Goal: Task Accomplishment & Management: Use online tool/utility

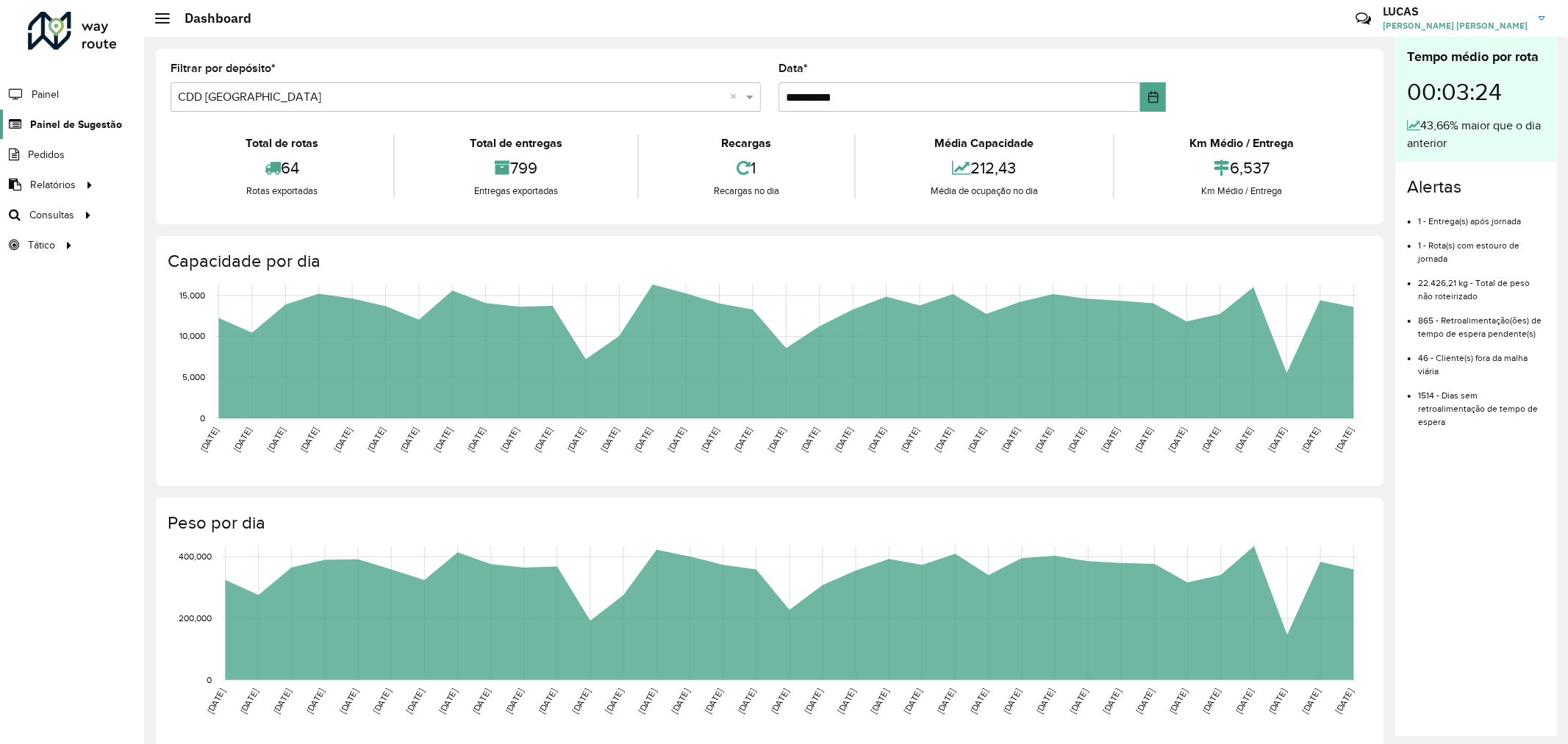
click at [78, 122] on span "Painel de Sugestão" at bounding box center [76, 124] width 92 height 16
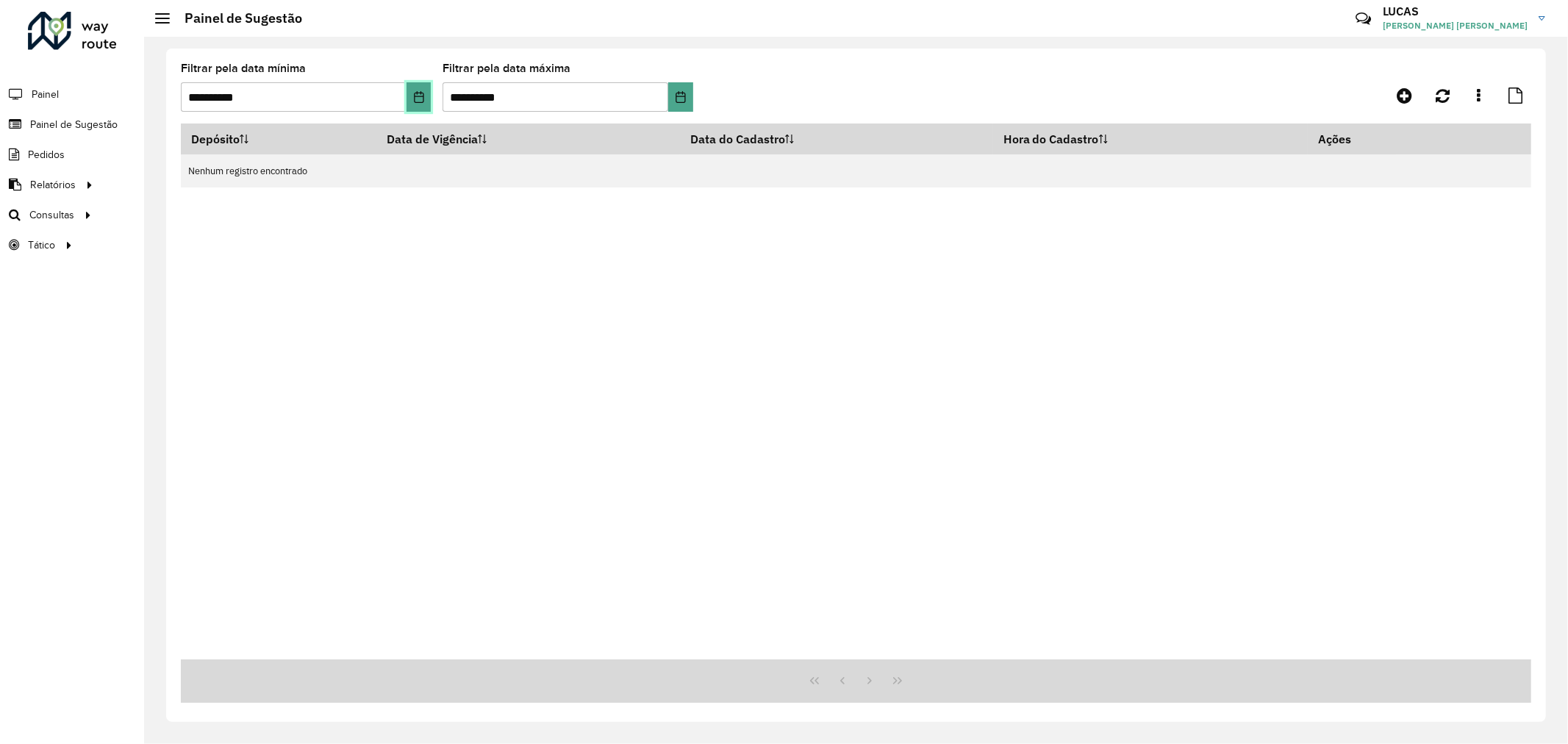
click at [426, 107] on button "Choose Date" at bounding box center [419, 97] width 25 height 29
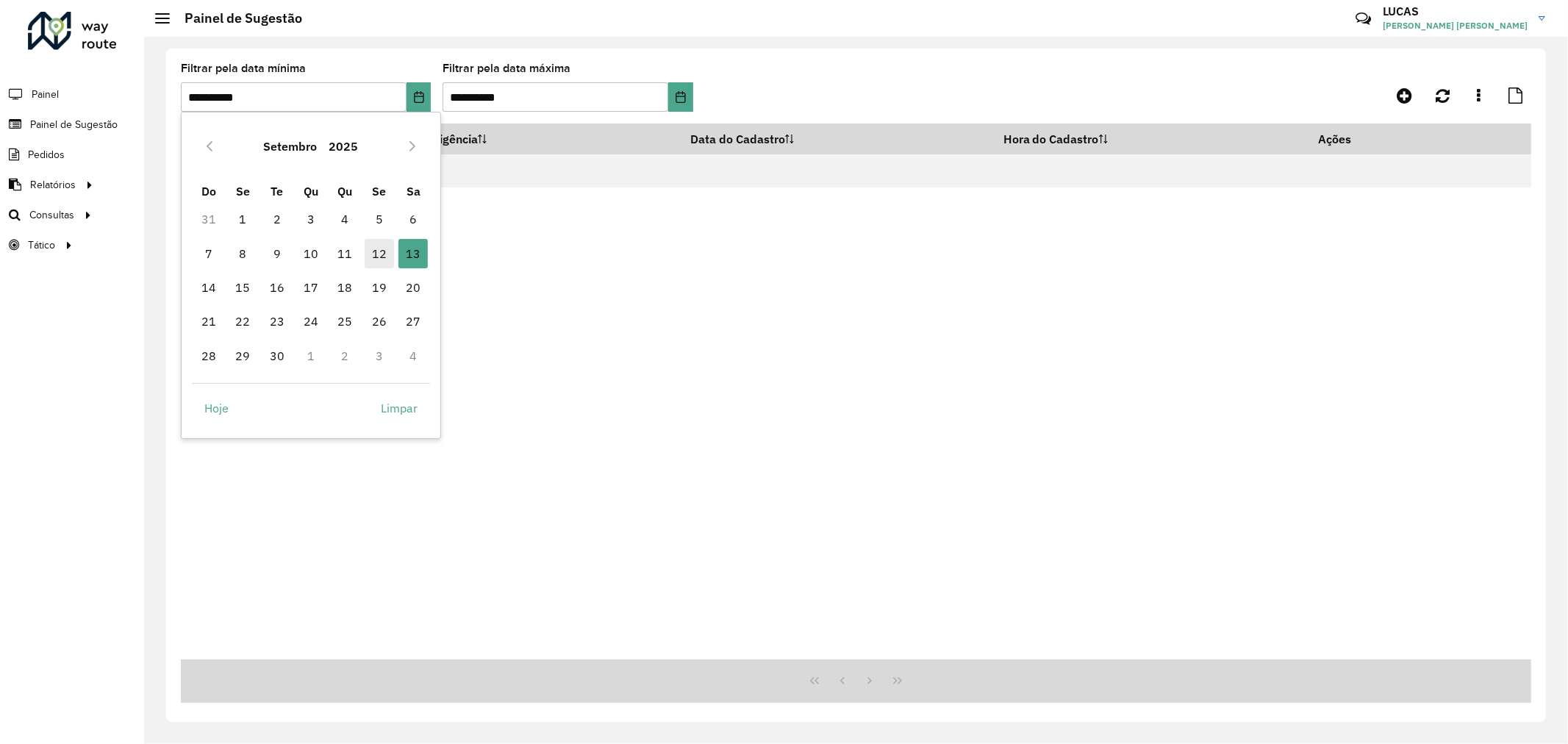
click at [381, 253] on span "12" at bounding box center [379, 253] width 29 height 29
type input "**********"
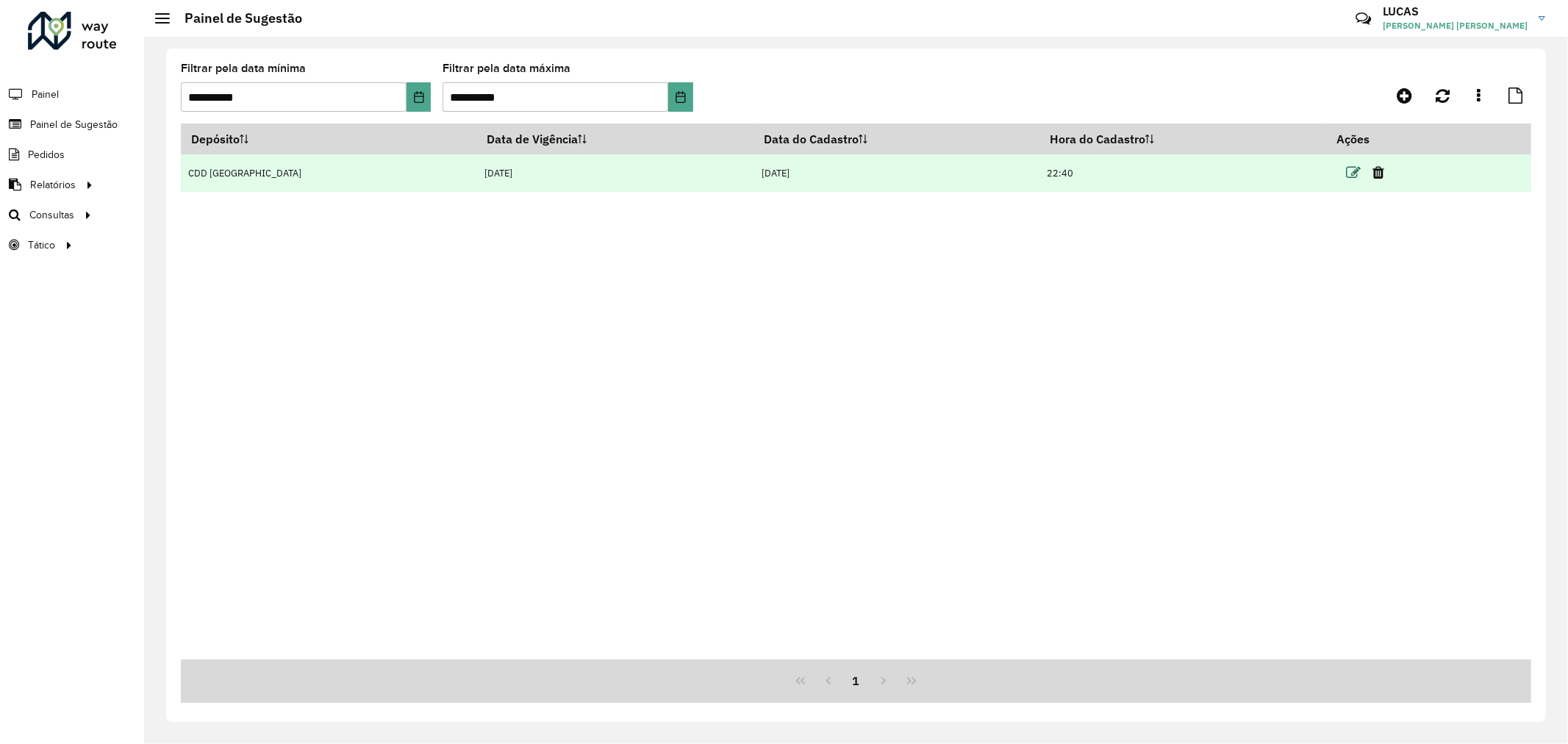
click at [1346, 172] on icon at bounding box center [1353, 172] width 15 height 15
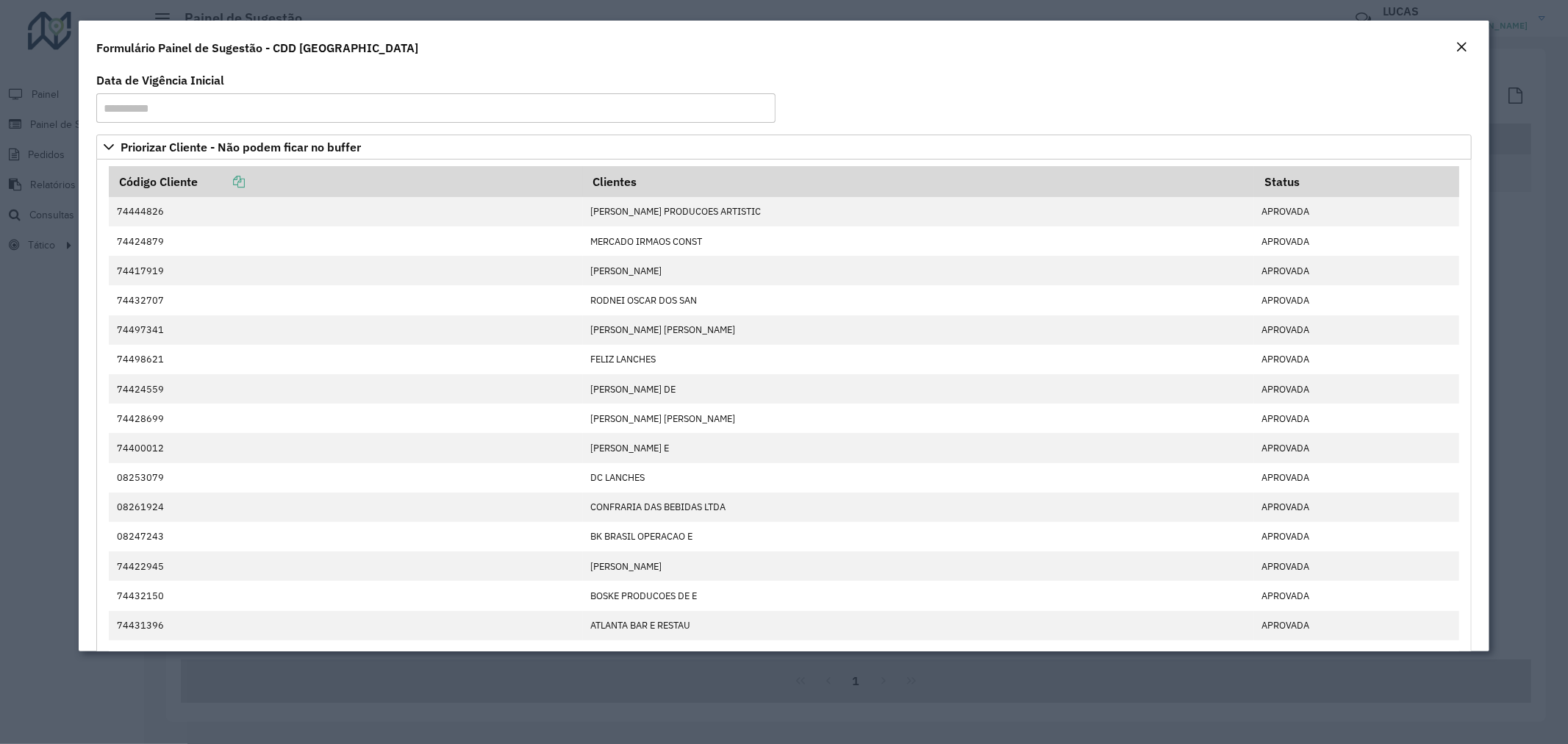
click at [54, 642] on modal-container "**********" at bounding box center [784, 372] width 1568 height 744
click at [31, 143] on modal-container "**********" at bounding box center [784, 372] width 1568 height 744
click at [1459, 46] on em "Close" at bounding box center [1461, 47] width 12 height 12
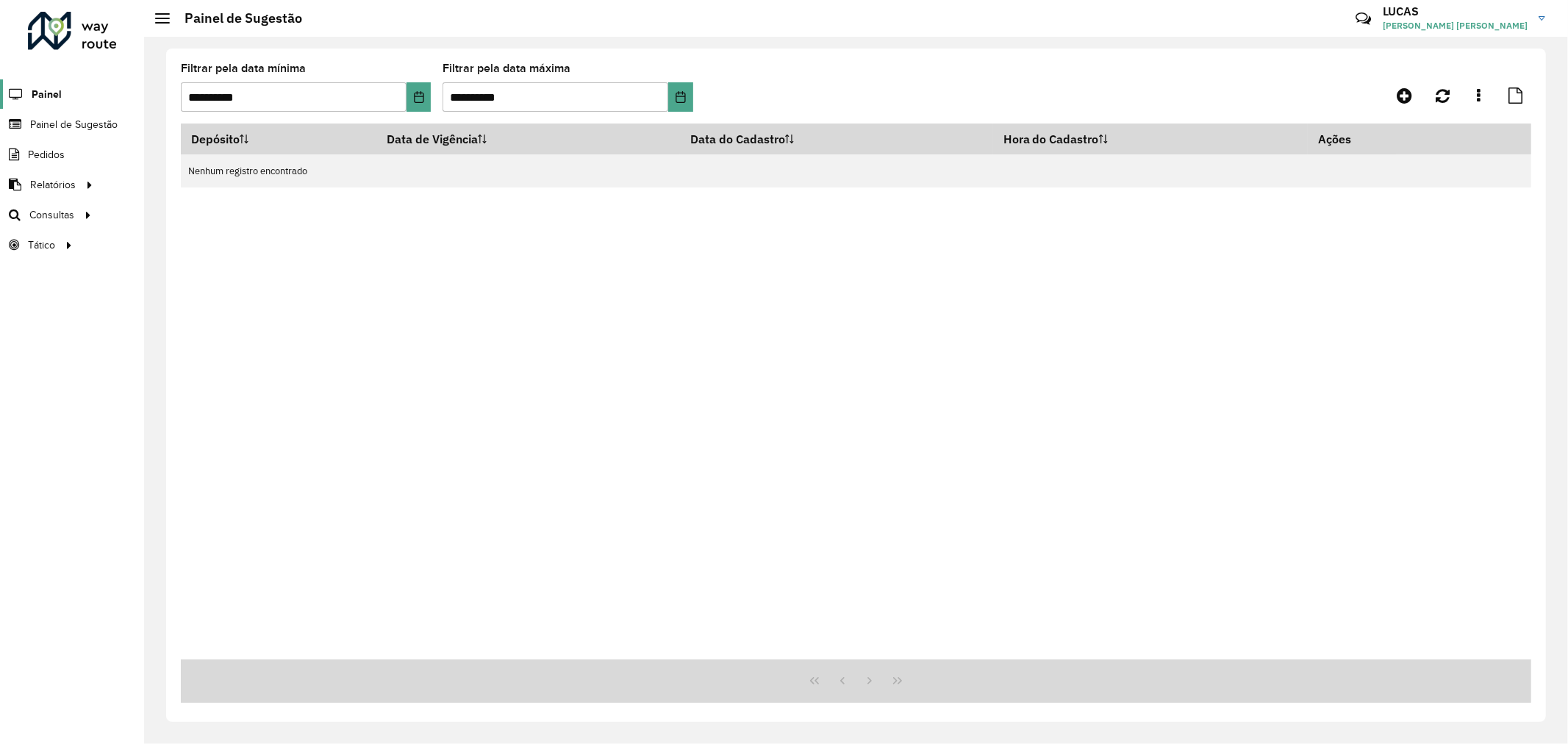
click at [47, 93] on span "Painel" at bounding box center [47, 94] width 30 height 16
click at [186, 218] on span "Roteirização" at bounding box center [196, 214] width 59 height 16
drag, startPoint x: 676, startPoint y: 364, endPoint x: 788, endPoint y: 104, distance: 283.1
click at [676, 364] on div "Depósito Data de Vigência Data do Cadastro Hora do Cadastro Ações Nenhum regist…" at bounding box center [856, 392] width 1350 height 536
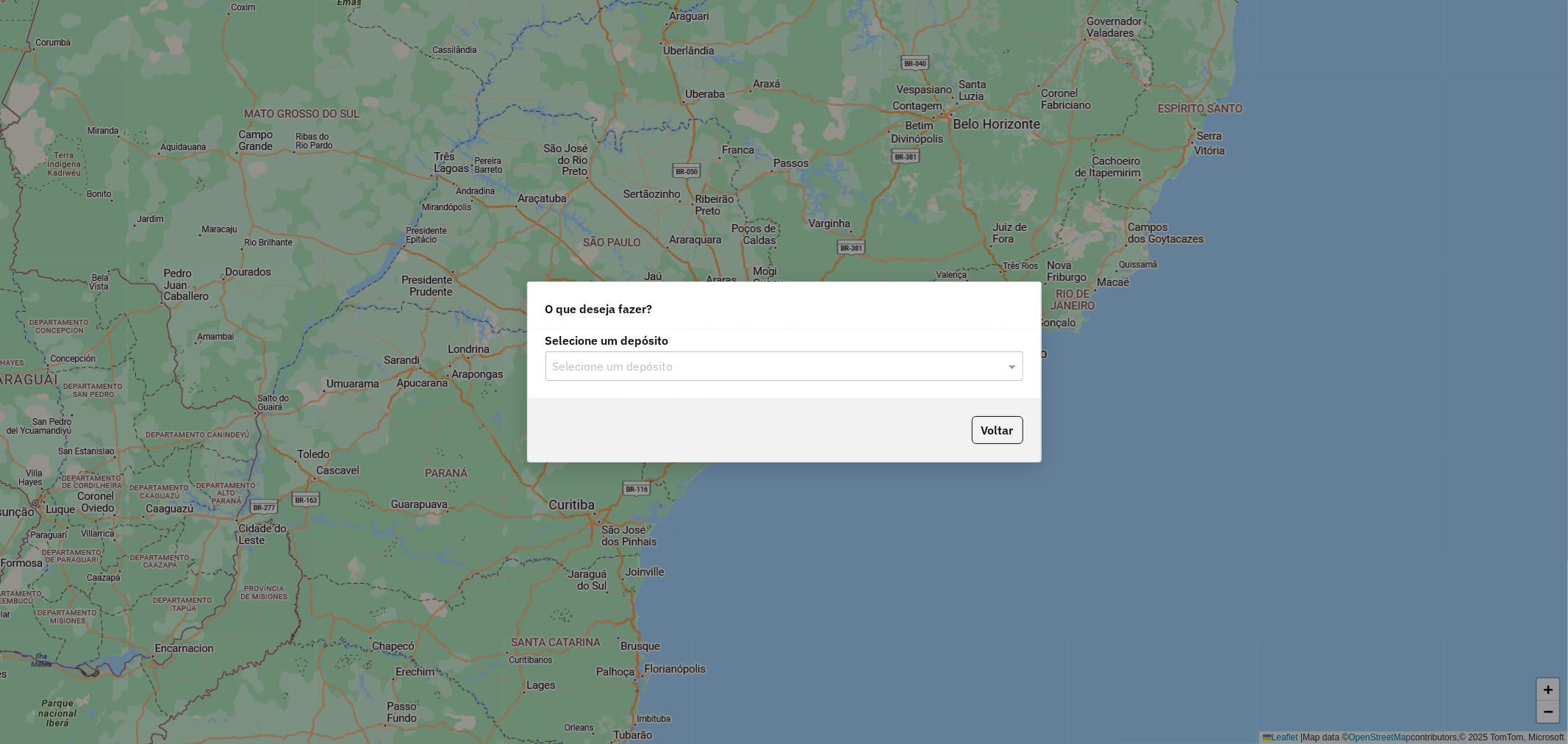
click at [681, 374] on input "text" at bounding box center [770, 367] width 434 height 18
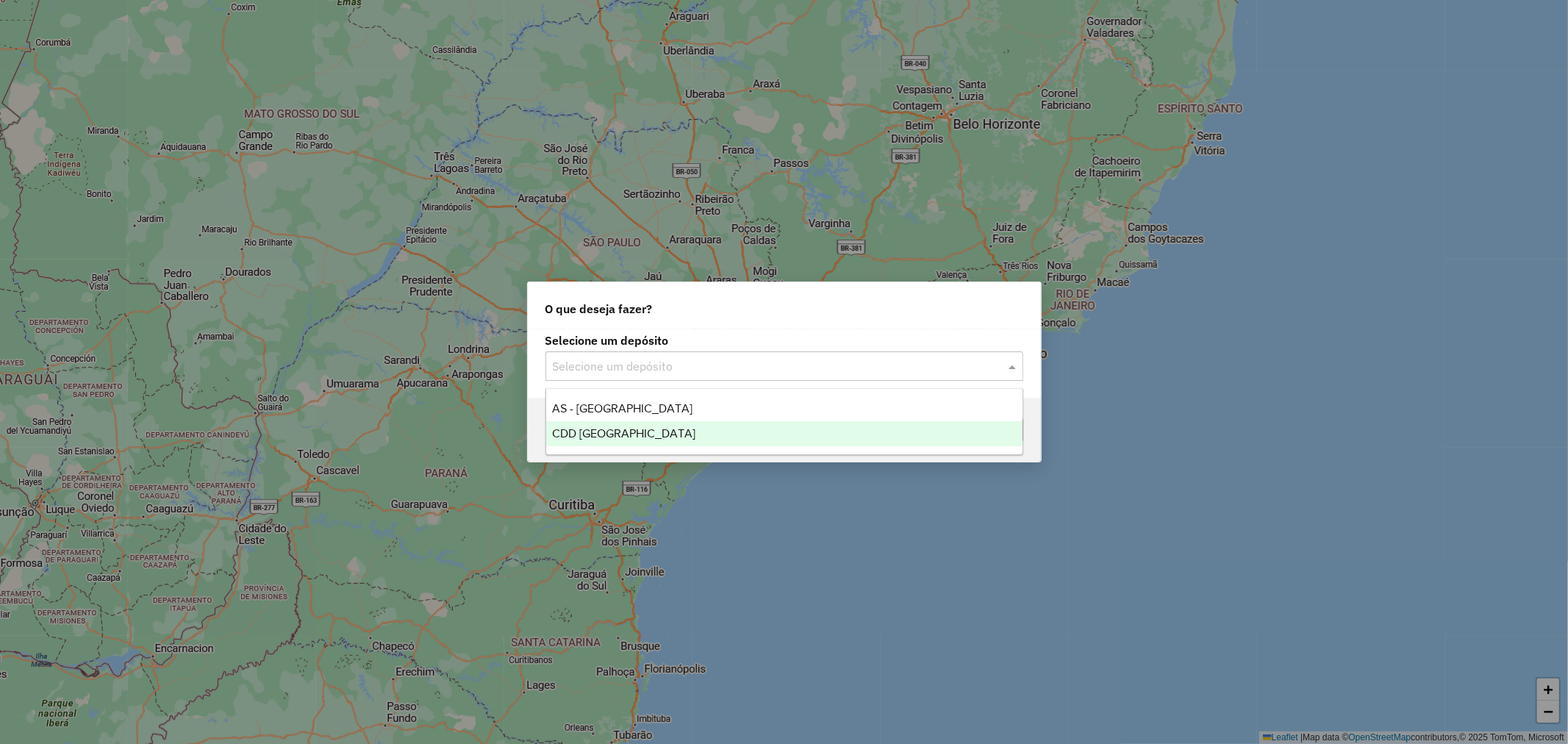
click at [637, 430] on span "CDD [GEOGRAPHIC_DATA]" at bounding box center [623, 433] width 143 height 13
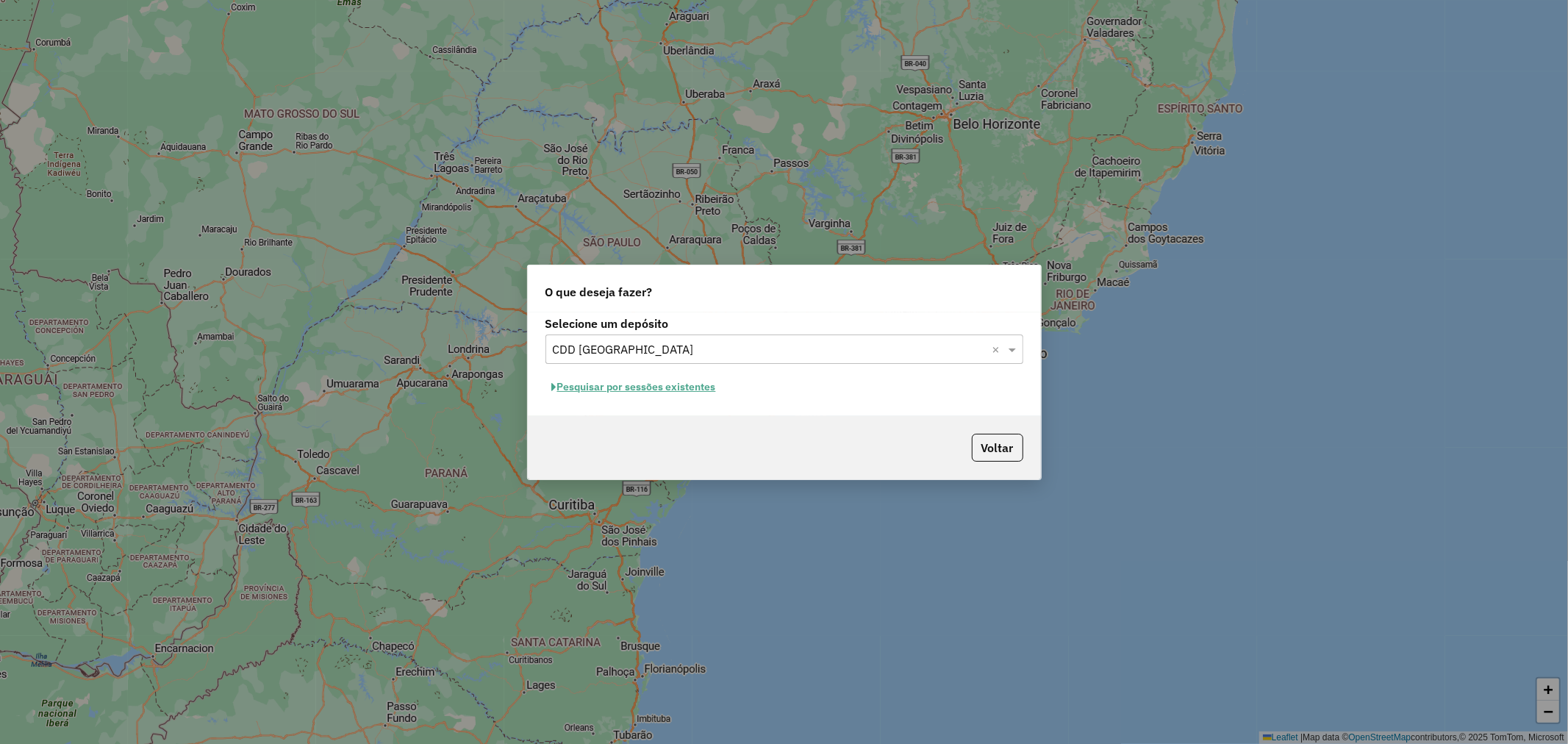
click at [656, 392] on button "Pesquisar por sessões existentes" at bounding box center [634, 387] width 177 height 22
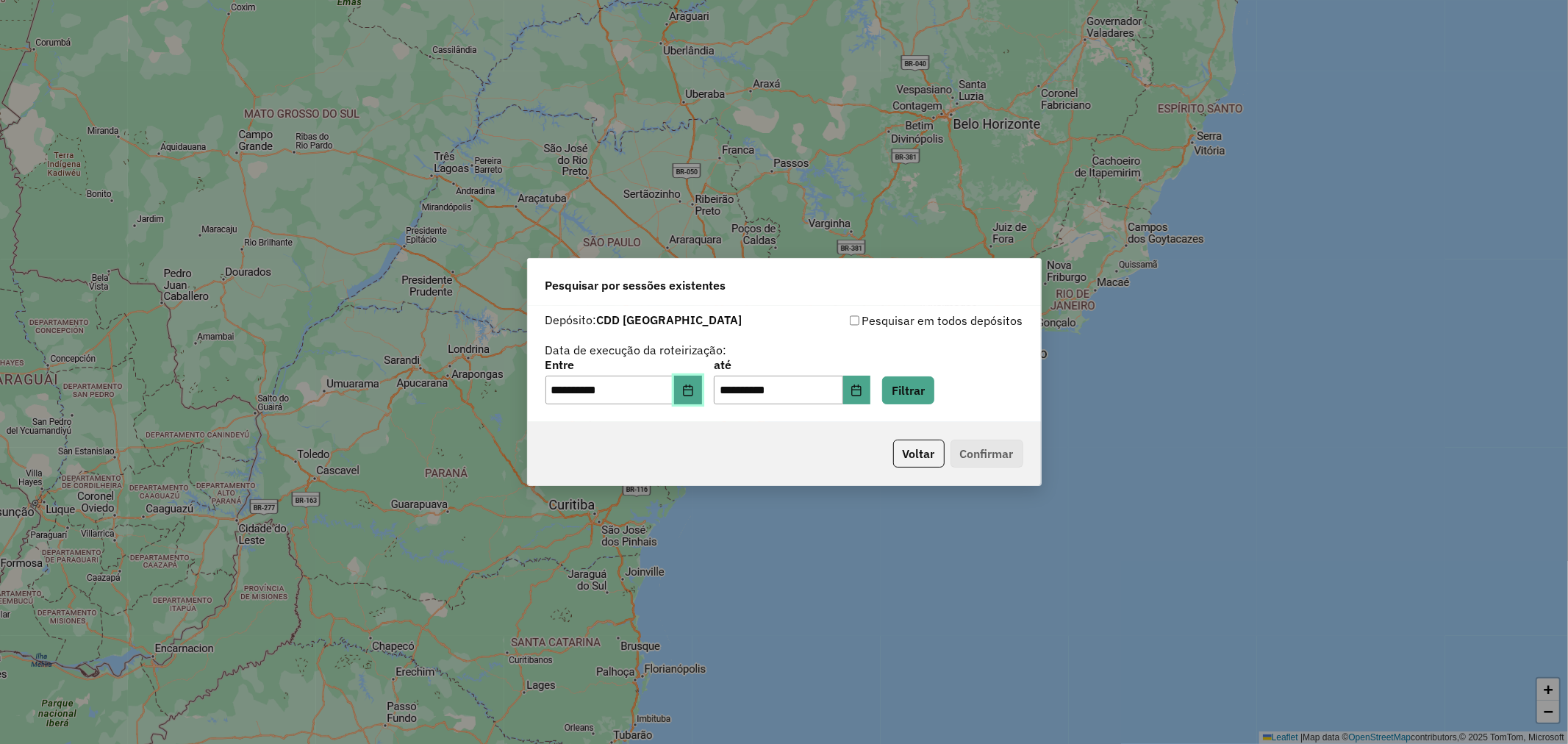
click at [702, 392] on button "Choose Date" at bounding box center [688, 390] width 28 height 29
click at [850, 437] on div "Voltar Confirmar" at bounding box center [785, 453] width 513 height 63
click at [916, 398] on button "Filtrar" at bounding box center [909, 390] width 53 height 28
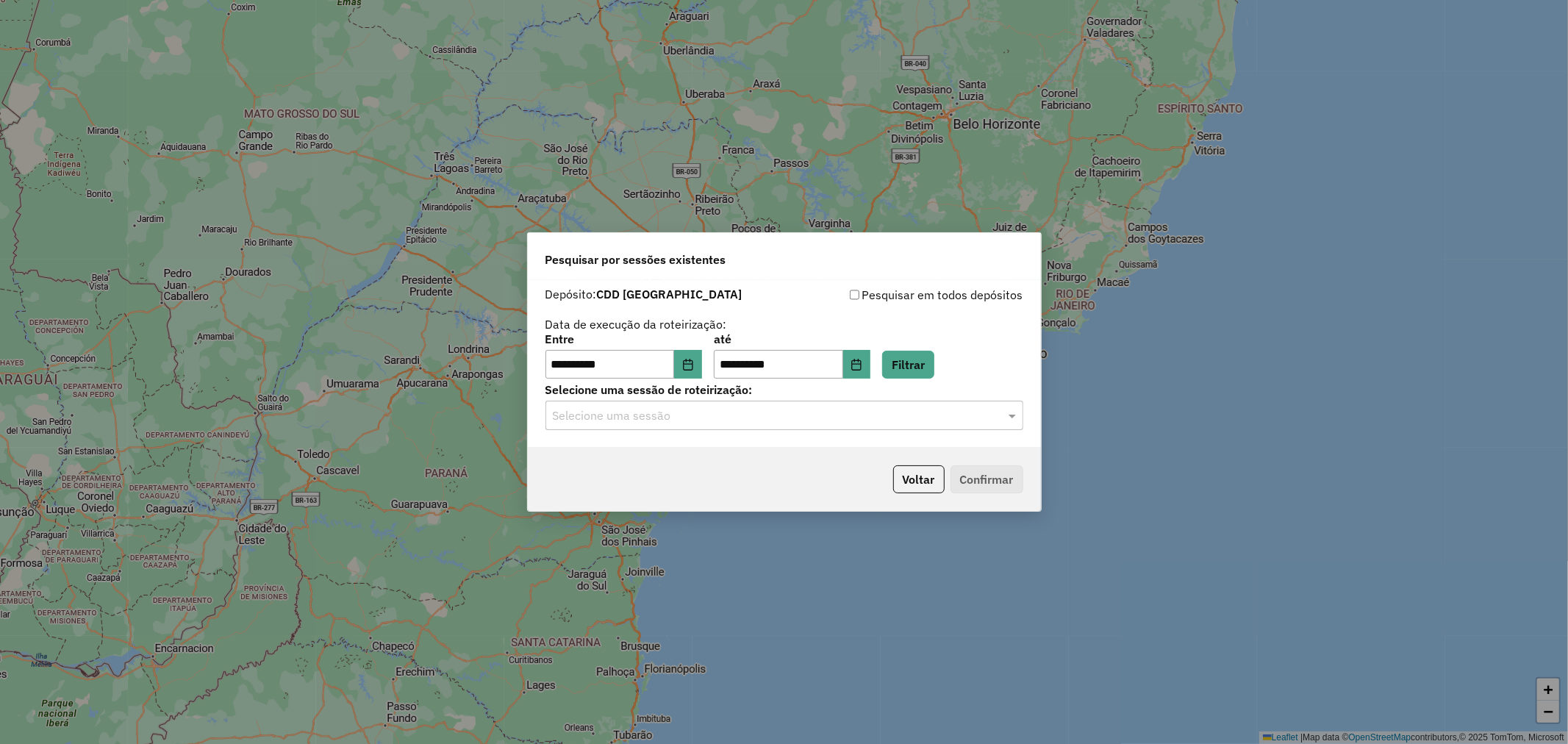
drag, startPoint x: 716, startPoint y: 398, endPoint x: 704, endPoint y: 416, distance: 21.6
click at [712, 402] on div "Selecione uma sessão de roteirização: Selecione uma sessão" at bounding box center [784, 406] width 478 height 46
click at [704, 416] on input "text" at bounding box center [770, 416] width 434 height 18
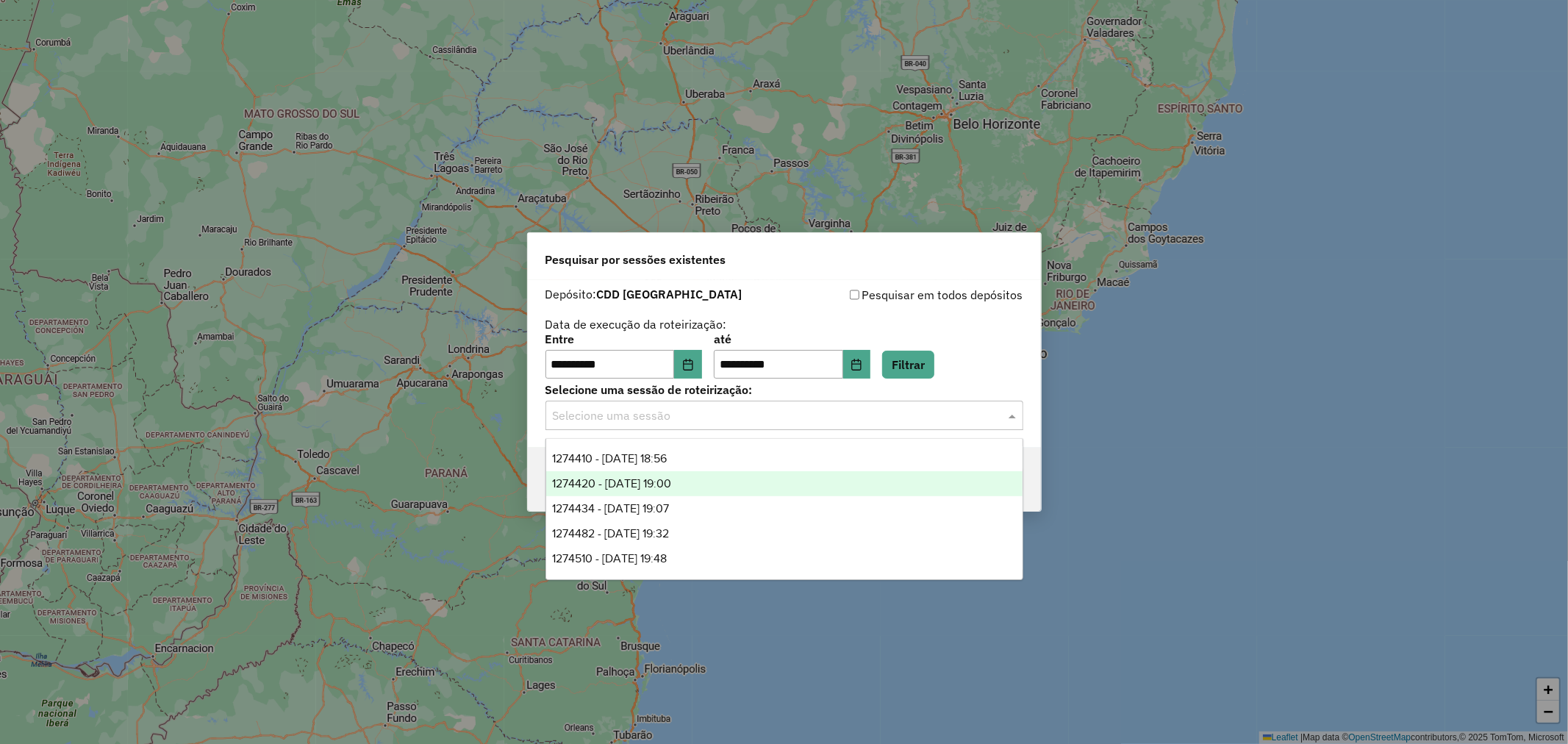
click at [719, 475] on div "1274420 - [DATE] 19:00" at bounding box center [784, 483] width 476 height 25
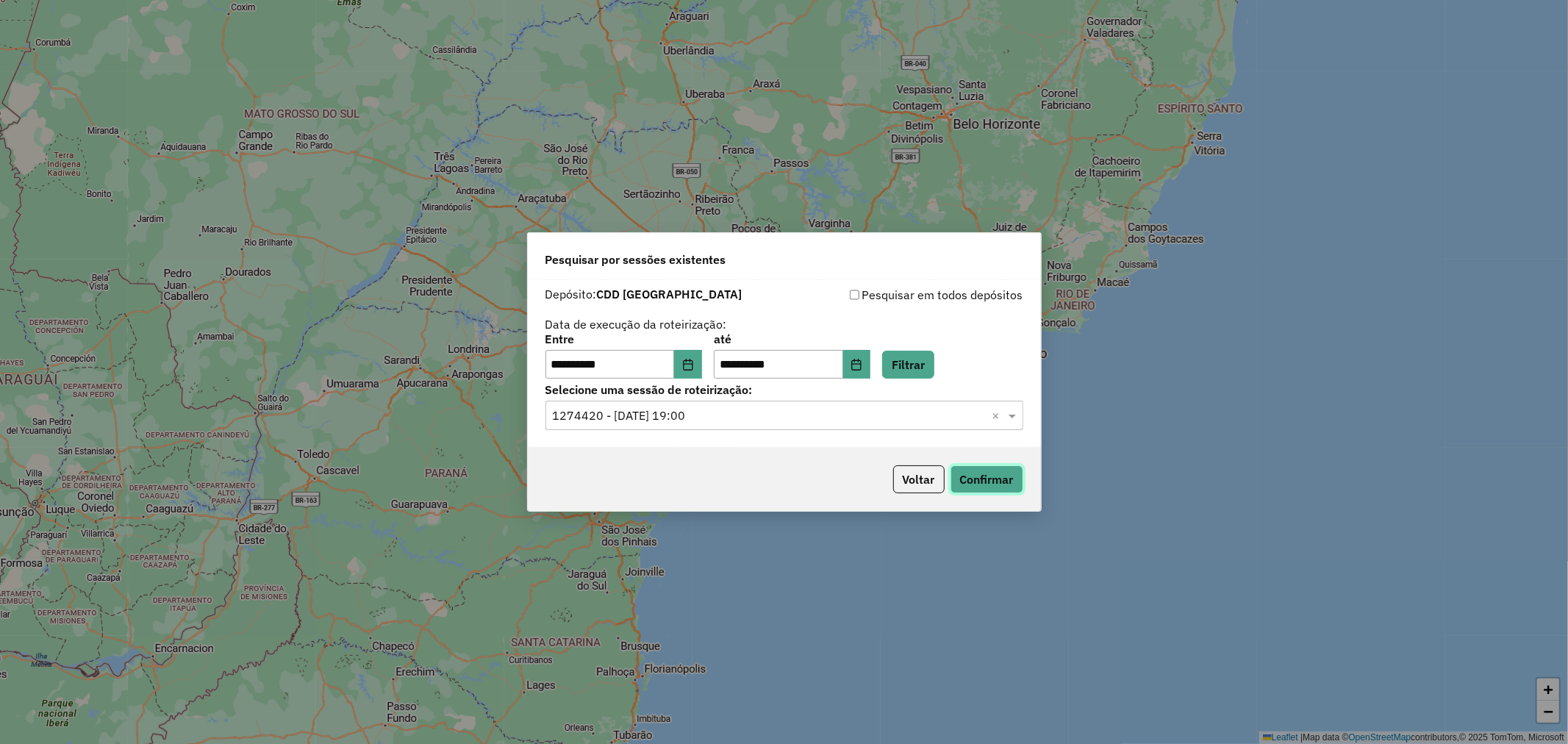
click at [973, 487] on button "Confirmar" at bounding box center [987, 478] width 73 height 28
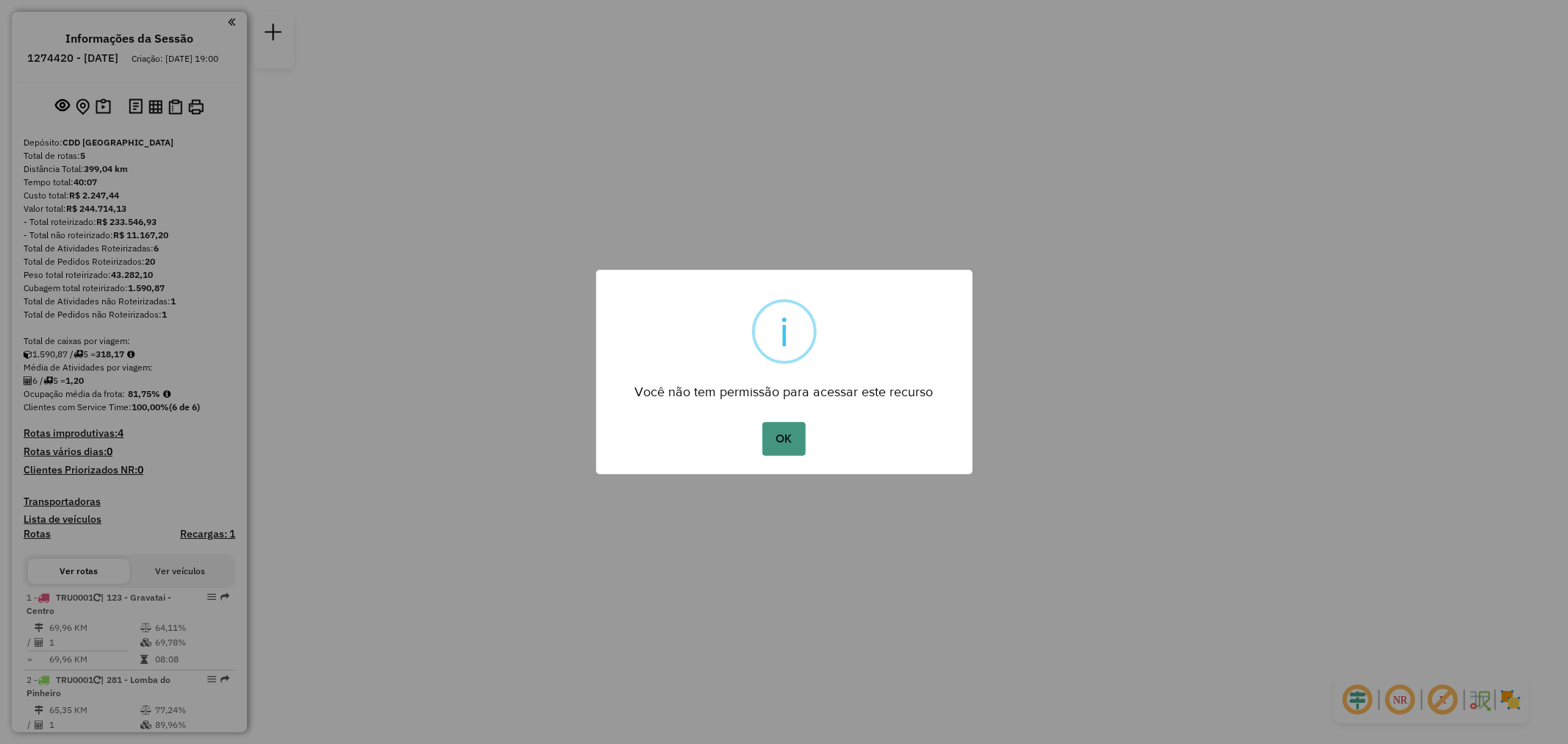
click at [788, 446] on button "OK" at bounding box center [784, 438] width 44 height 34
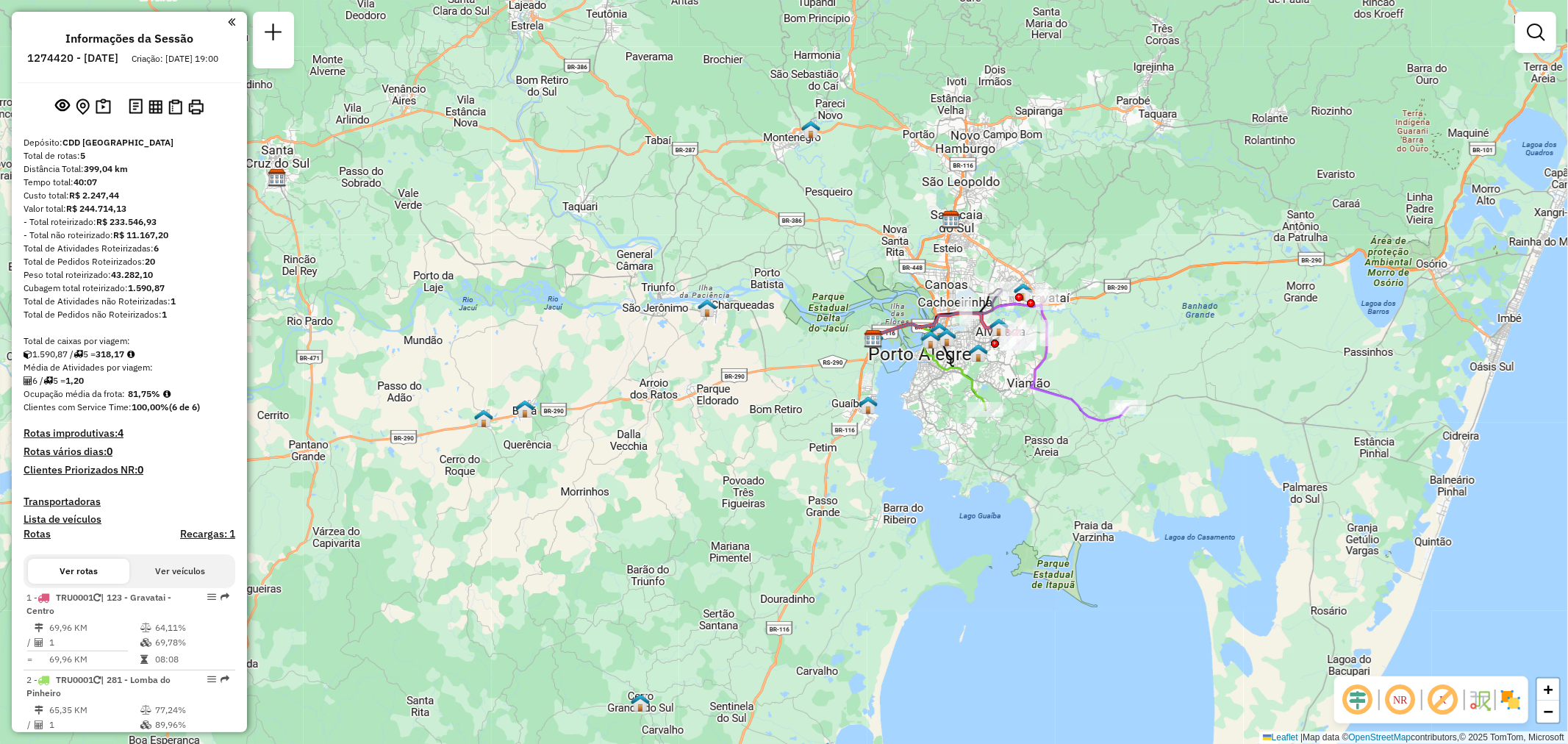
click at [119, 52] on h6 "1274420 - [DATE]" at bounding box center [73, 58] width 92 height 14
click at [273, 40] on em at bounding box center [274, 32] width 18 height 18
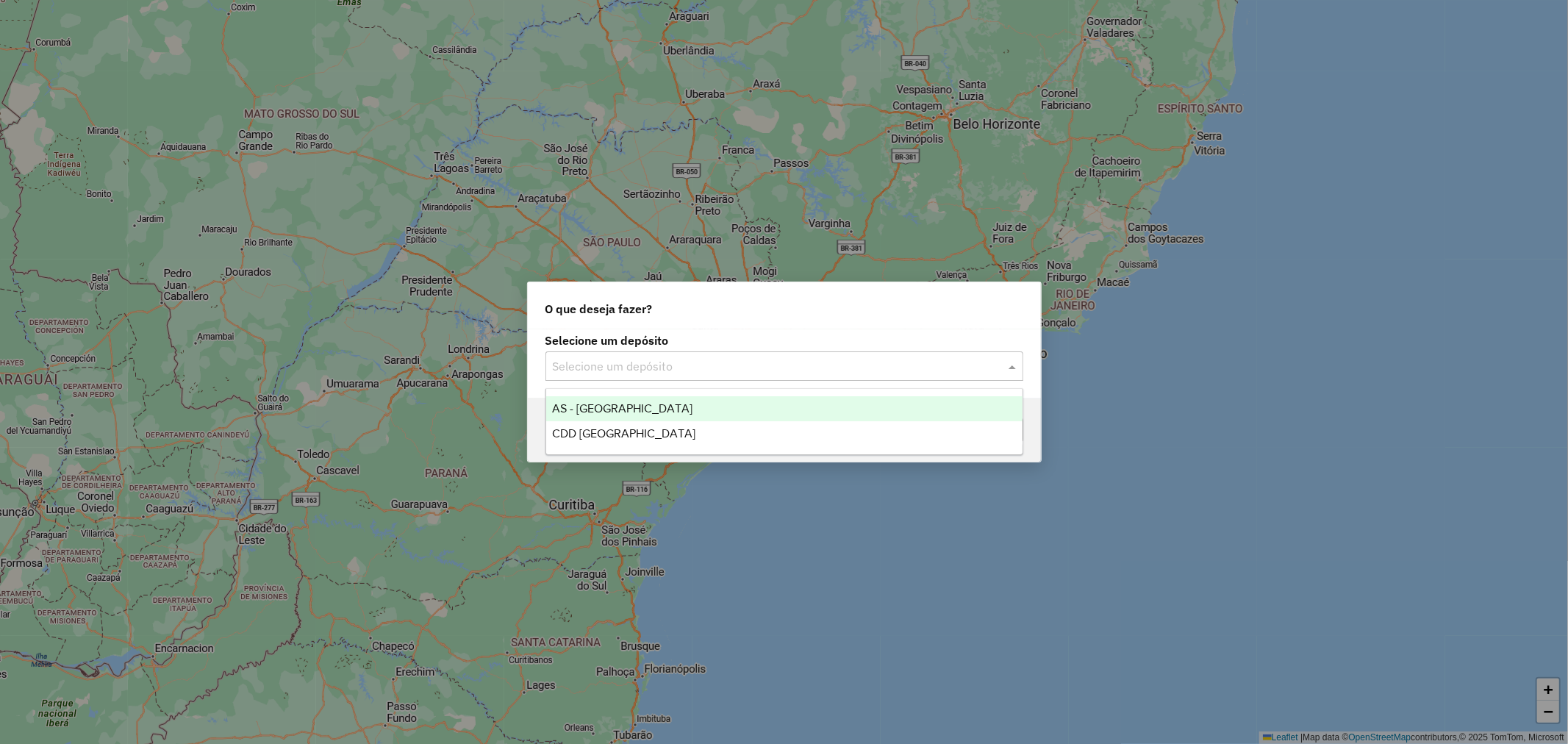
click at [659, 363] on input "text" at bounding box center [770, 367] width 434 height 18
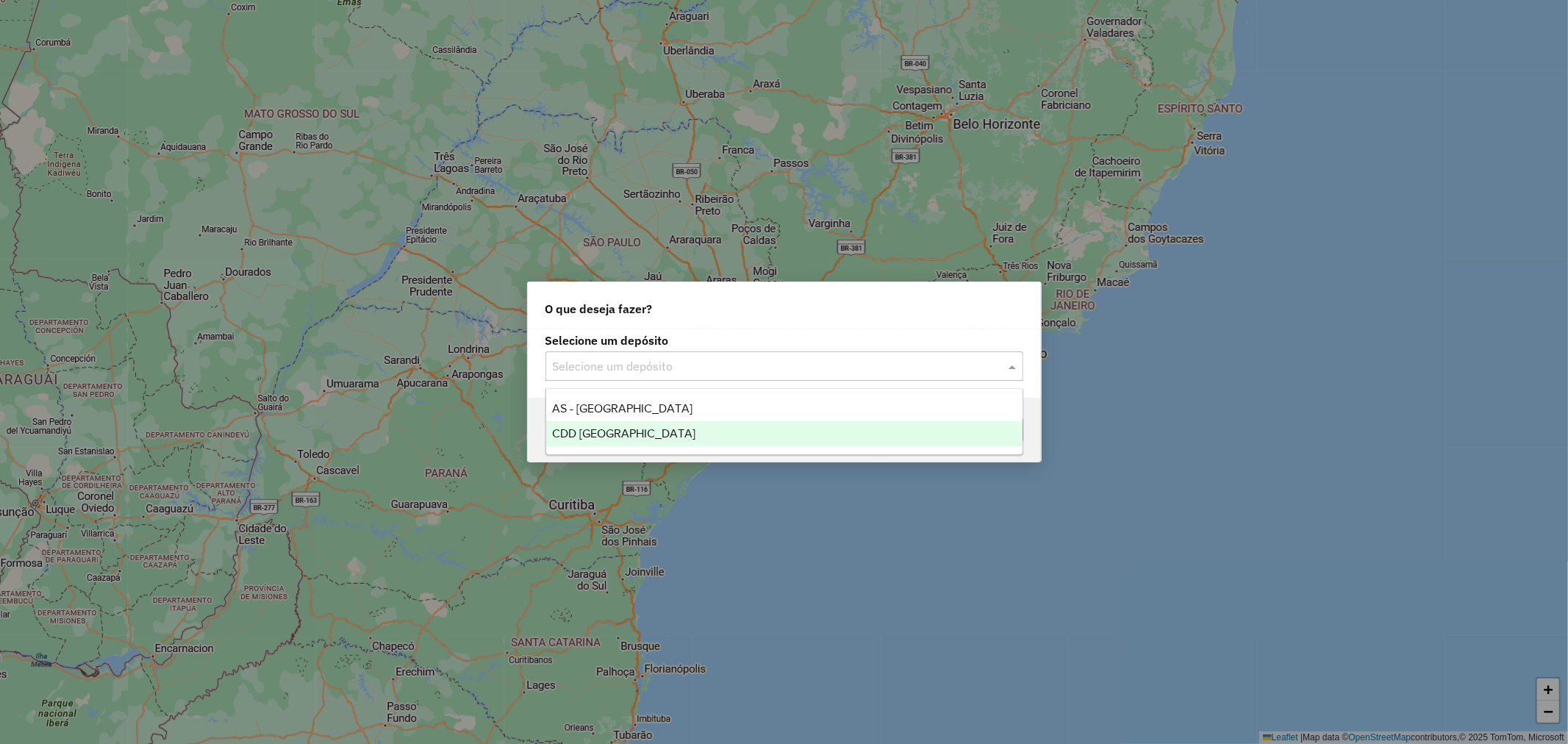
click at [614, 434] on span "CDD [GEOGRAPHIC_DATA]" at bounding box center [623, 433] width 143 height 13
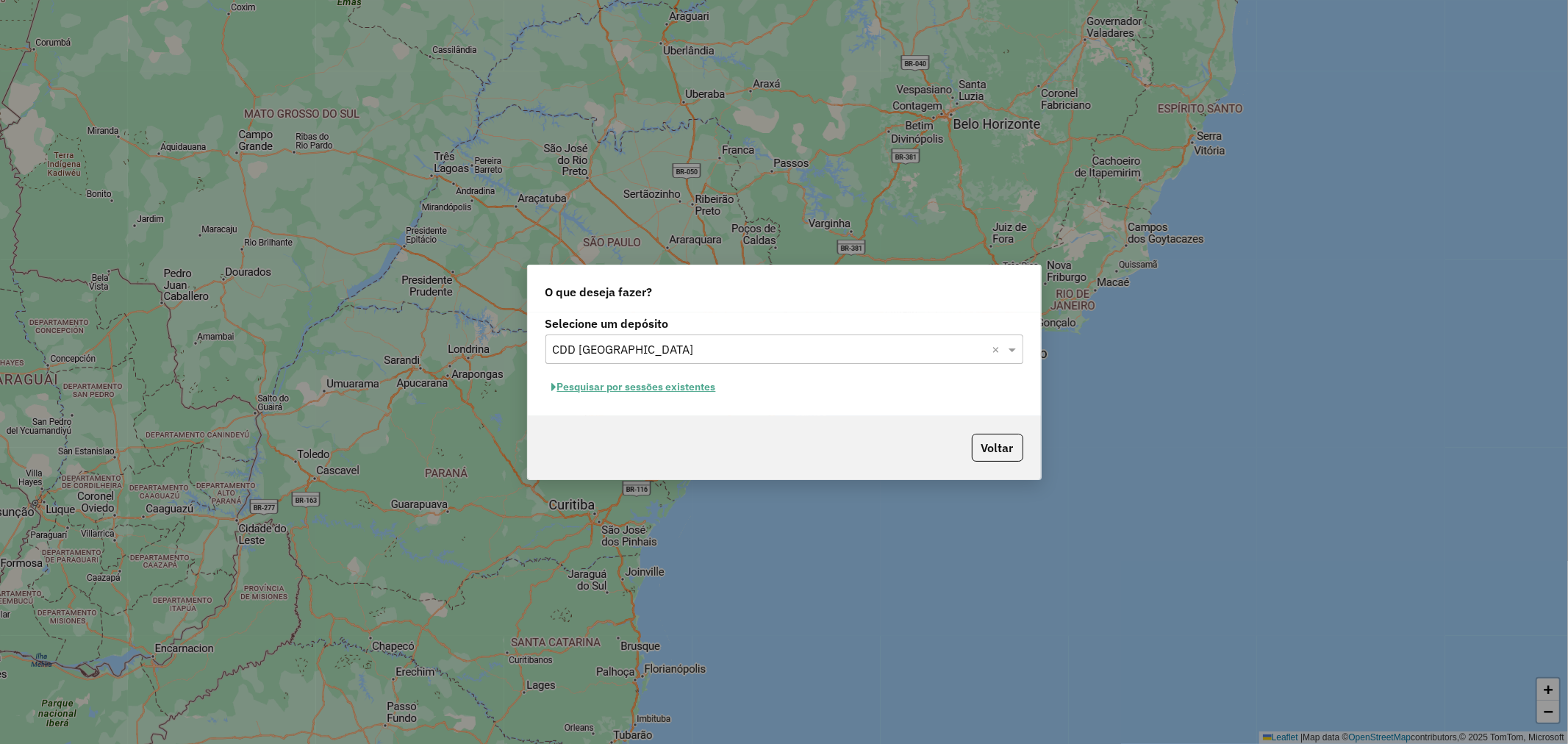
click at [630, 394] on button "Pesquisar por sessões existentes" at bounding box center [634, 387] width 177 height 22
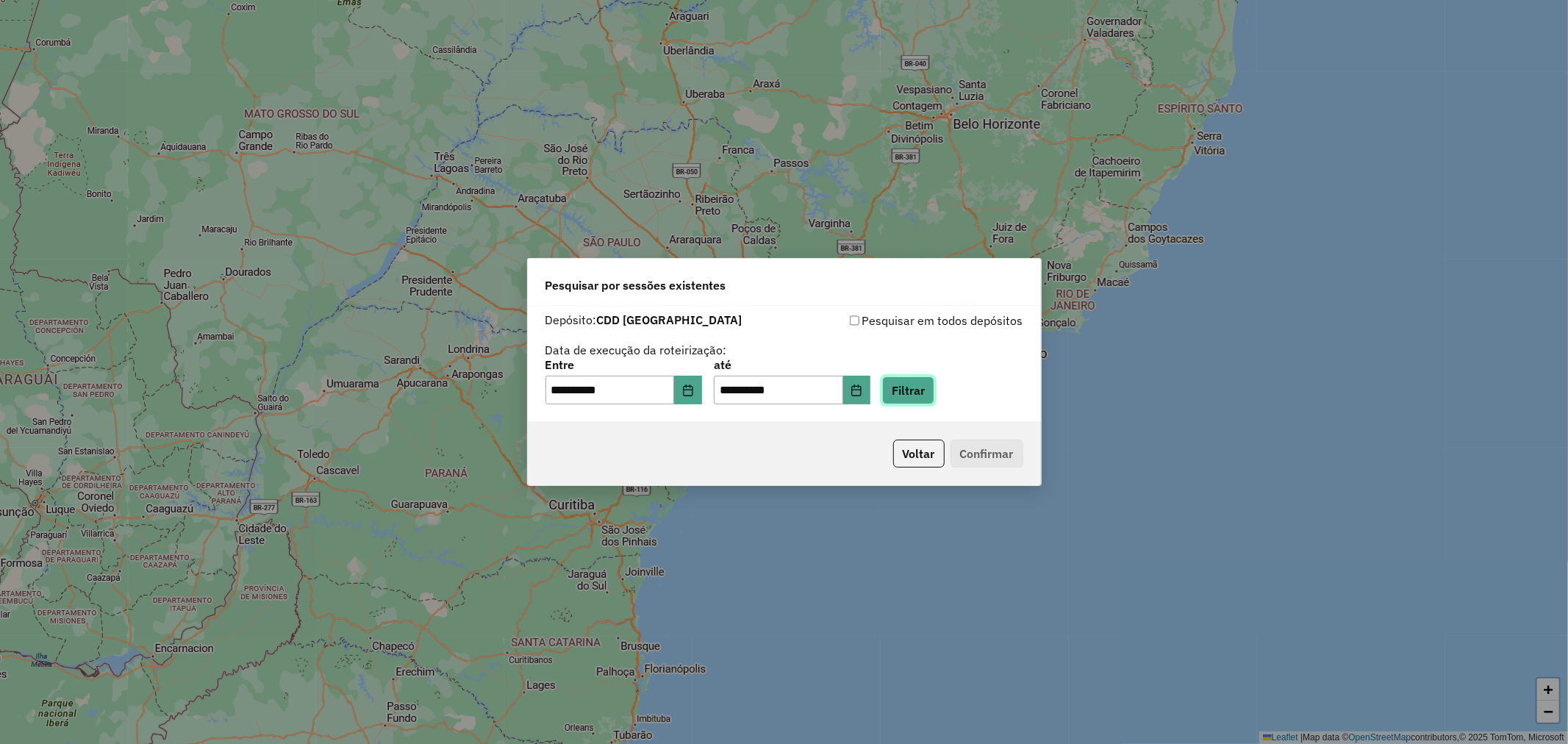
click at [933, 393] on button "Filtrar" at bounding box center [909, 390] width 53 height 28
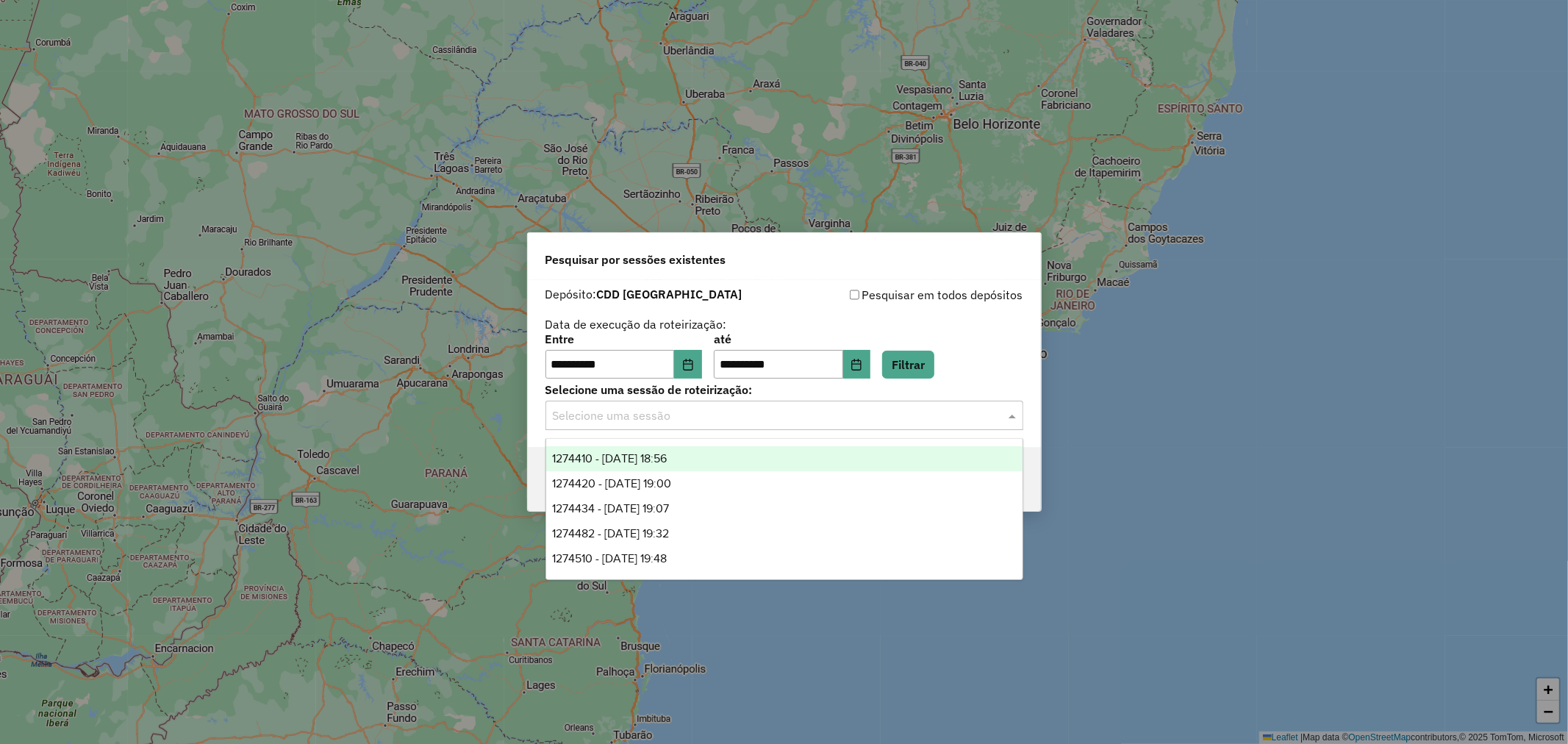
click at [707, 424] on div "Selecione uma sessão" at bounding box center [784, 415] width 478 height 29
click at [708, 456] on div "1274410 - [DATE] 18:56" at bounding box center [784, 458] width 476 height 25
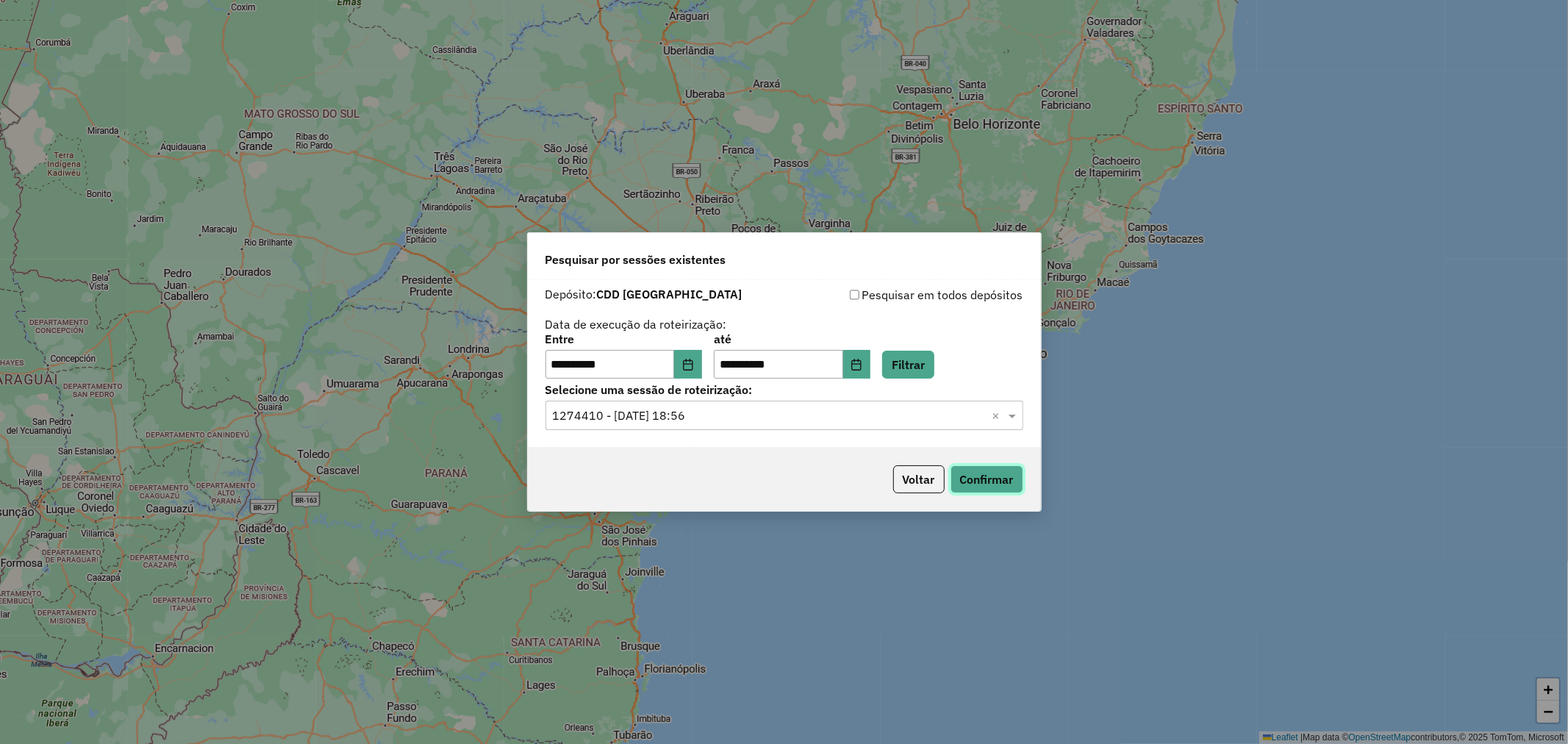
click at [993, 476] on button "Confirmar" at bounding box center [987, 478] width 73 height 28
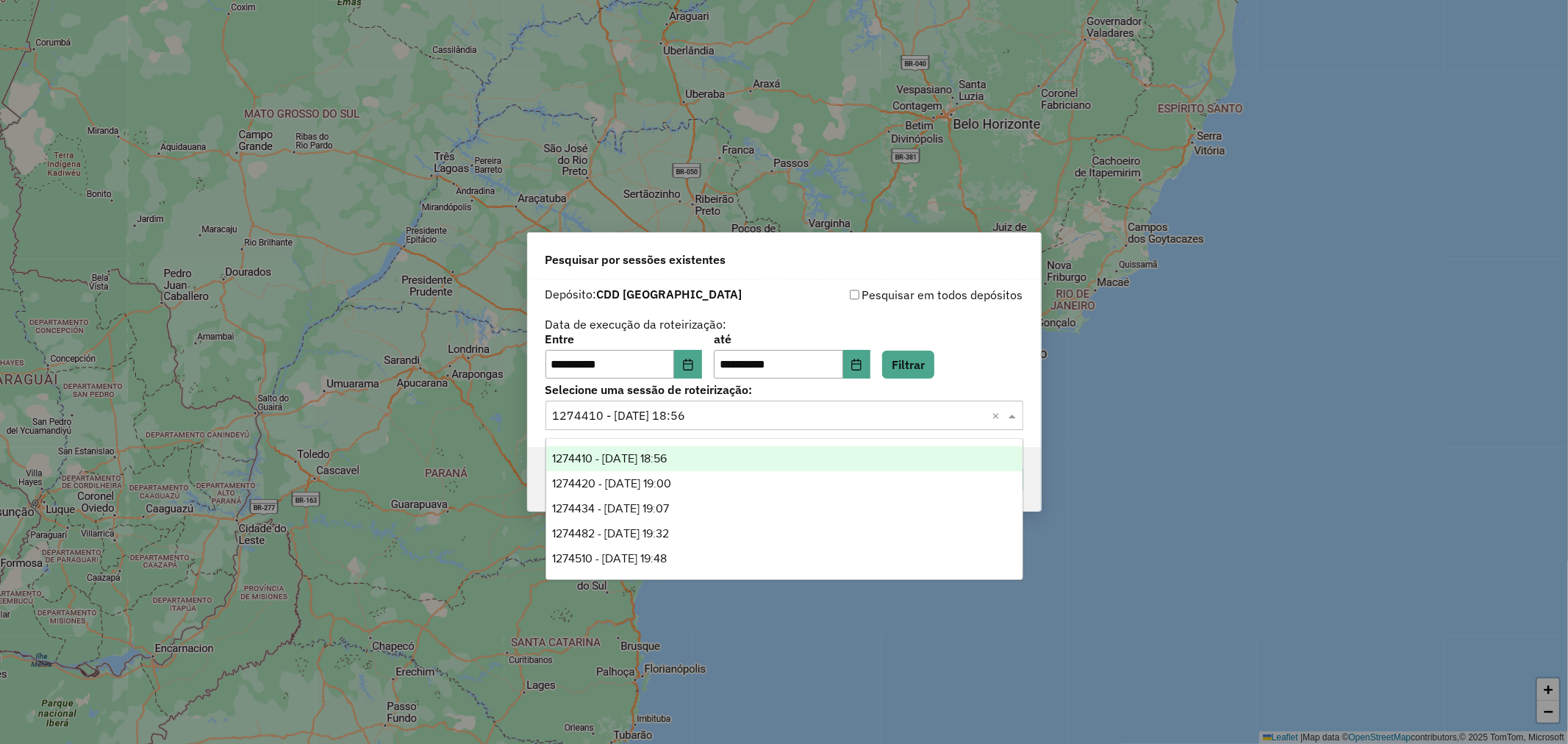
click at [761, 408] on input "text" at bounding box center [770, 416] width 434 height 18
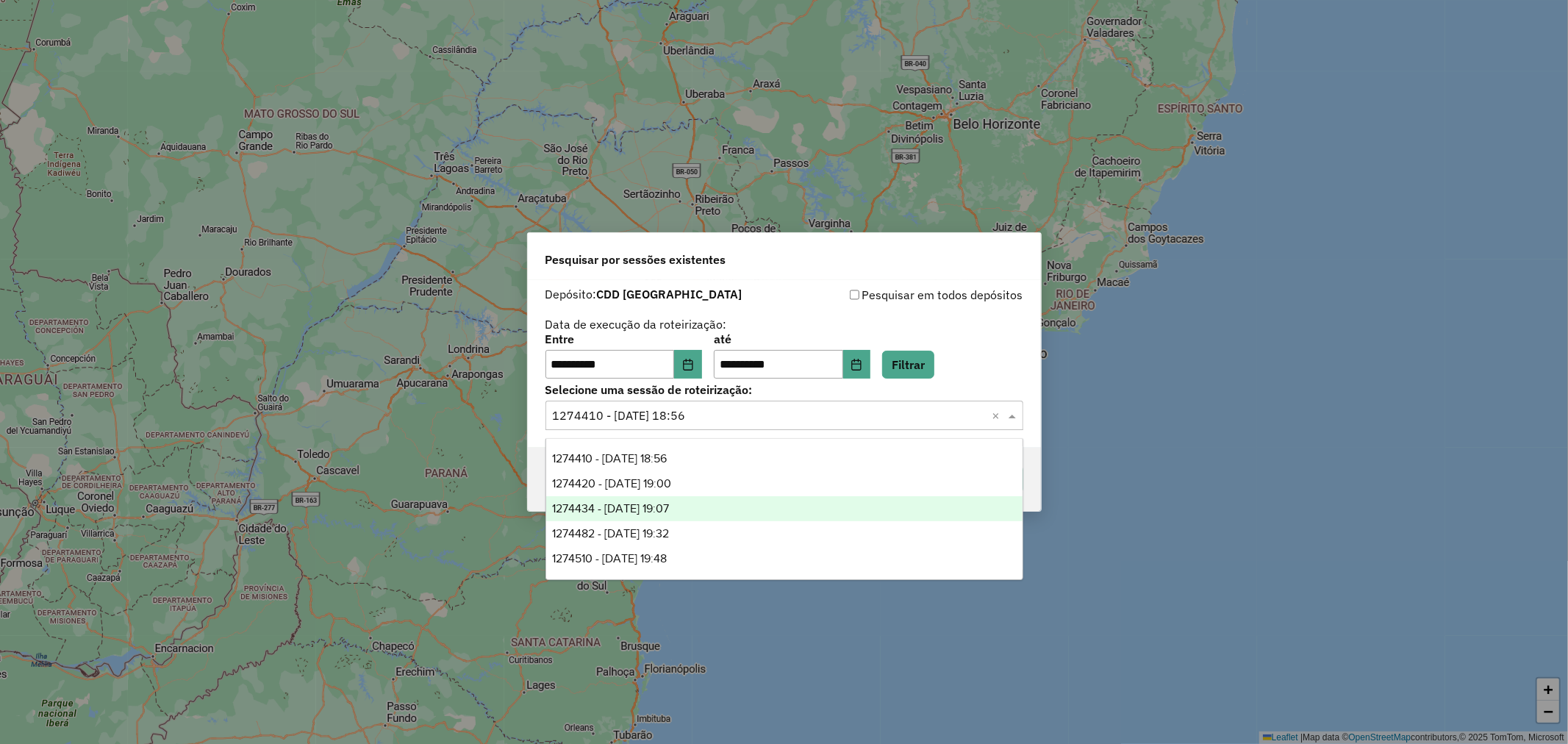
click at [721, 509] on div "1274434 - [DATE] 19:07" at bounding box center [784, 508] width 476 height 25
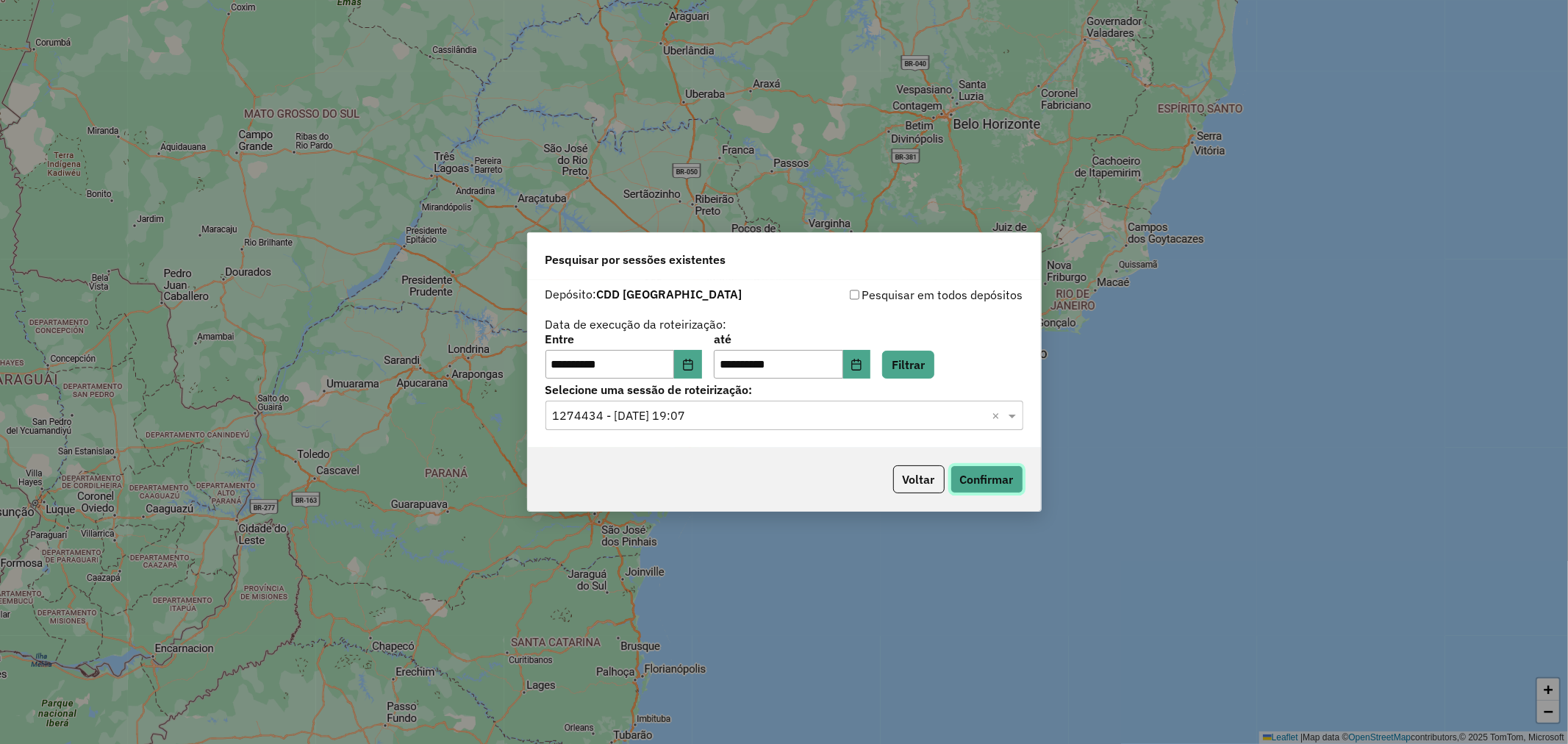
click at [987, 478] on button "Confirmar" at bounding box center [987, 478] width 73 height 28
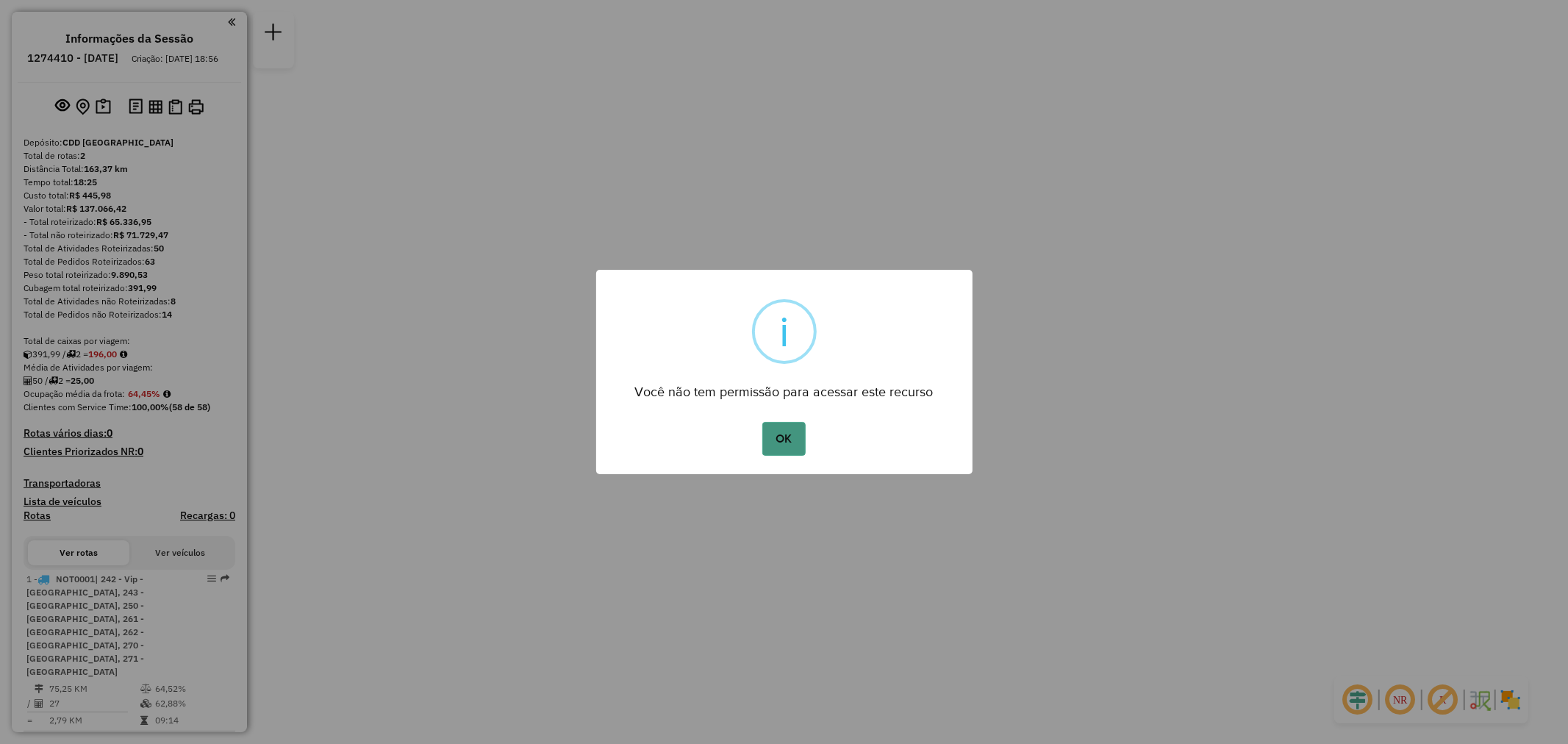
click at [792, 445] on button "OK" at bounding box center [784, 438] width 44 height 34
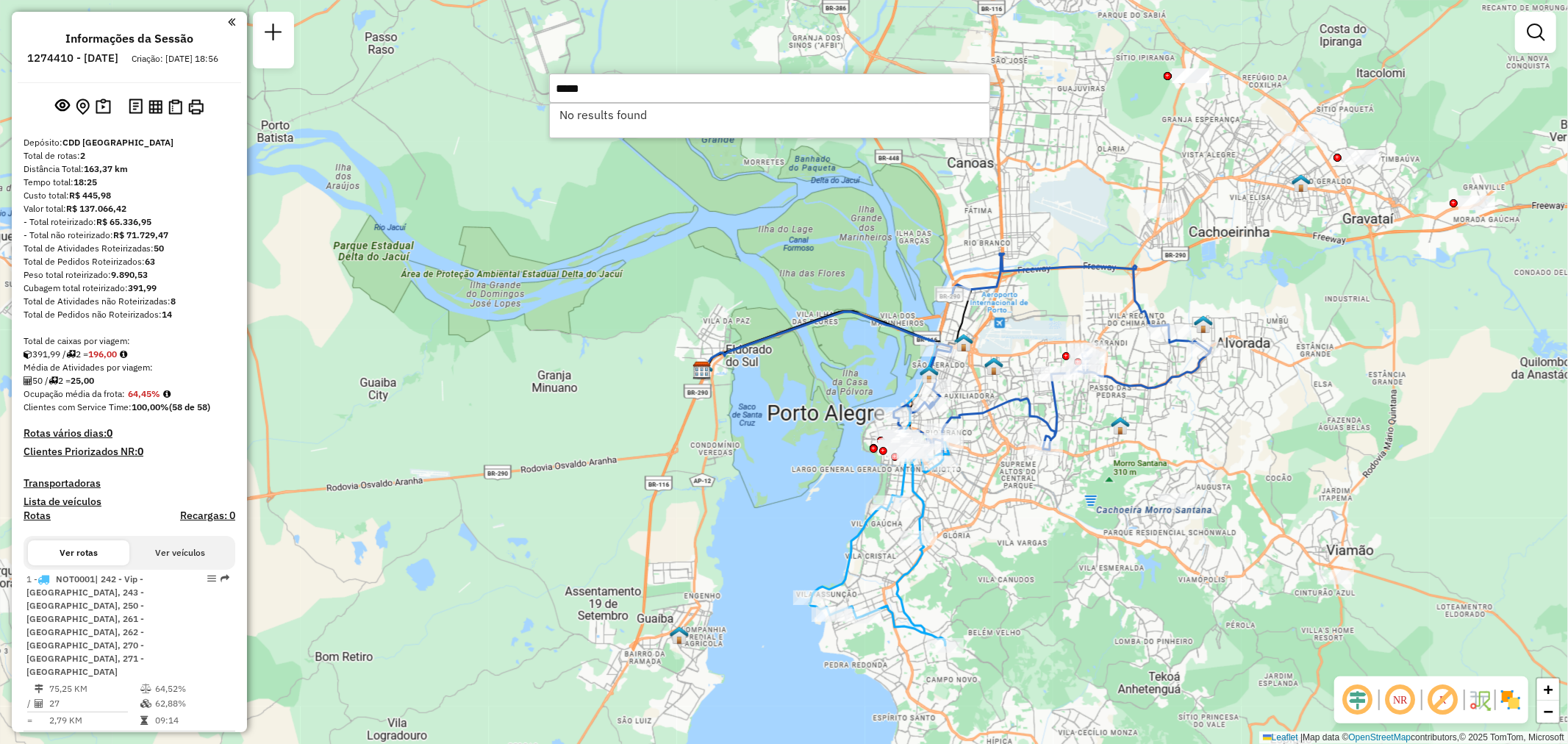
type input "*****"
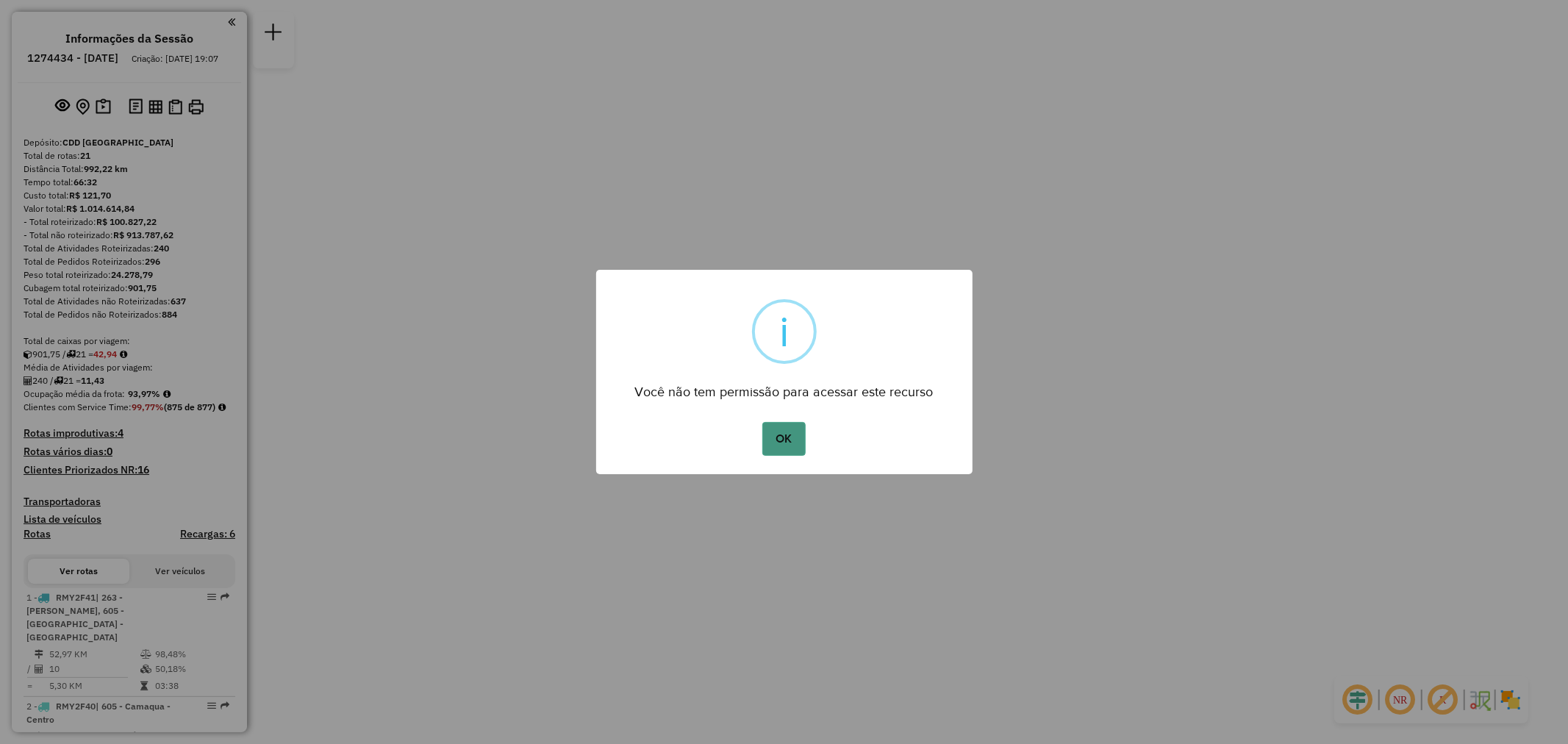
click at [782, 446] on button "OK" at bounding box center [784, 438] width 44 height 34
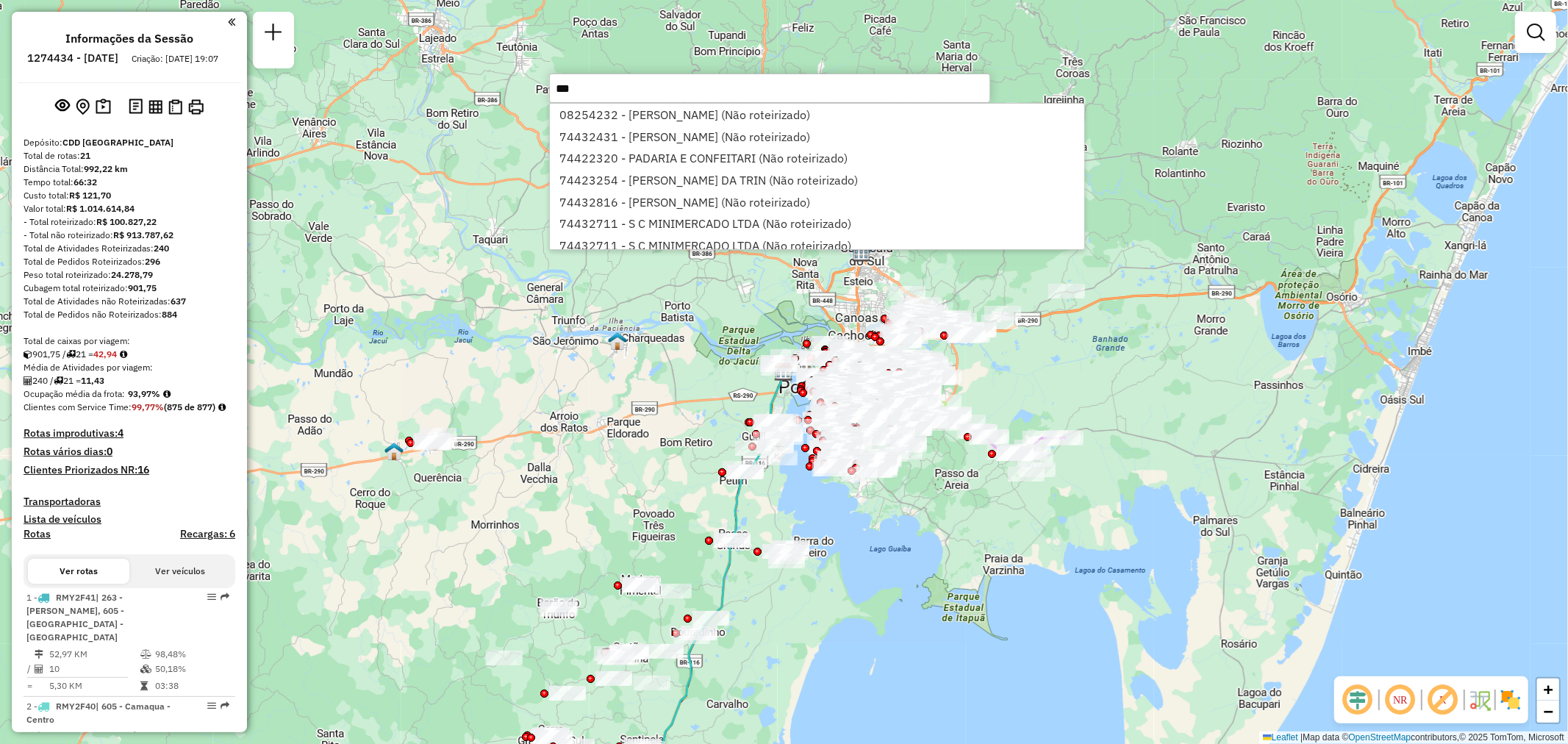
type input "****"
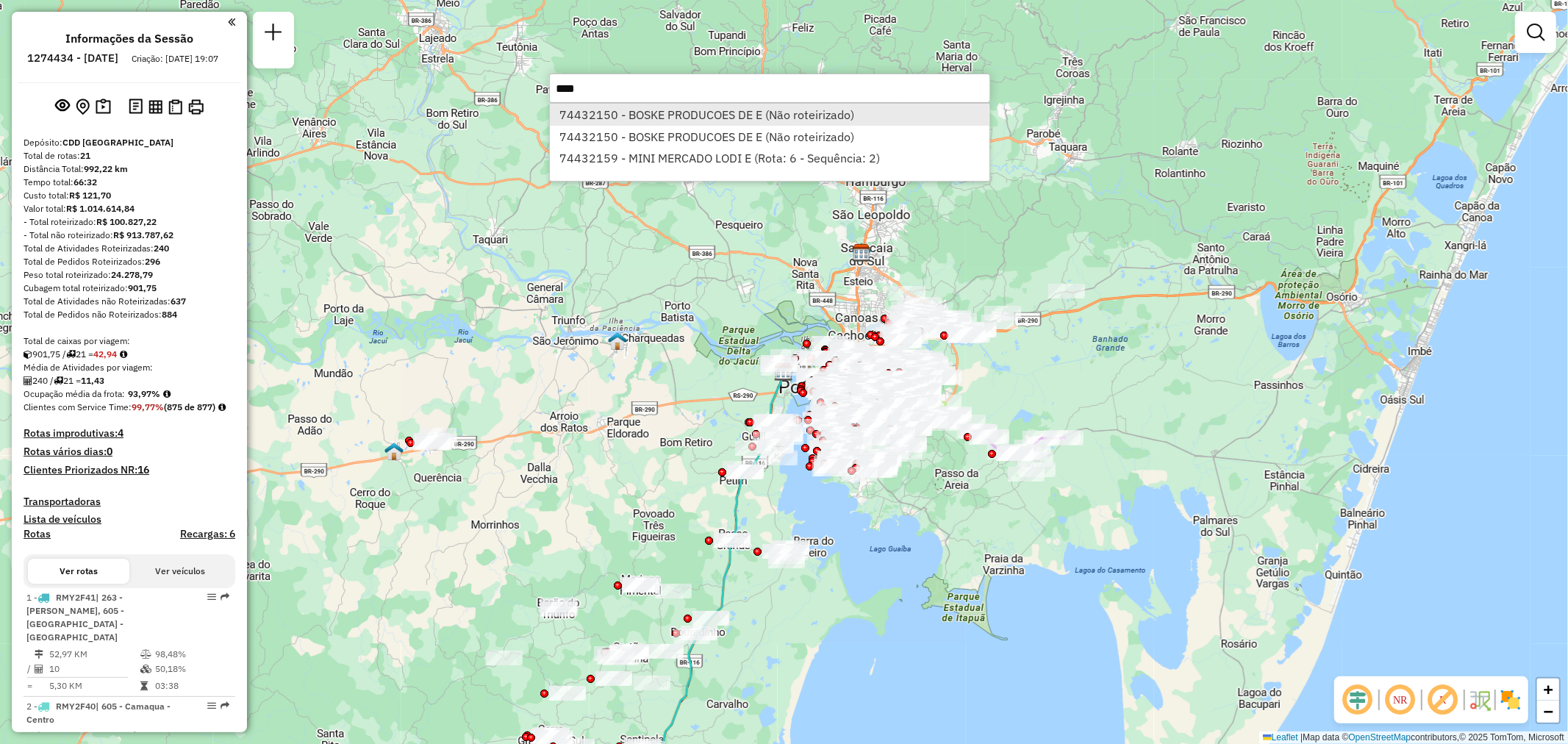
click at [759, 116] on li "74432150 - BOSKE PRODUCOES DE E (Não roteirizado)" at bounding box center [770, 114] width 440 height 22
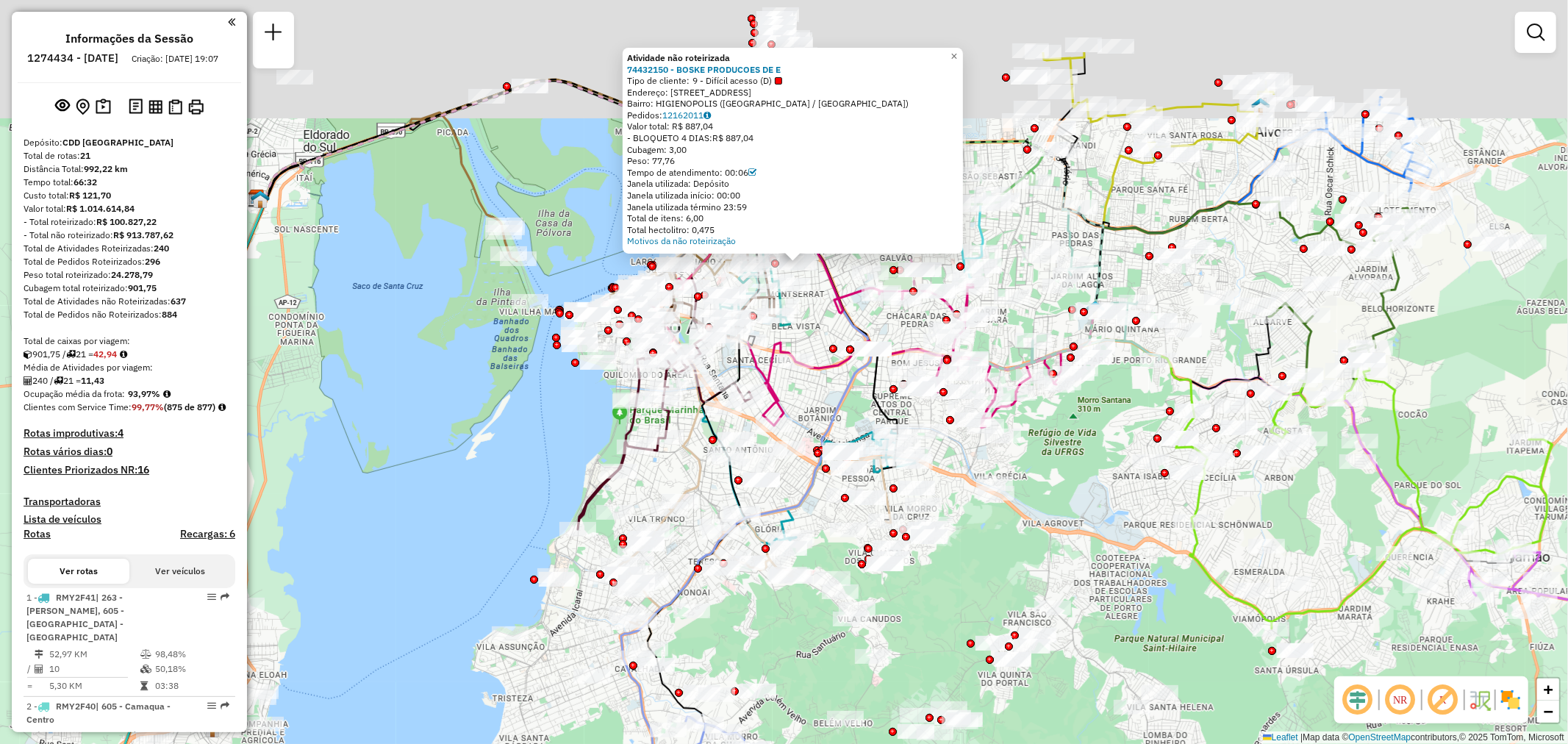
drag, startPoint x: 831, startPoint y: 170, endPoint x: 804, endPoint y: 303, distance: 135.7
click at [804, 303] on div "Atividade não roteirizada 74432150 - BOSKE PRODUCOES DE E Tipo de cliente: 9 - …" at bounding box center [784, 372] width 1568 height 744
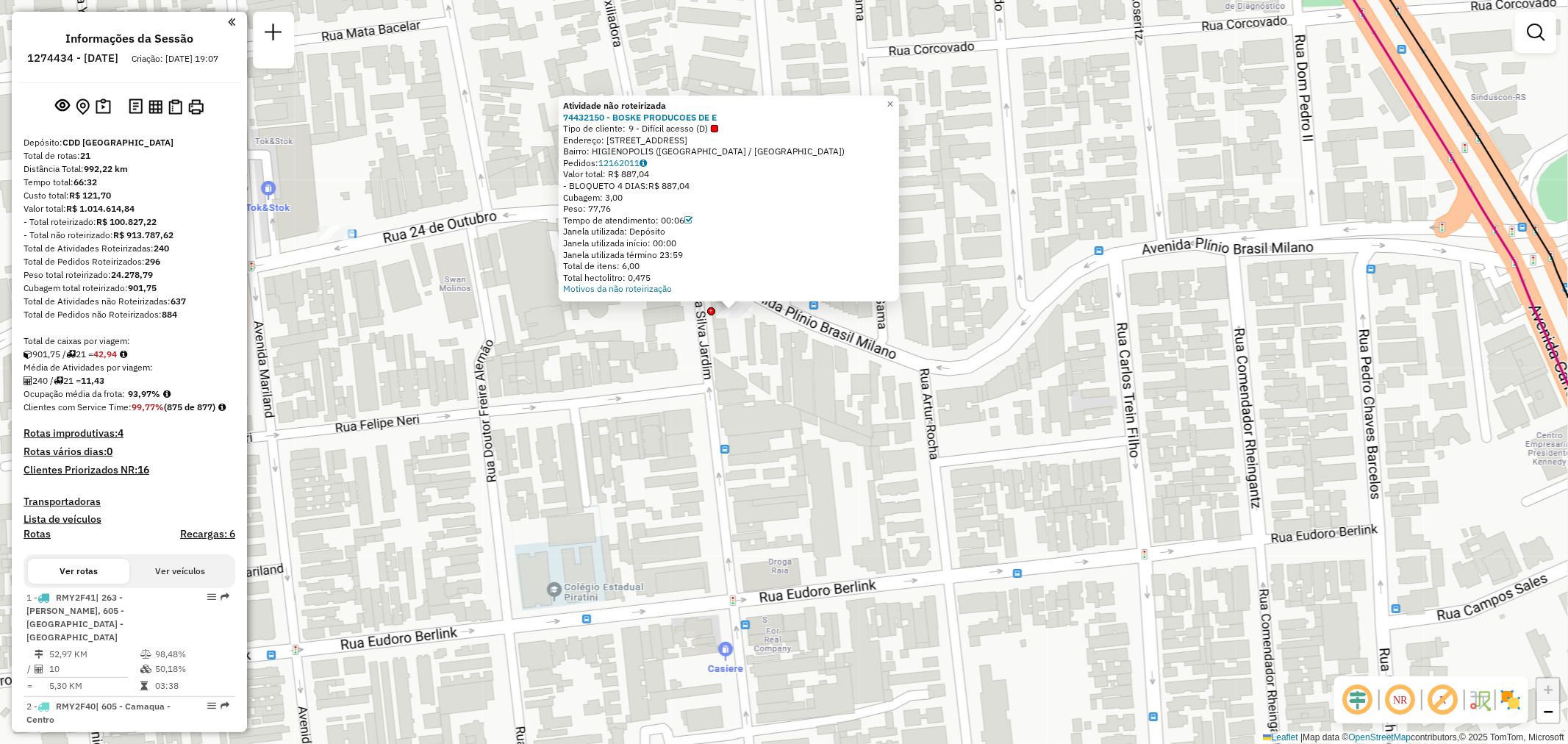
drag, startPoint x: 741, startPoint y: 343, endPoint x: 751, endPoint y: 364, distance: 23.3
click at [746, 368] on div "Atividade não roteirizada 74432150 - BOSKE PRODUCOES DE E Tipo de cliente: 9 - …" at bounding box center [784, 372] width 1568 height 744
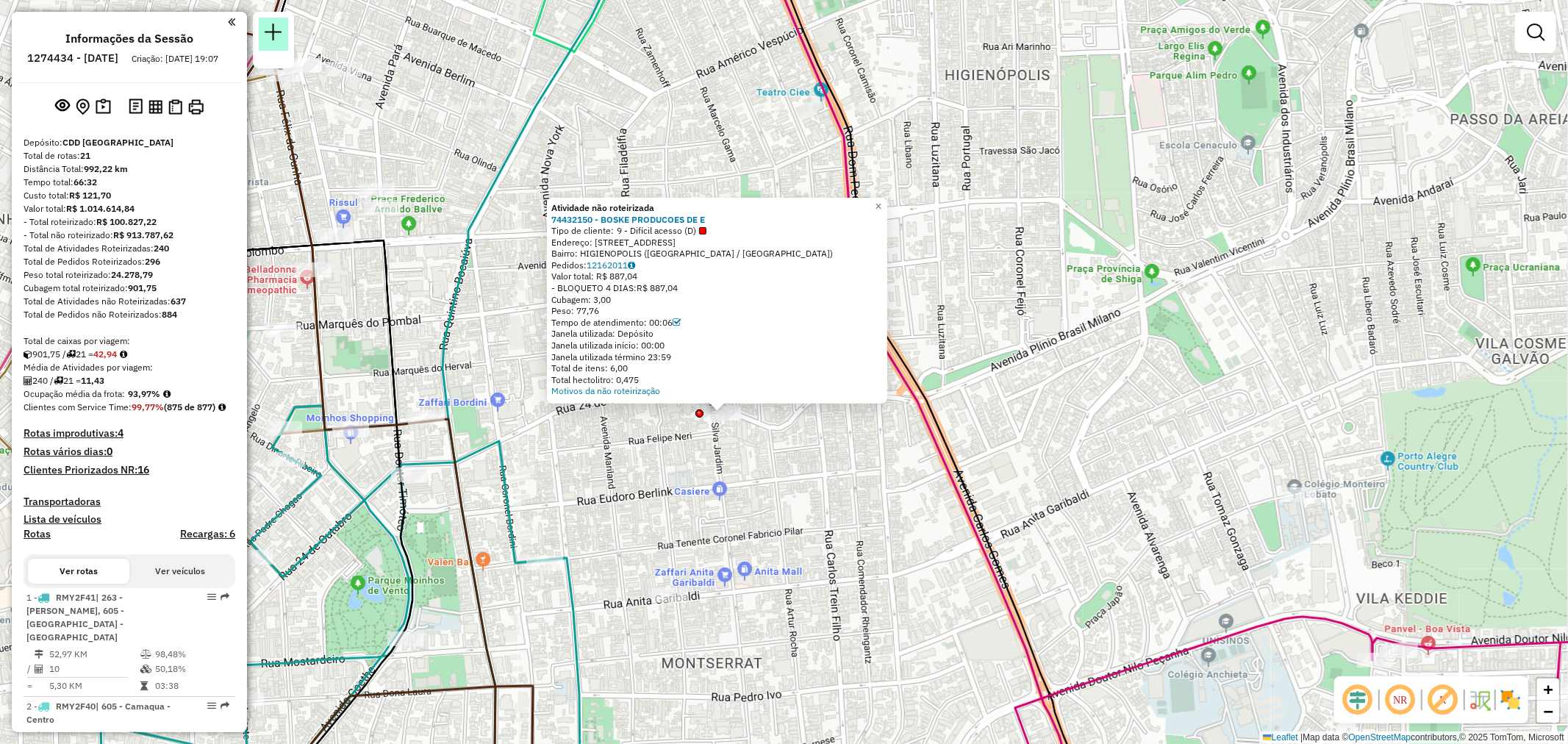
click at [275, 44] on link at bounding box center [273, 34] width 29 height 33
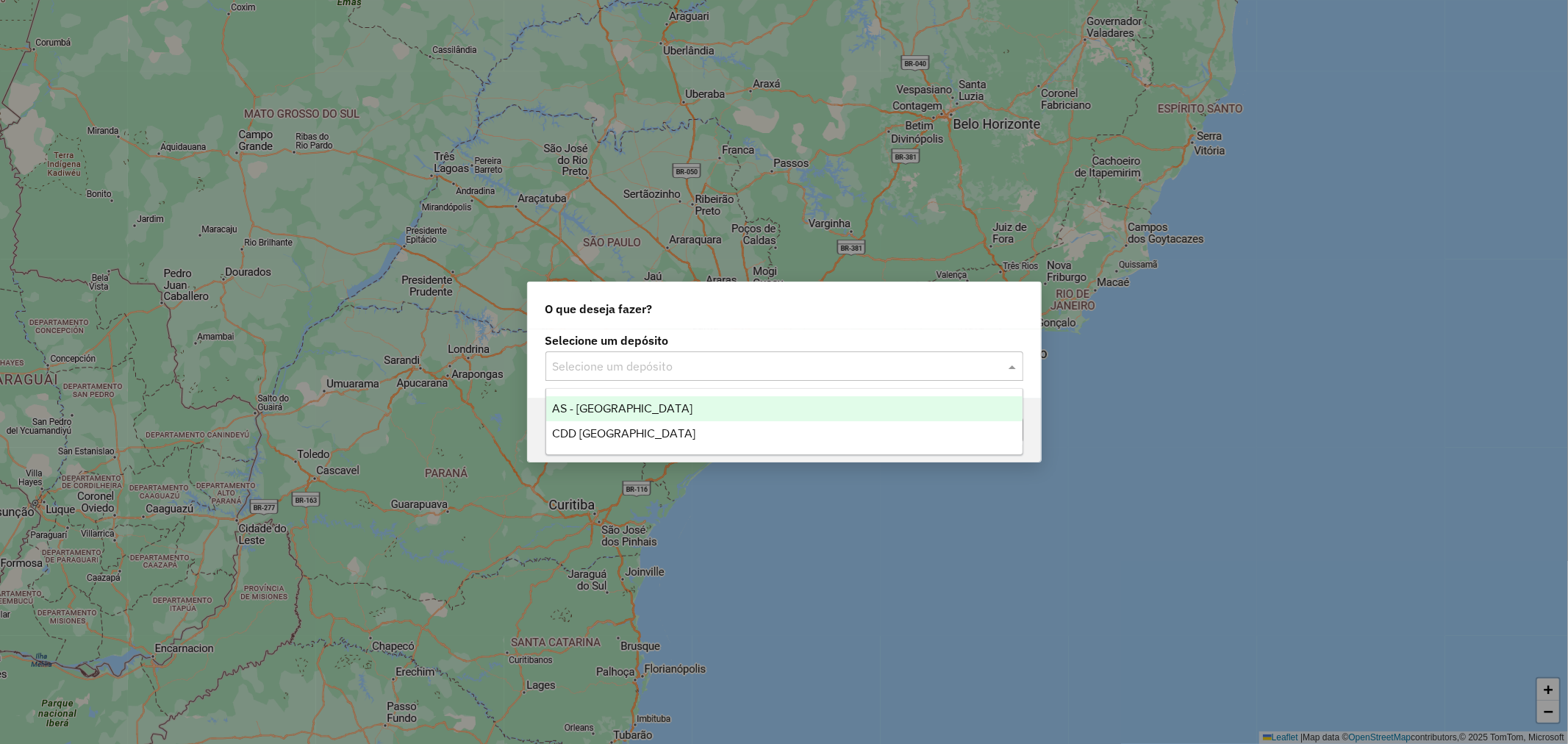
click at [659, 369] on input "text" at bounding box center [770, 367] width 434 height 18
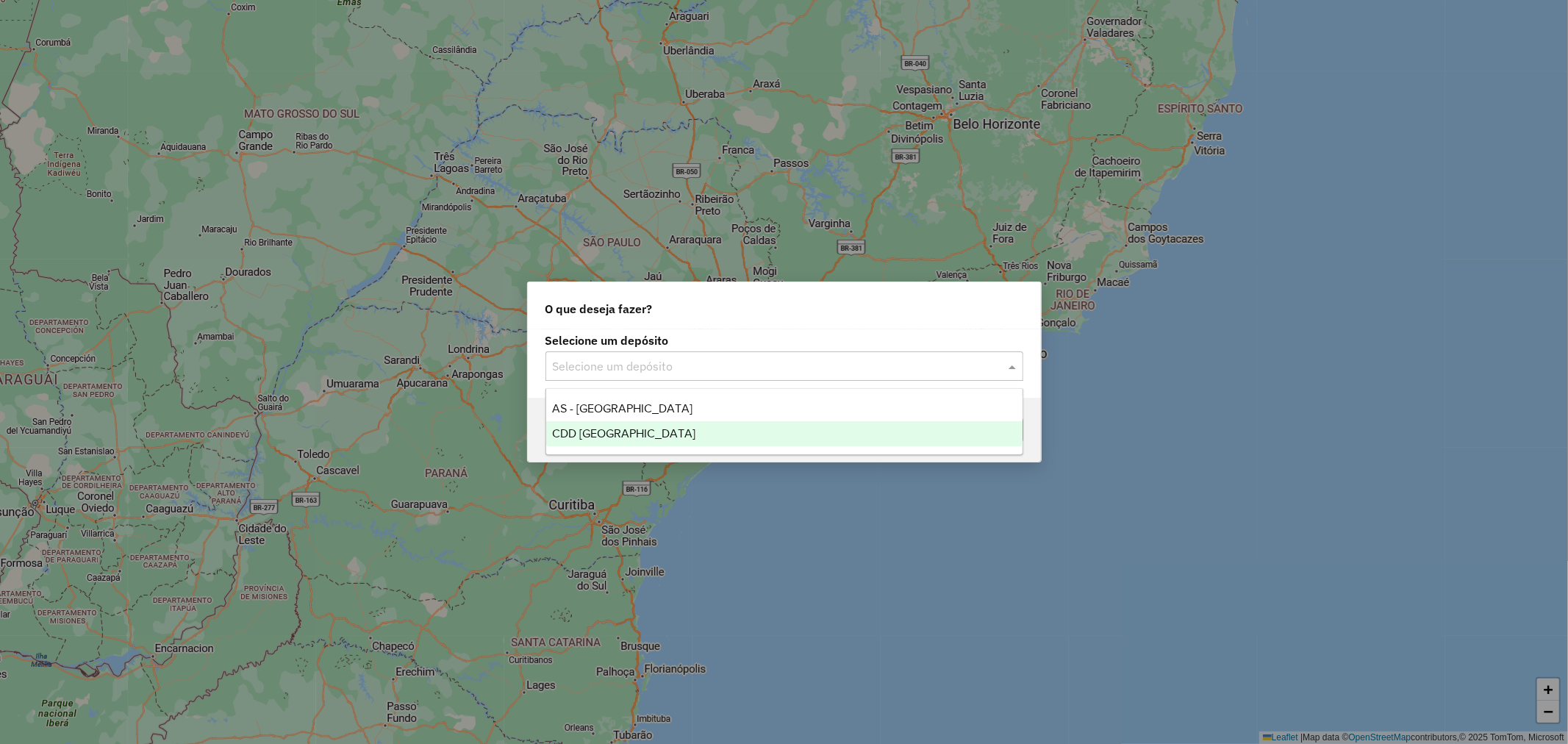
click at [599, 441] on div "CDD [GEOGRAPHIC_DATA]" at bounding box center [784, 433] width 476 height 25
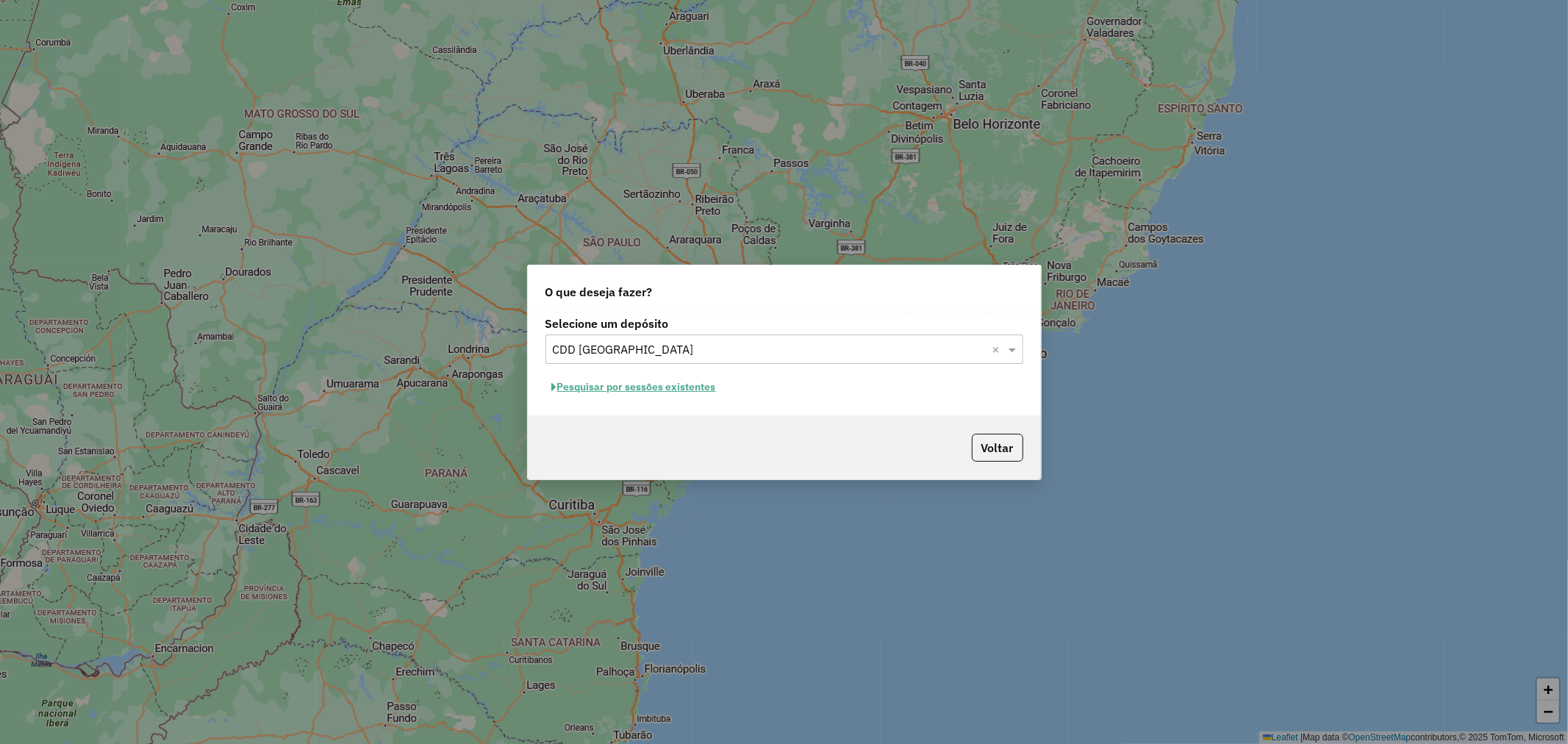
click at [573, 388] on button "Pesquisar por sessões existentes" at bounding box center [634, 387] width 177 height 22
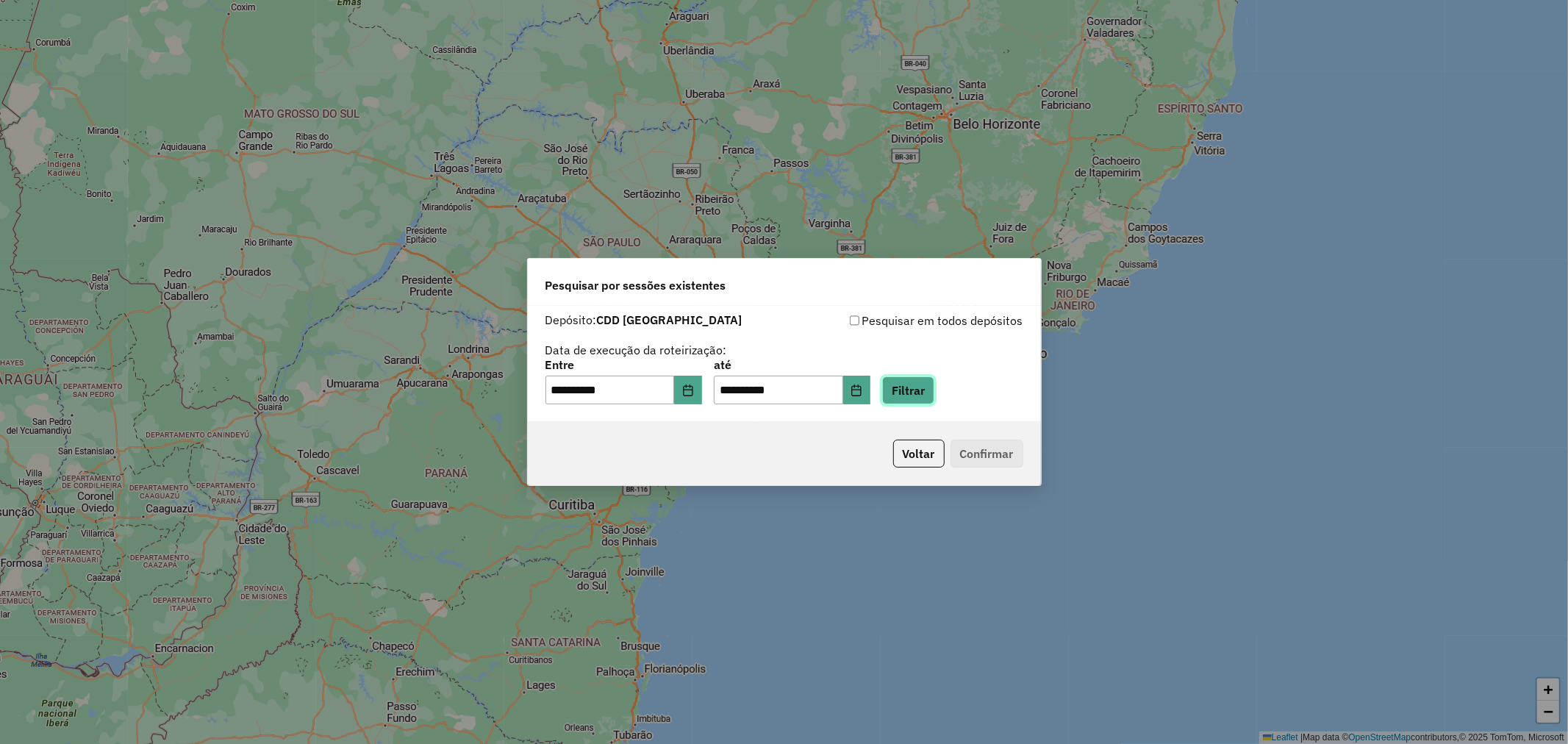
click at [921, 399] on button "Filtrar" at bounding box center [909, 390] width 53 height 28
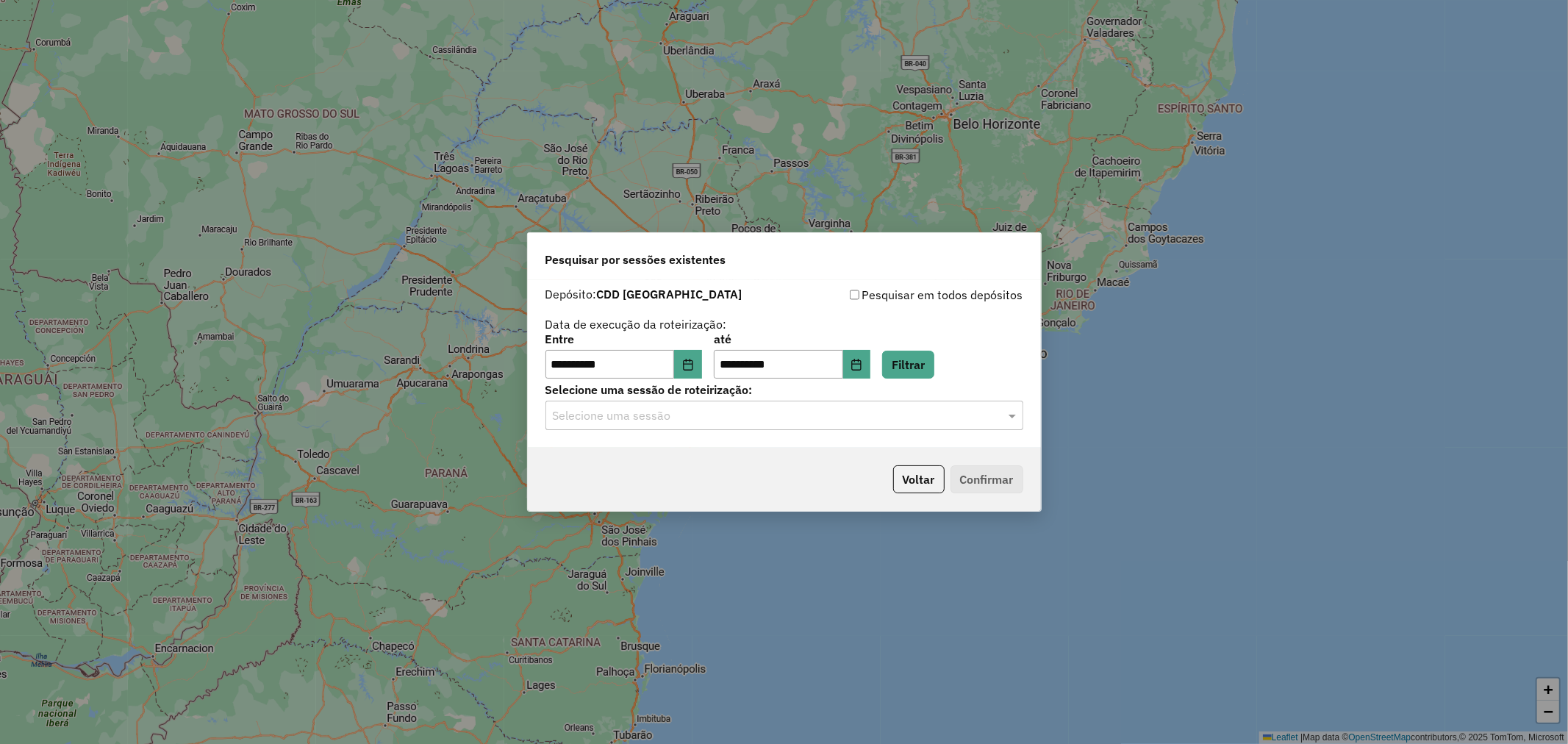
click at [623, 418] on input "text" at bounding box center [770, 416] width 434 height 18
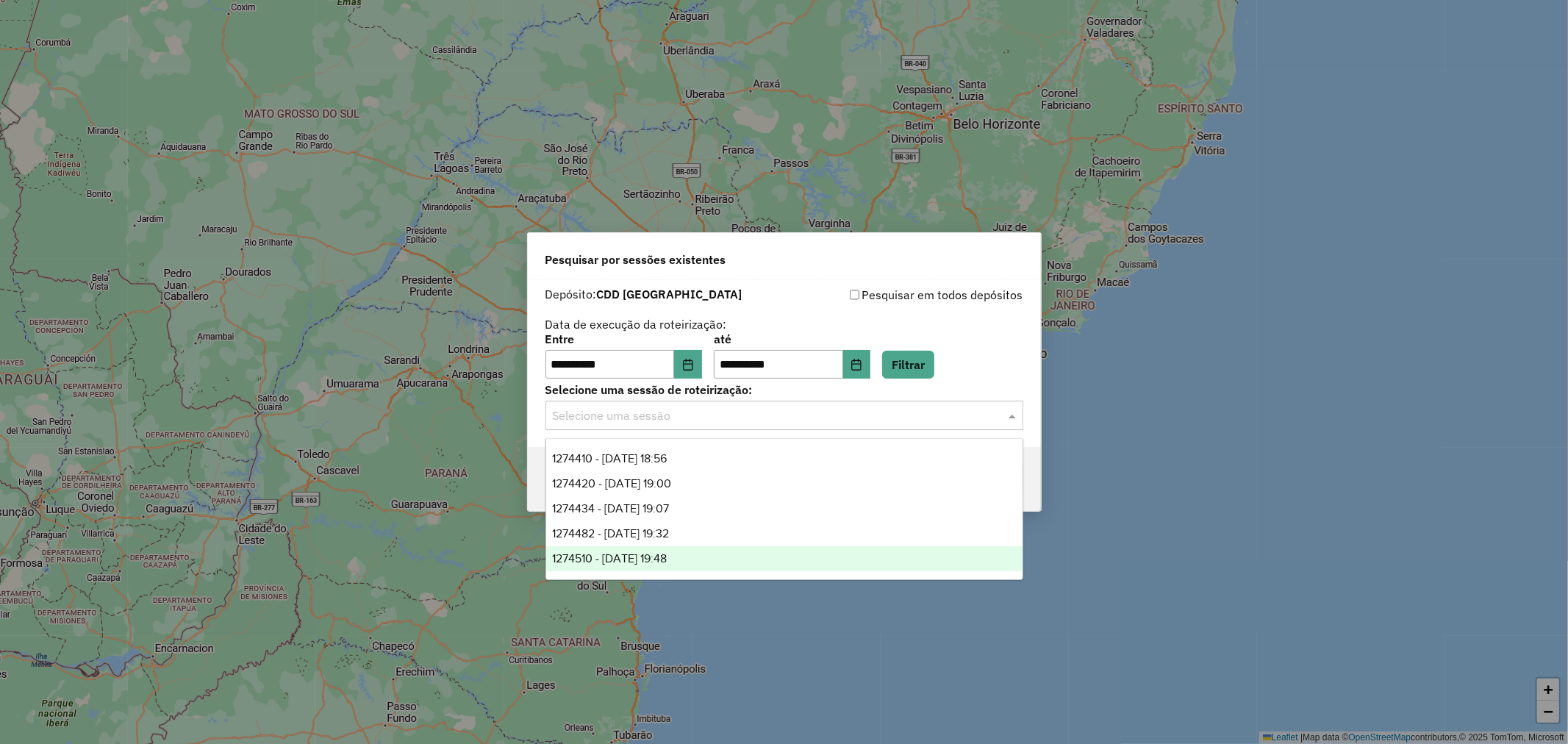
click at [622, 563] on span "1274510 - [DATE] 19:48" at bounding box center [609, 558] width 115 height 13
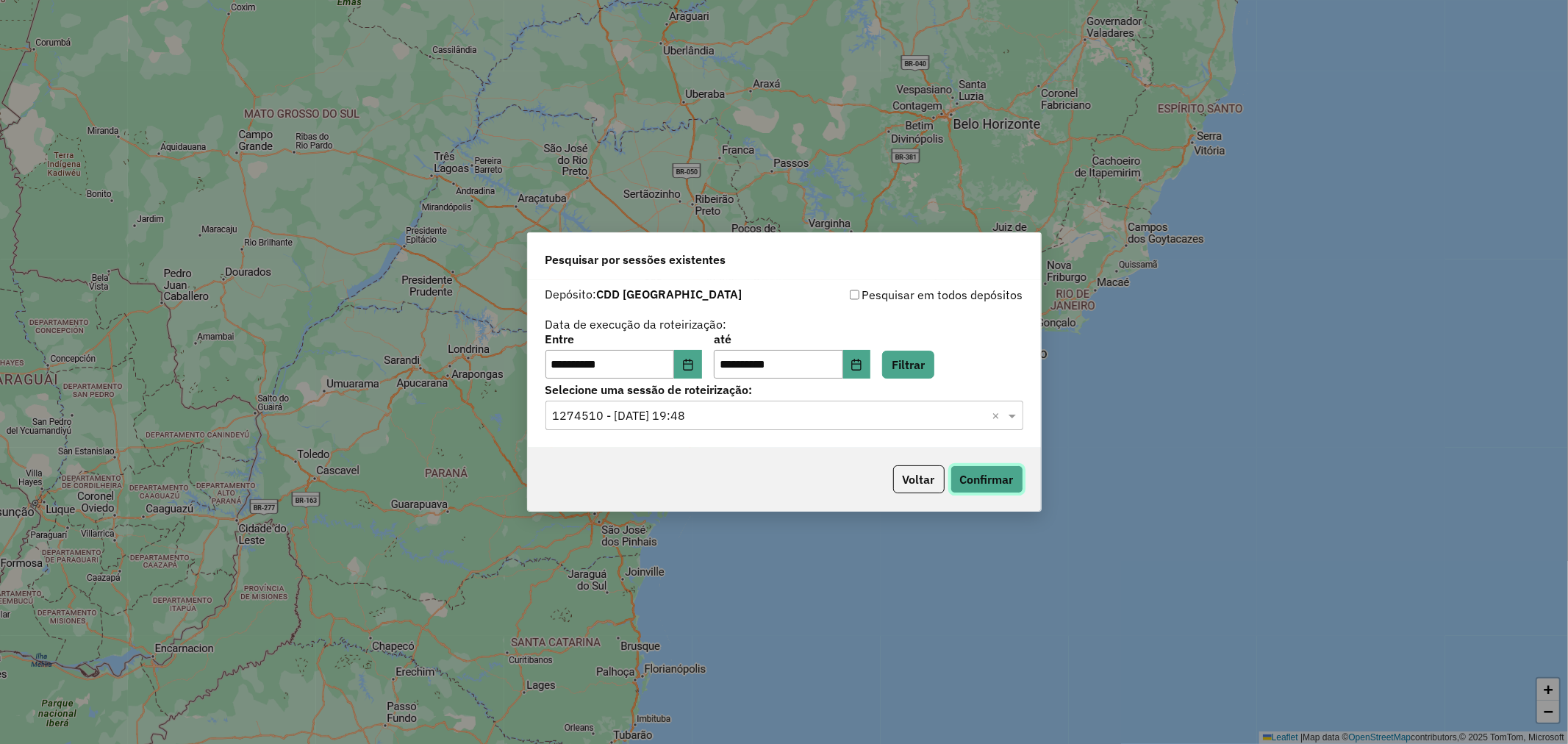
click at [1002, 480] on button "Confirmar" at bounding box center [987, 478] width 73 height 28
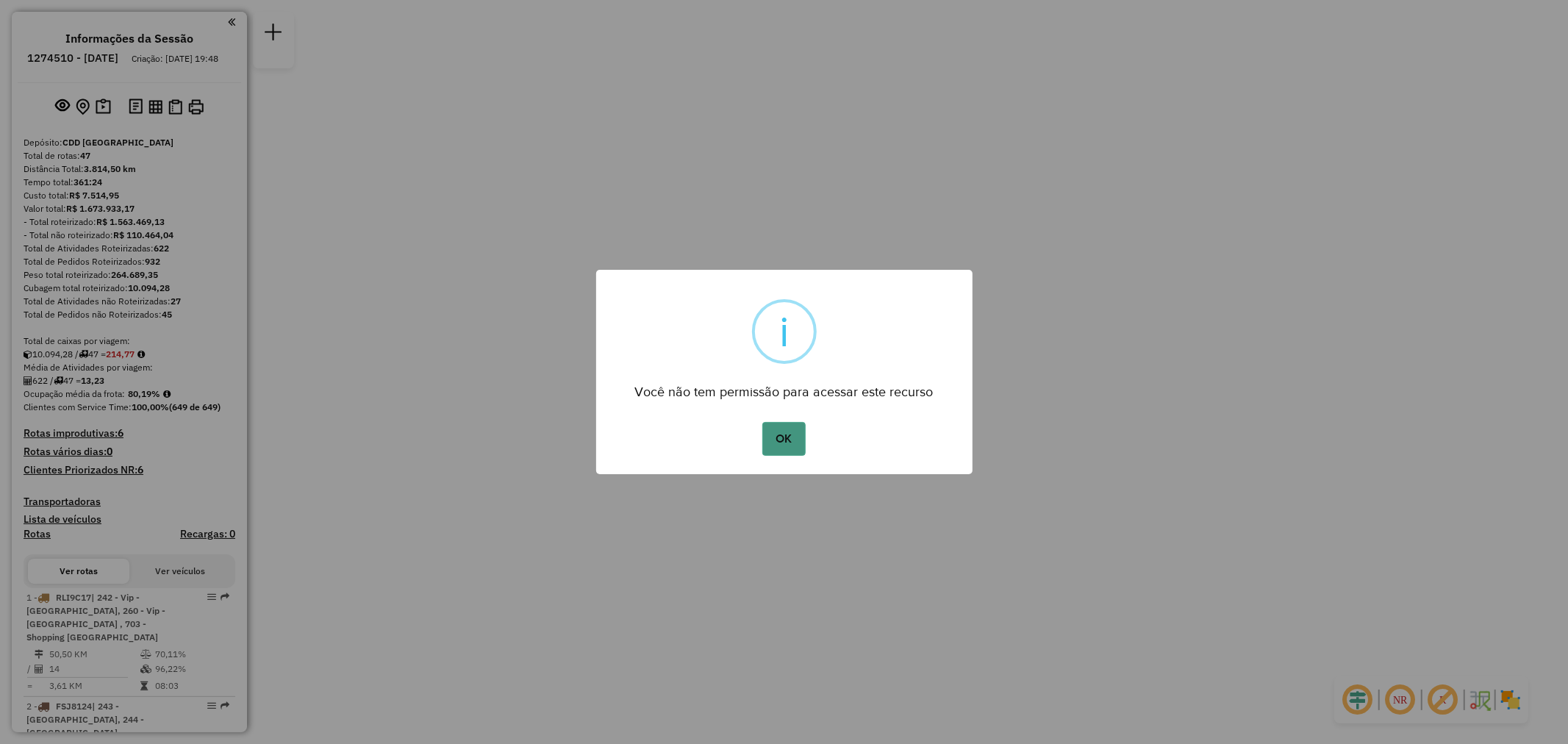
click at [794, 431] on button "OK" at bounding box center [784, 438] width 44 height 34
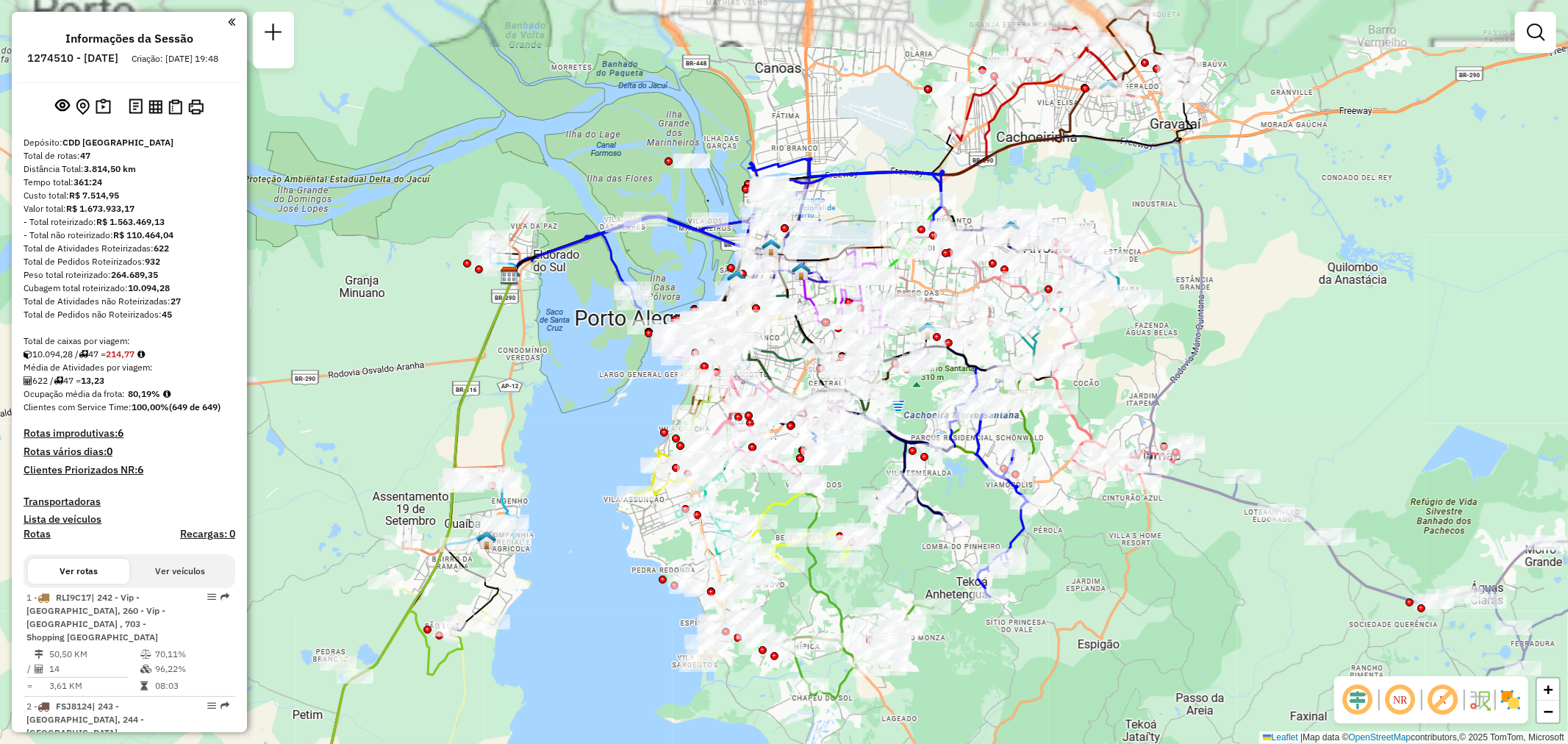
drag, startPoint x: 1266, startPoint y: 194, endPoint x: 1176, endPoint y: 259, distance: 111.0
click at [1176, 259] on div "Janela de atendimento Grade de atendimento Capacidade Transportadoras Veículos …" at bounding box center [784, 372] width 1568 height 744
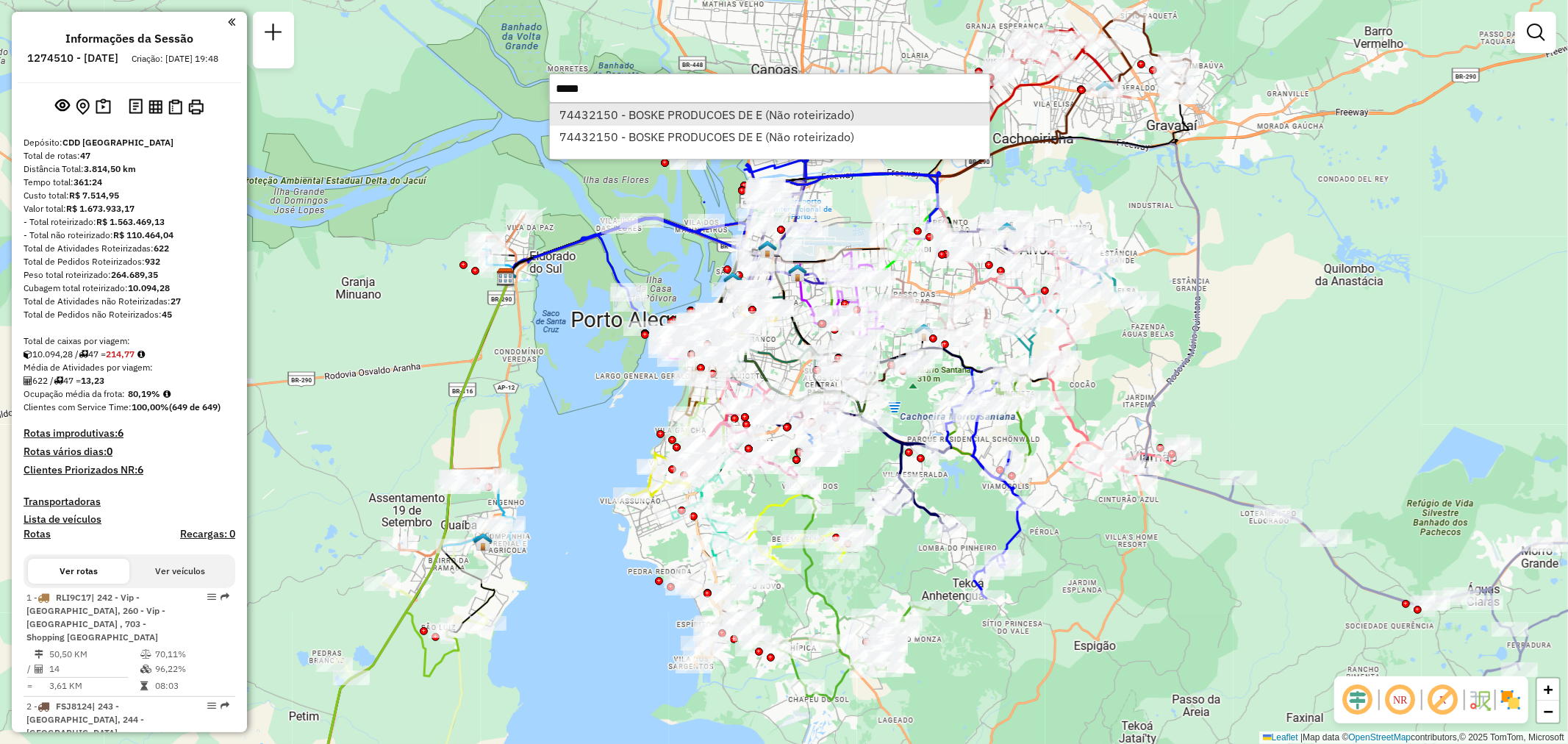
type input "*****"
click at [656, 116] on li "74432150 - BOSKE PRODUCOES DE E (Não roteirizado)" at bounding box center [770, 114] width 440 height 22
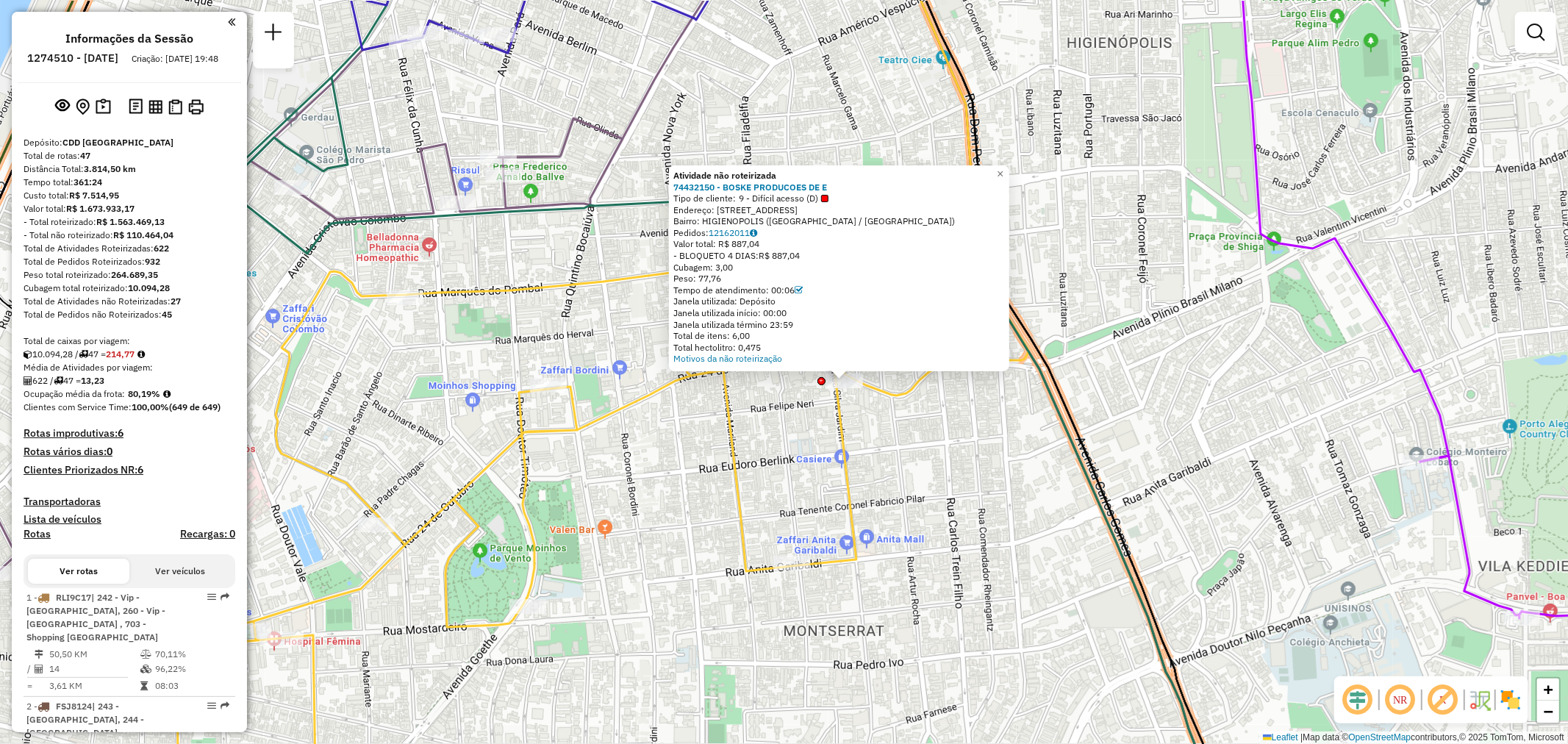
drag, startPoint x: 912, startPoint y: 353, endPoint x: 888, endPoint y: 432, distance: 82.6
click at [888, 431] on div "Rota 46 - Placa RDT7B29 74444244 - JOSUE KNEVITZ Rota 4 - Placa RAF8780 7447880…" at bounding box center [784, 372] width 1568 height 744
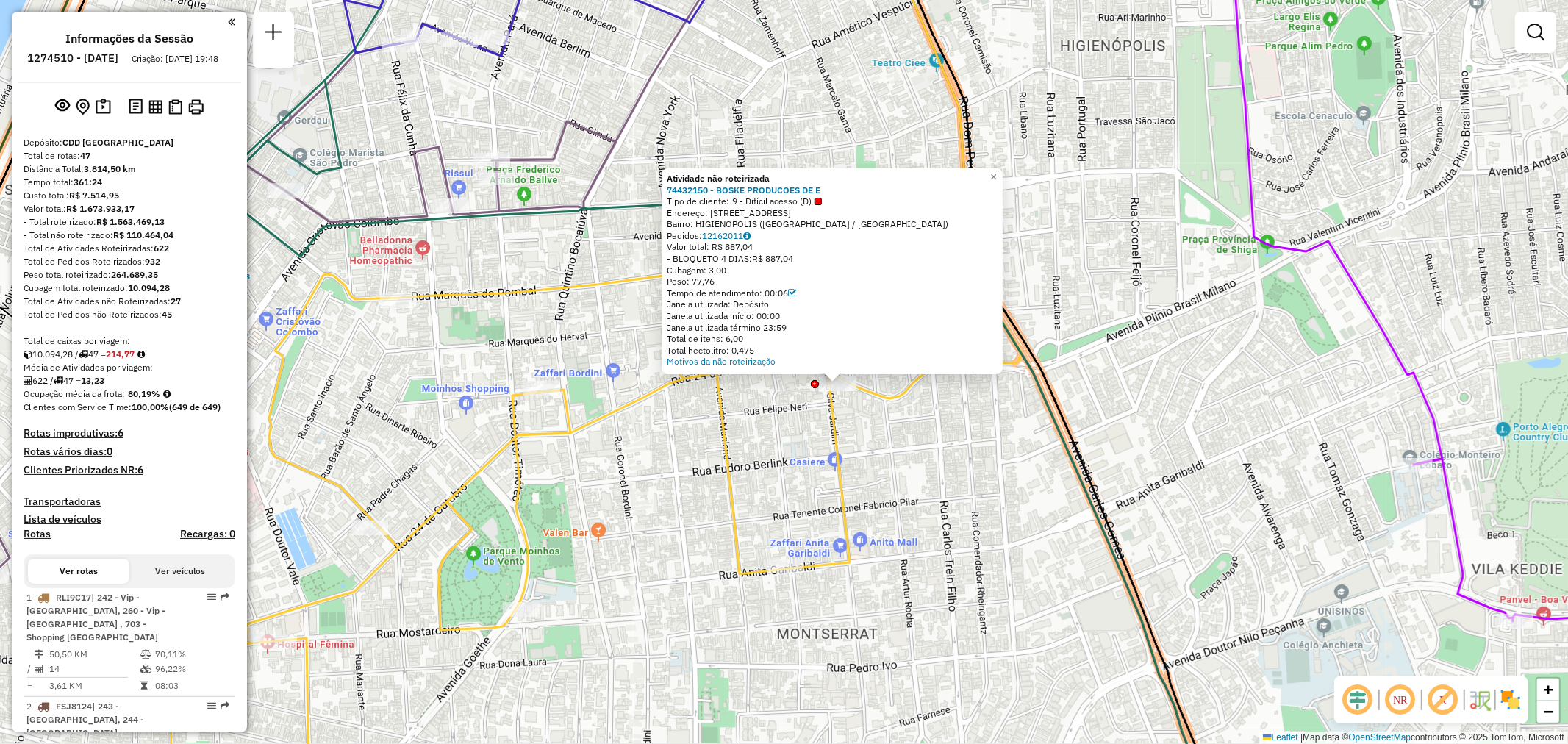
drag, startPoint x: 738, startPoint y: 200, endPoint x: 816, endPoint y: 201, distance: 78.0
click at [816, 201] on div "Tipo de cliente: 9 - Difícil acesso (D)" at bounding box center [833, 202] width 332 height 12
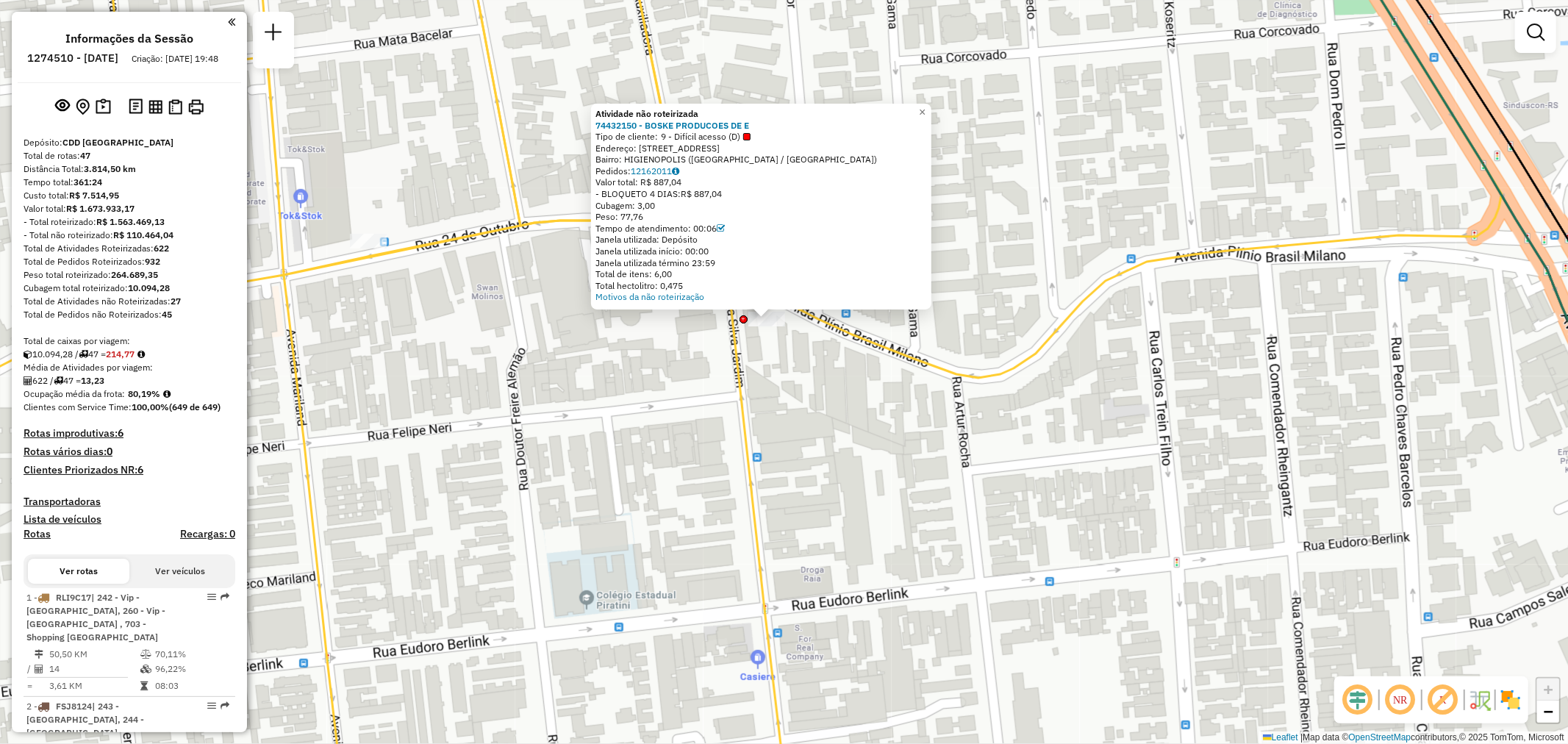
drag, startPoint x: 725, startPoint y: 340, endPoint x: 748, endPoint y: 388, distance: 53.2
click at [748, 388] on icon at bounding box center [332, 414] width 925 height 892
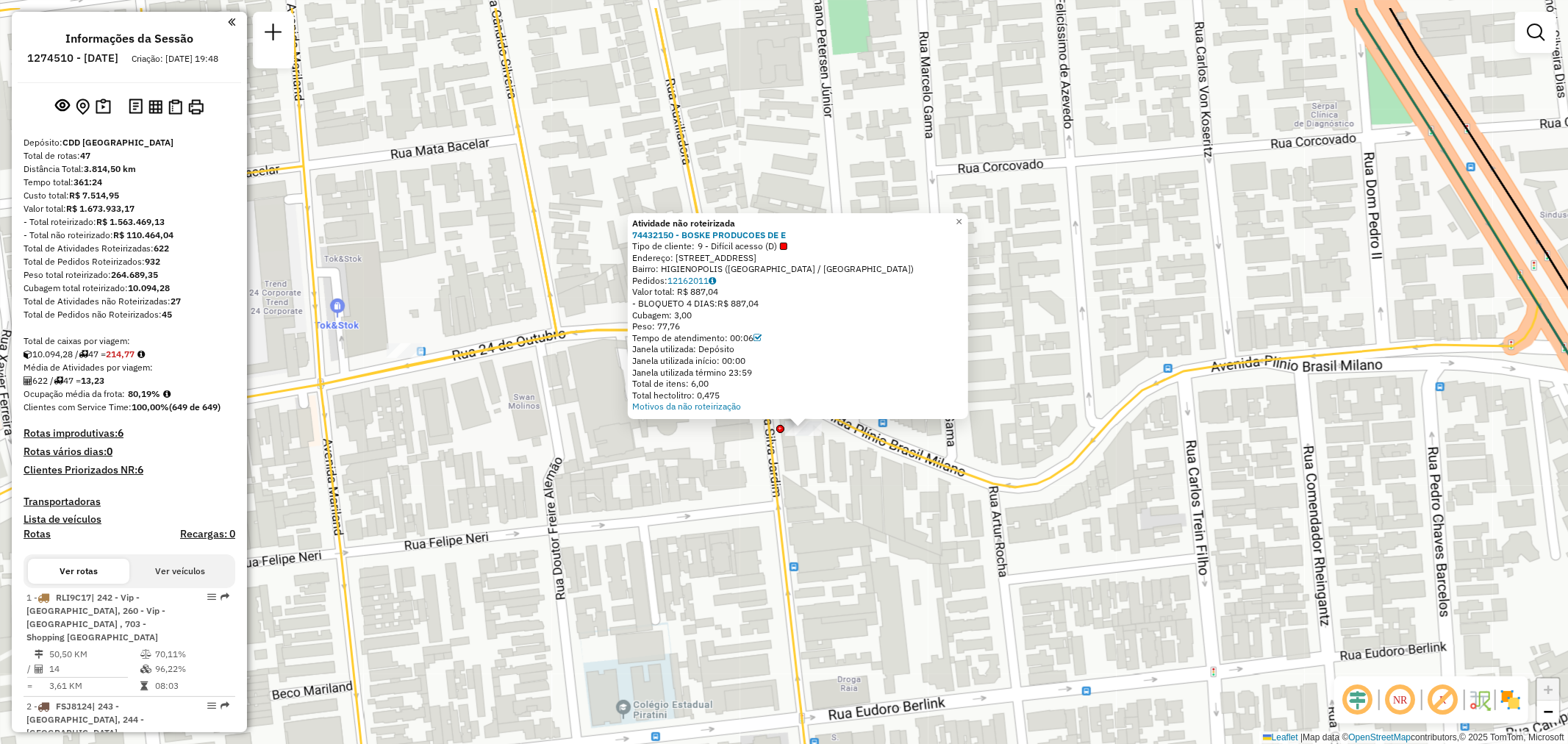
drag, startPoint x: 776, startPoint y: 377, endPoint x: 799, endPoint y: 459, distance: 85.2
click at [799, 459] on div "Rota 46 - Placa RDT7B29 74444244 - JOSUE KNEVITZ Rota 4 - Placa RAF8780 7447880…" at bounding box center [784, 372] width 1568 height 744
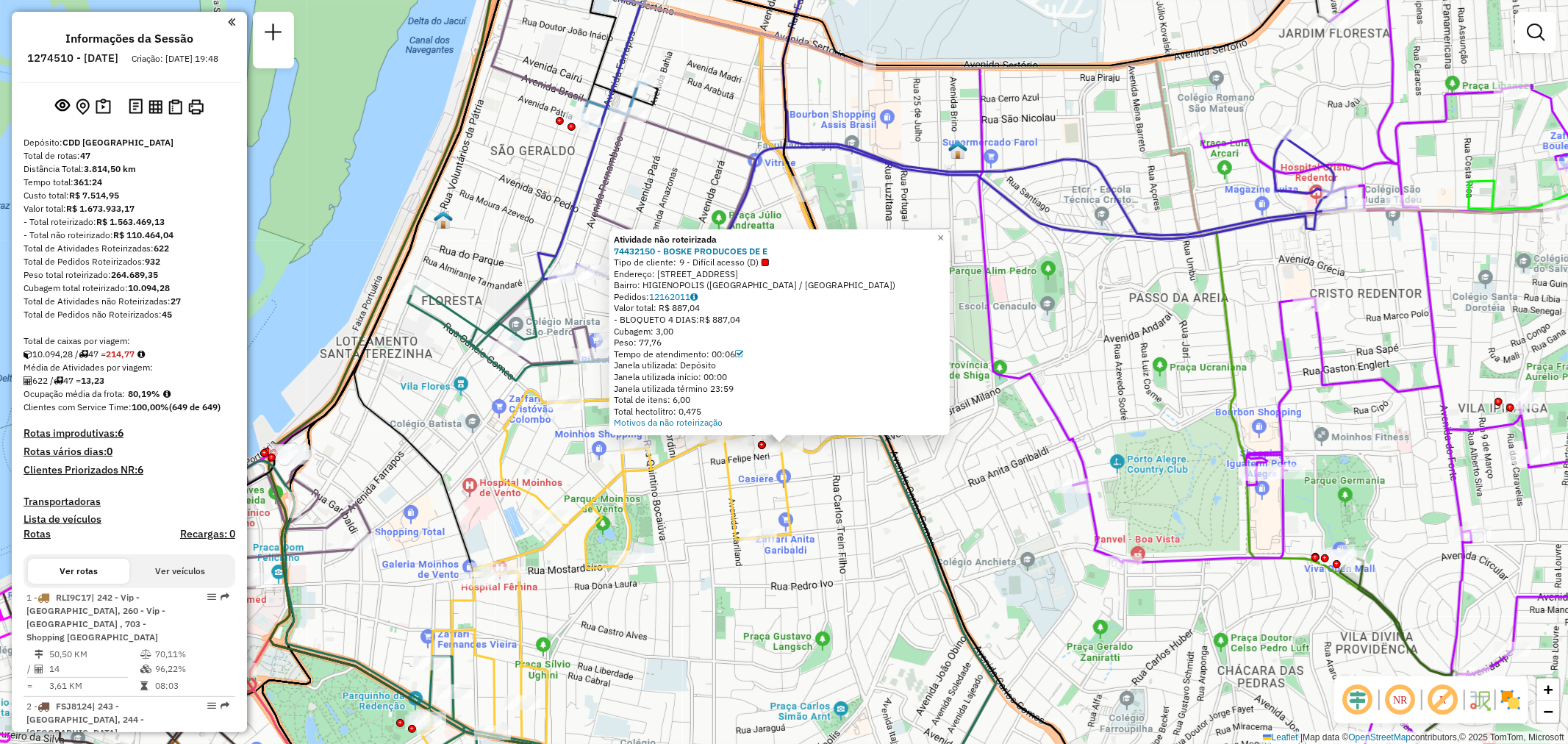
click at [1539, 39] on em at bounding box center [1536, 32] width 18 height 18
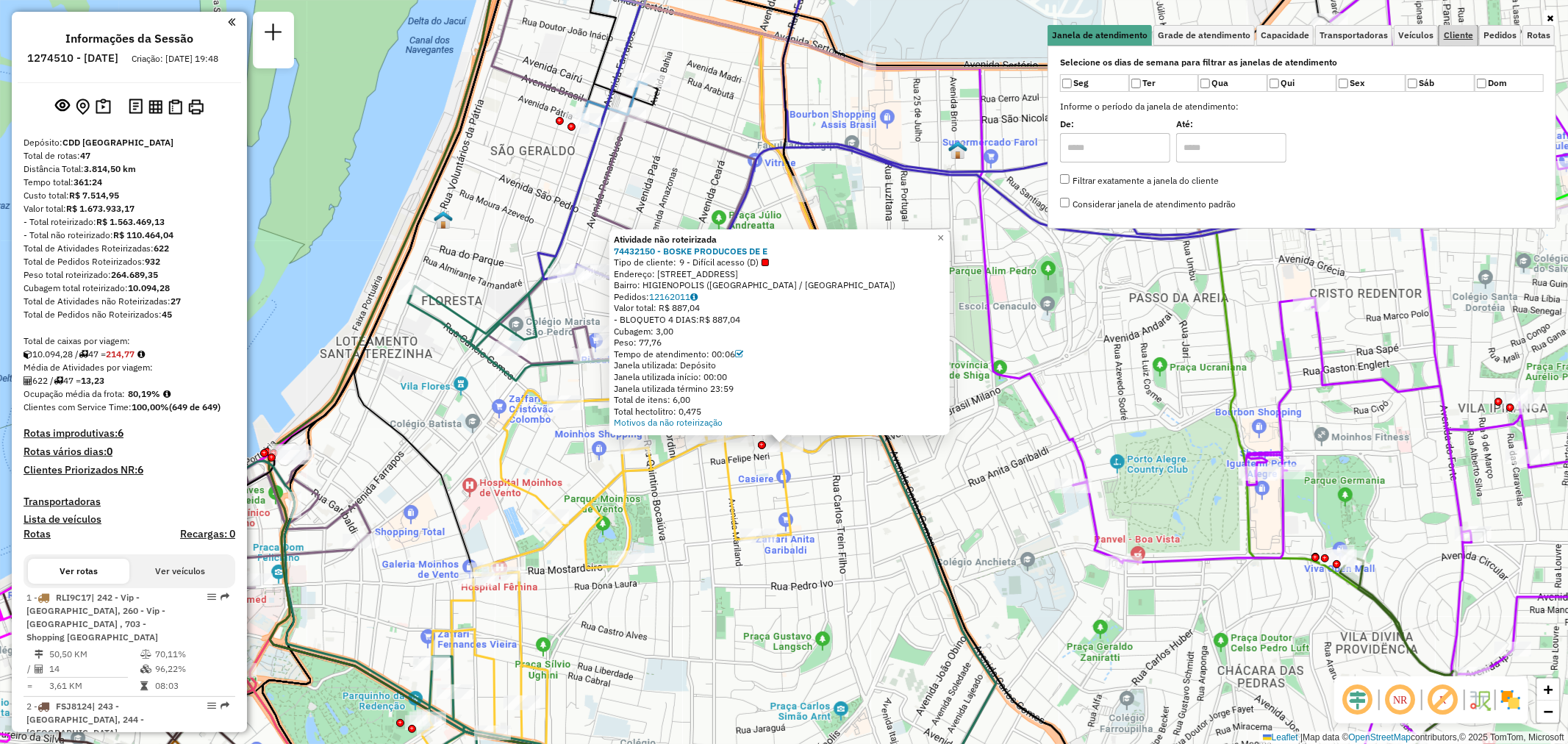
click at [1456, 38] on span "Cliente" at bounding box center [1458, 35] width 29 height 9
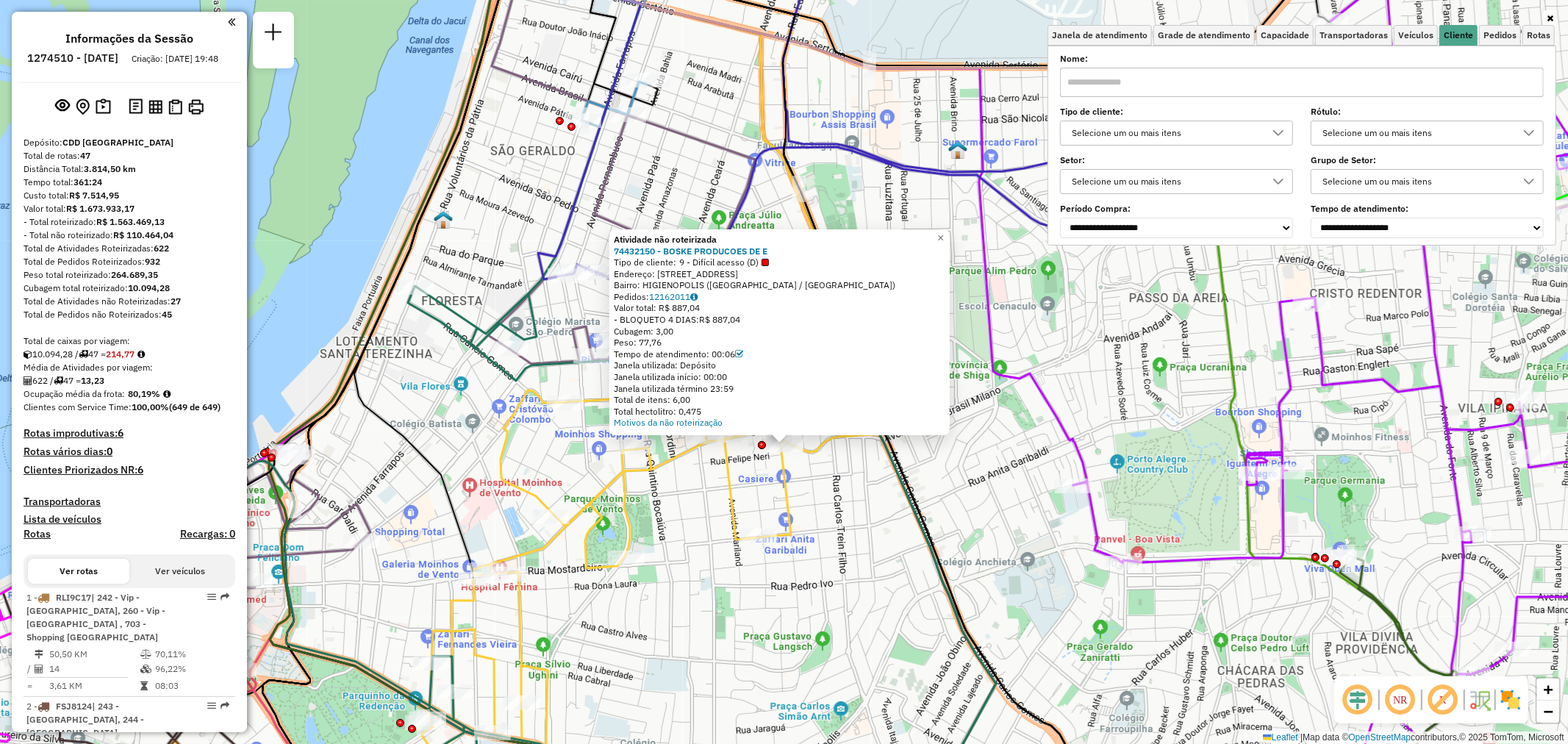
click at [1137, 83] on input "text" at bounding box center [1302, 82] width 484 height 29
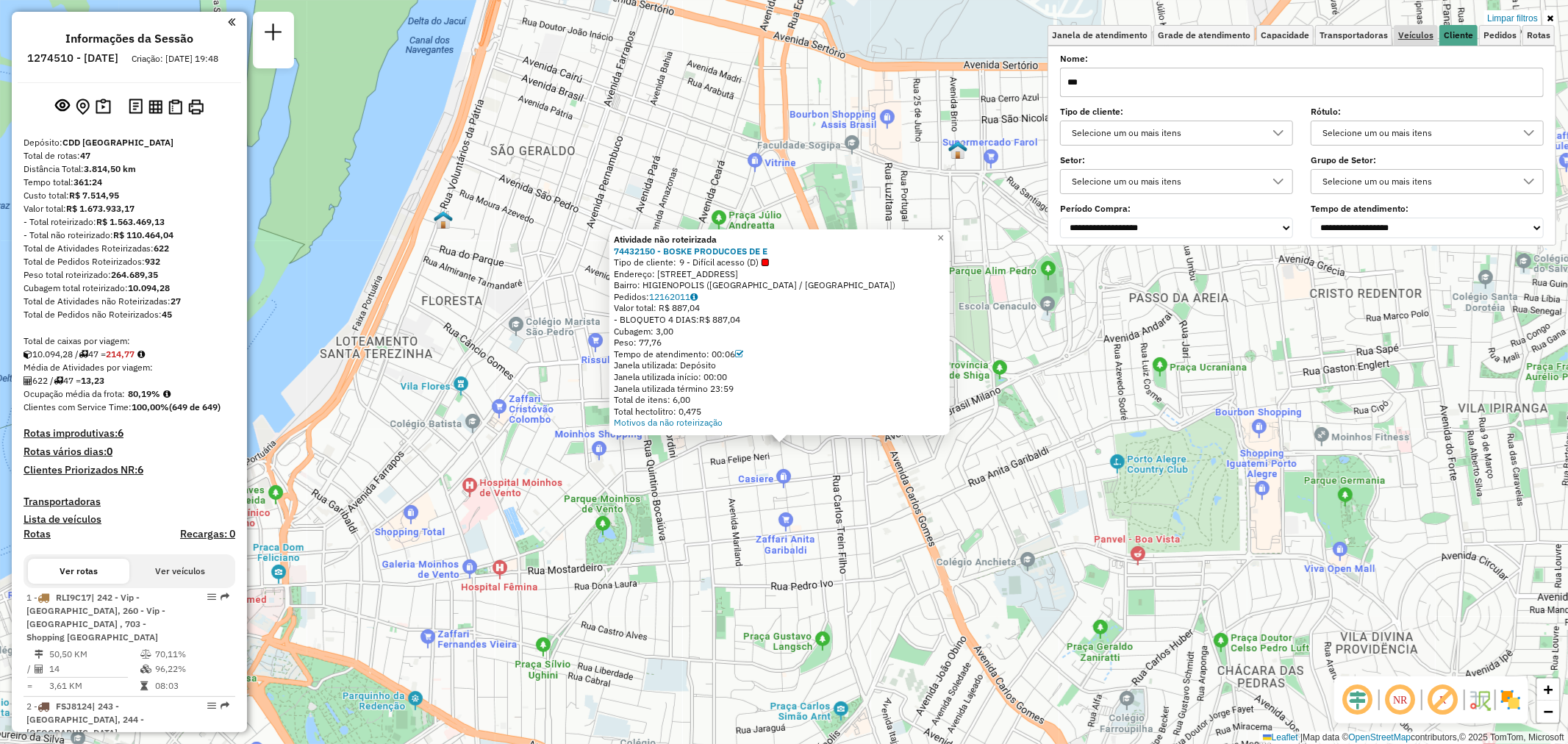
type input "***"
click at [1408, 34] on span "Veículos" at bounding box center [1416, 35] width 35 height 9
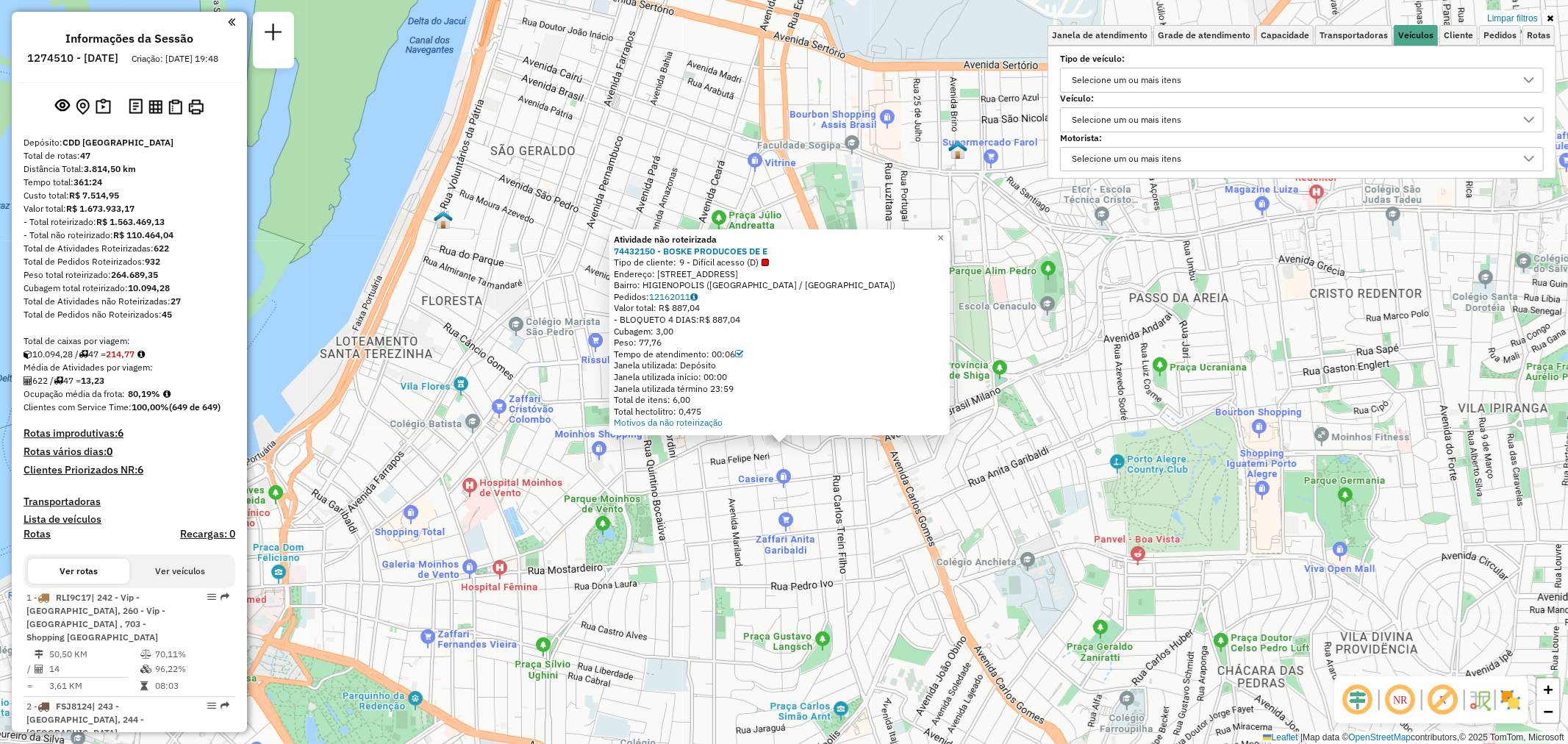
click at [1127, 116] on div "Selecione um ou mais itens" at bounding box center [1127, 119] width 120 height 23
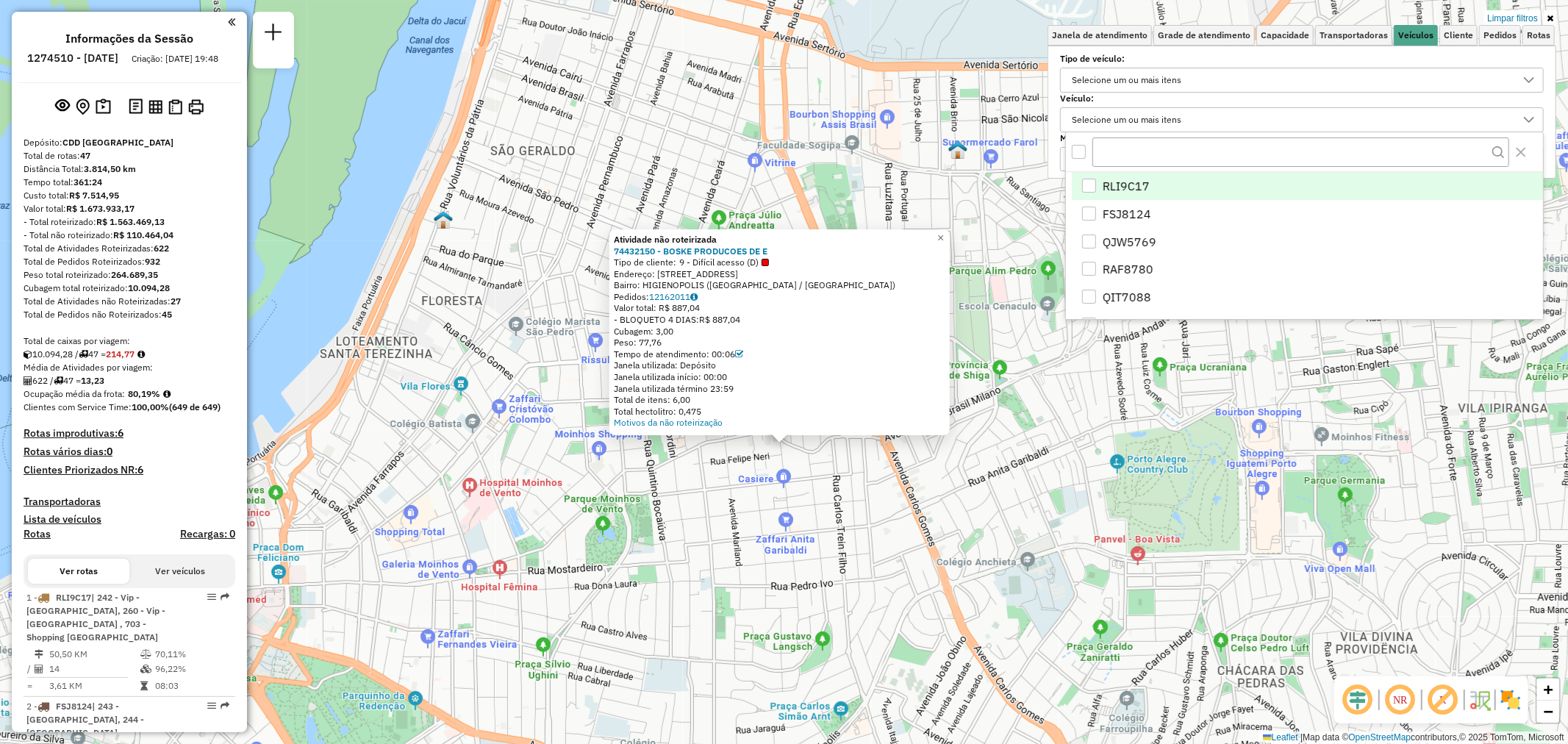
scroll to position [8, 50]
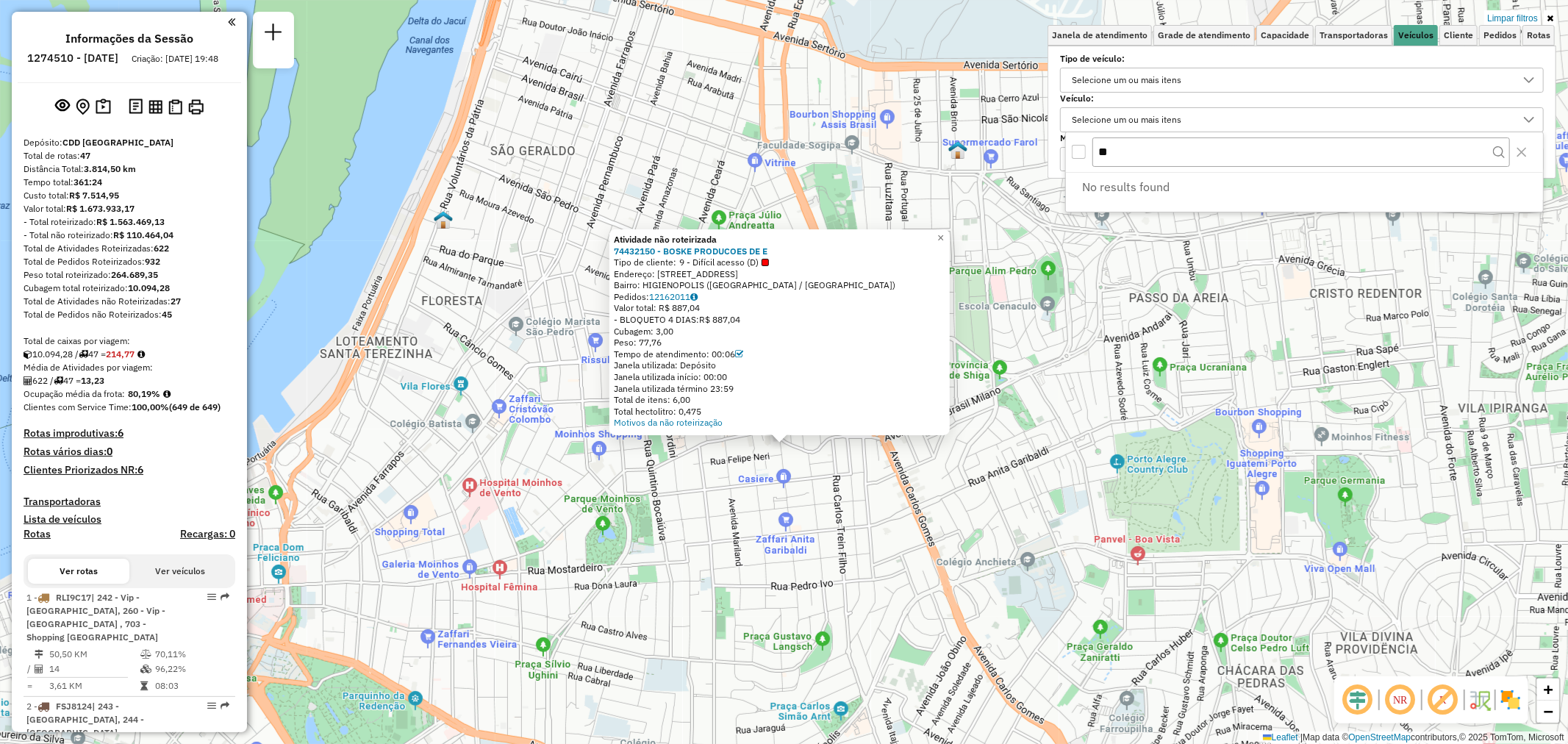
type input "*"
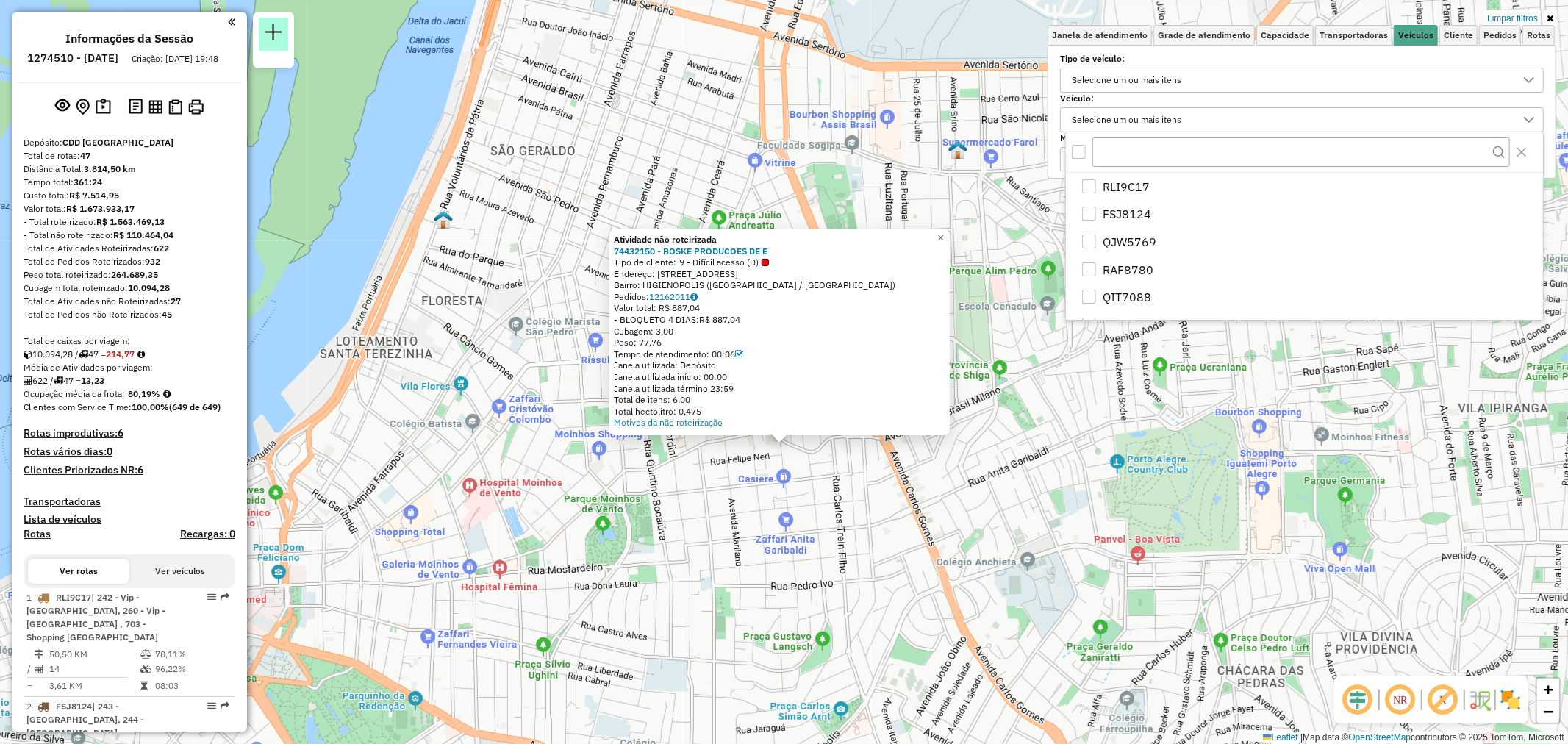
click at [277, 32] on em at bounding box center [274, 32] width 18 height 18
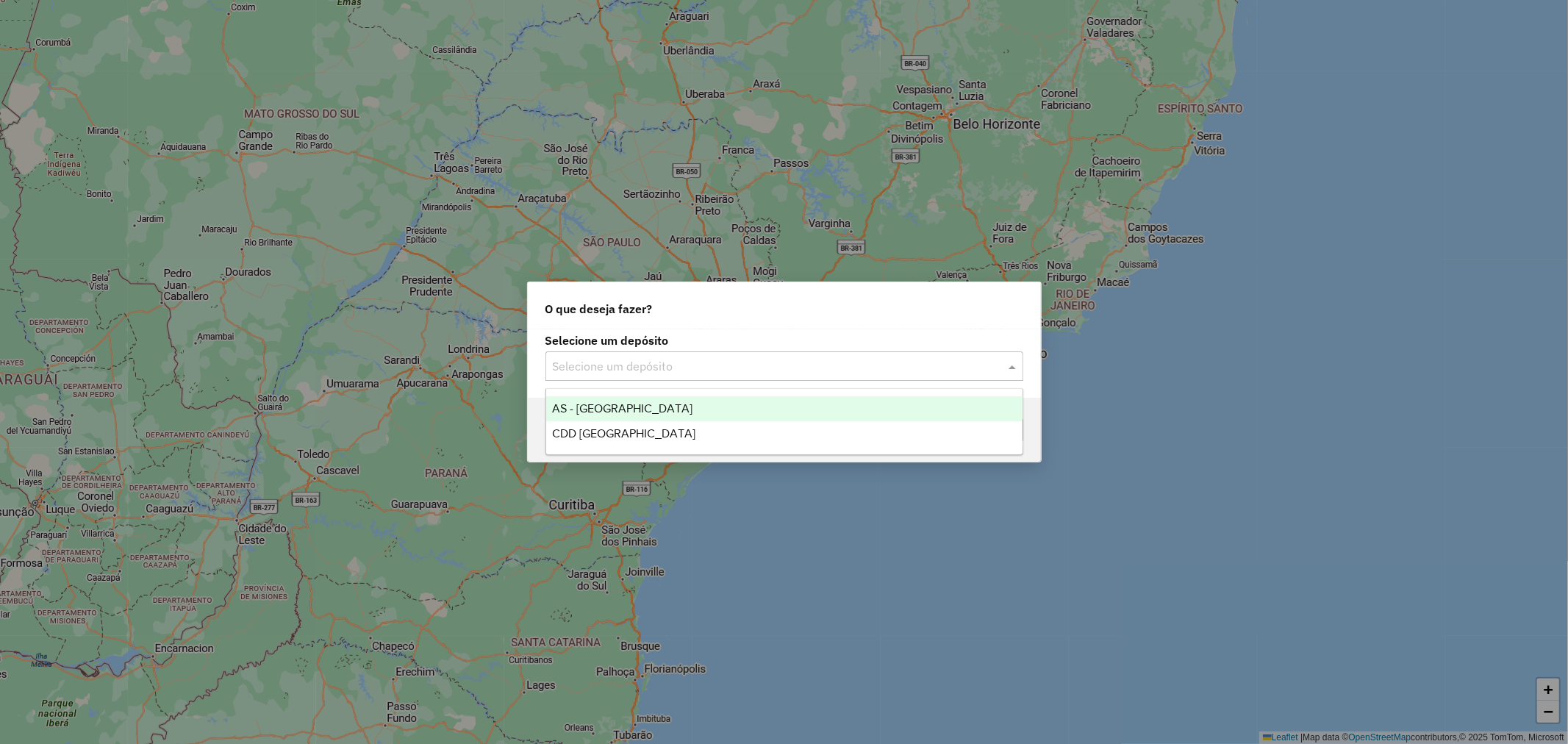
click at [656, 372] on input "text" at bounding box center [770, 367] width 434 height 18
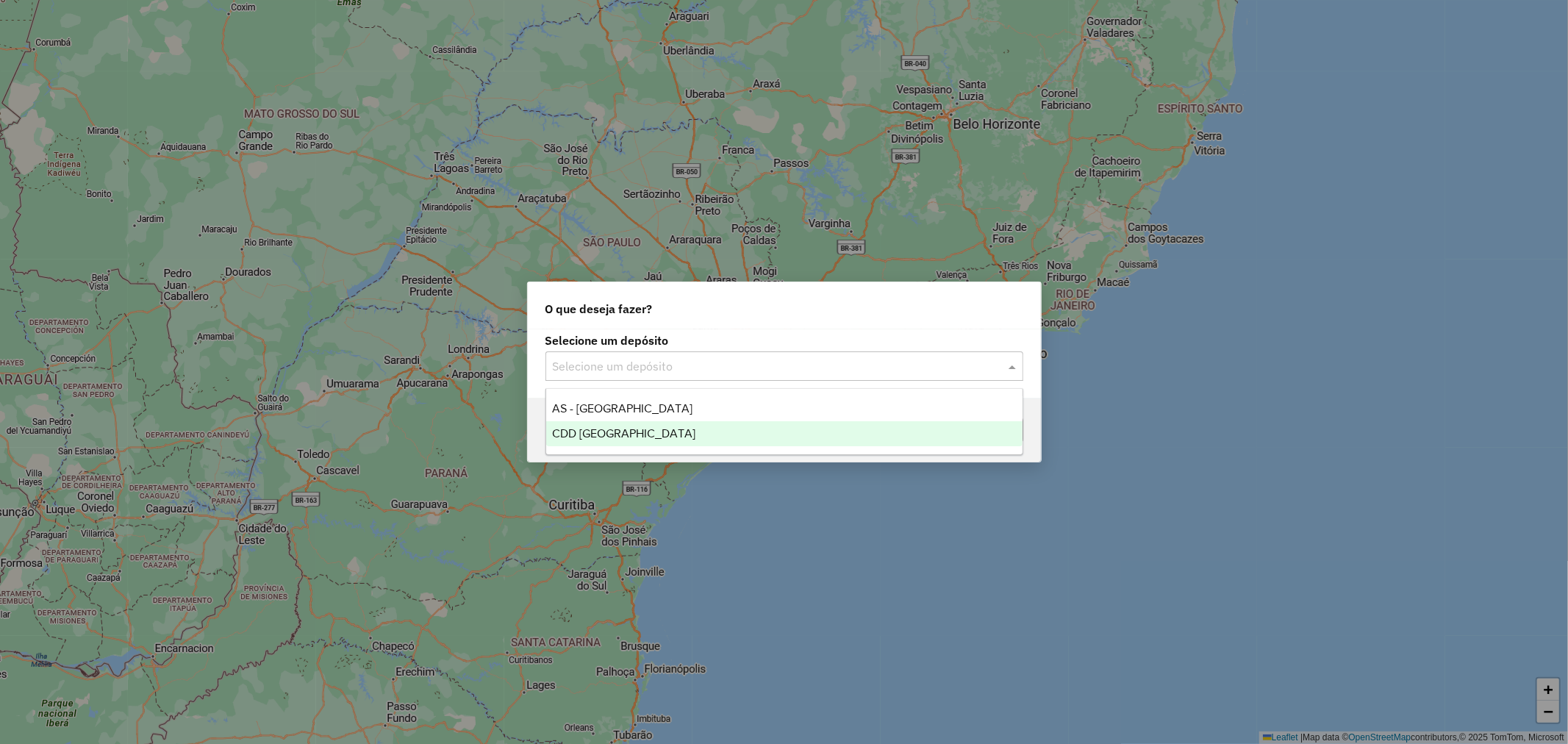
click at [620, 431] on span "CDD [GEOGRAPHIC_DATA]" at bounding box center [623, 433] width 143 height 13
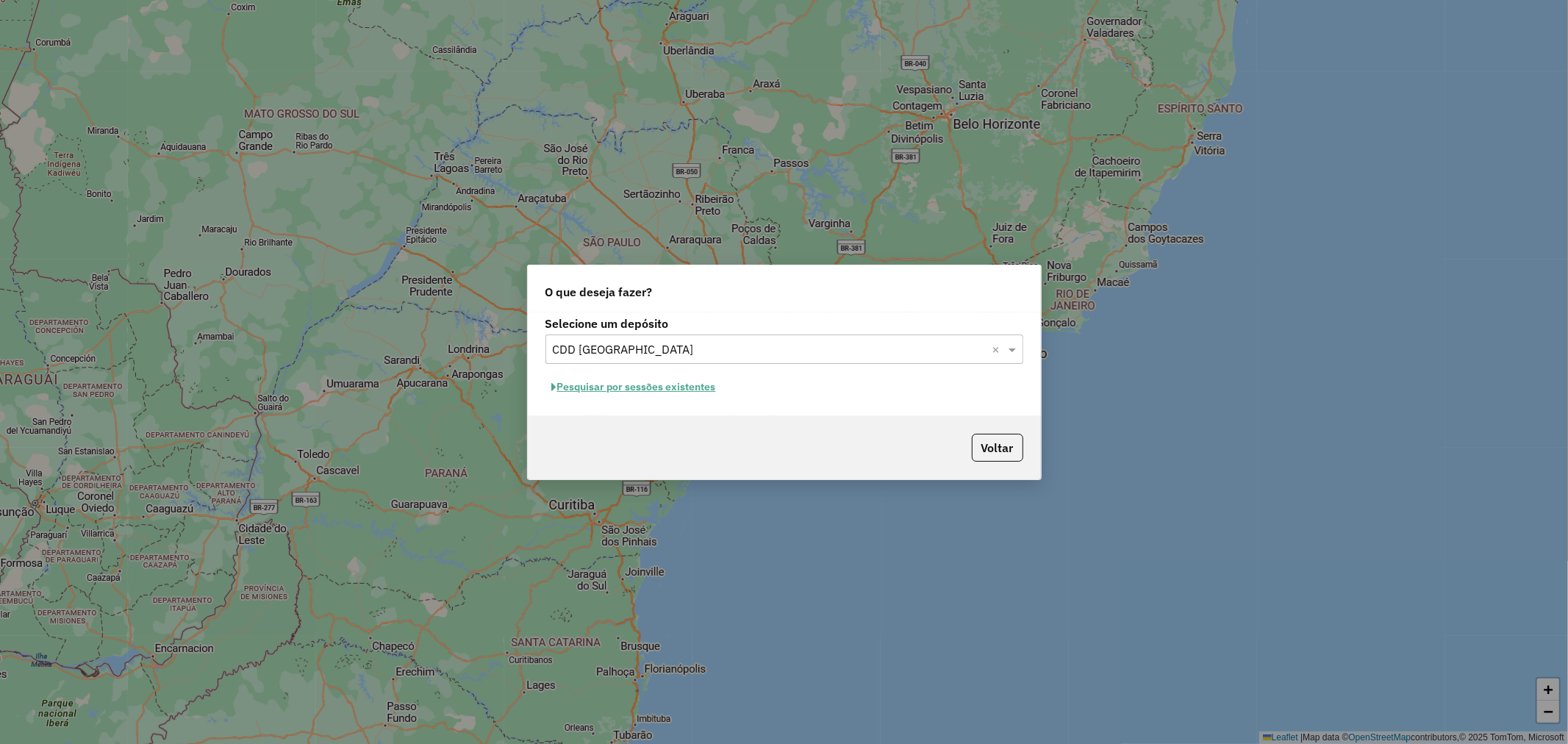
click at [615, 387] on button "Pesquisar por sessões existentes" at bounding box center [634, 387] width 177 height 22
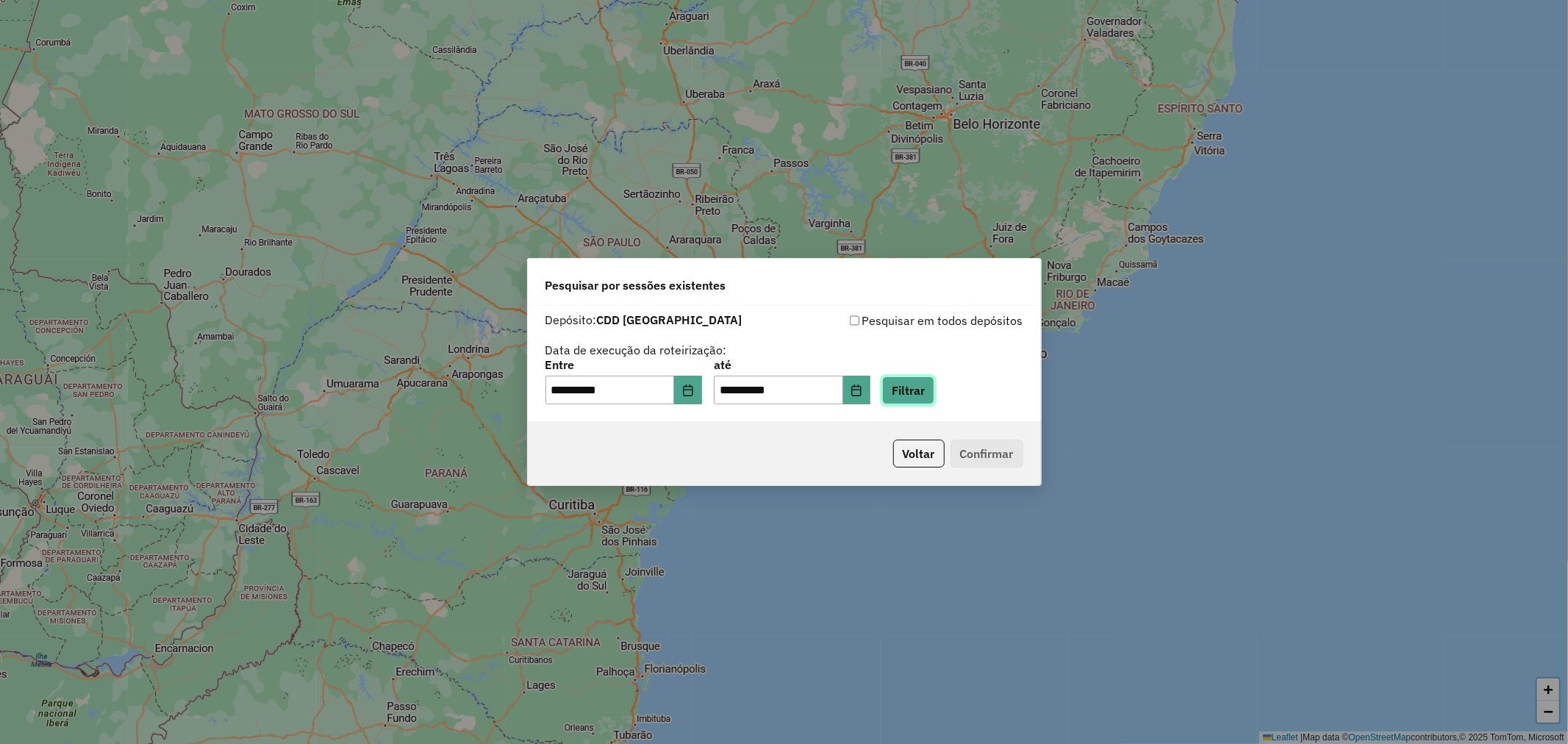
click at [929, 392] on button "Filtrar" at bounding box center [909, 390] width 53 height 28
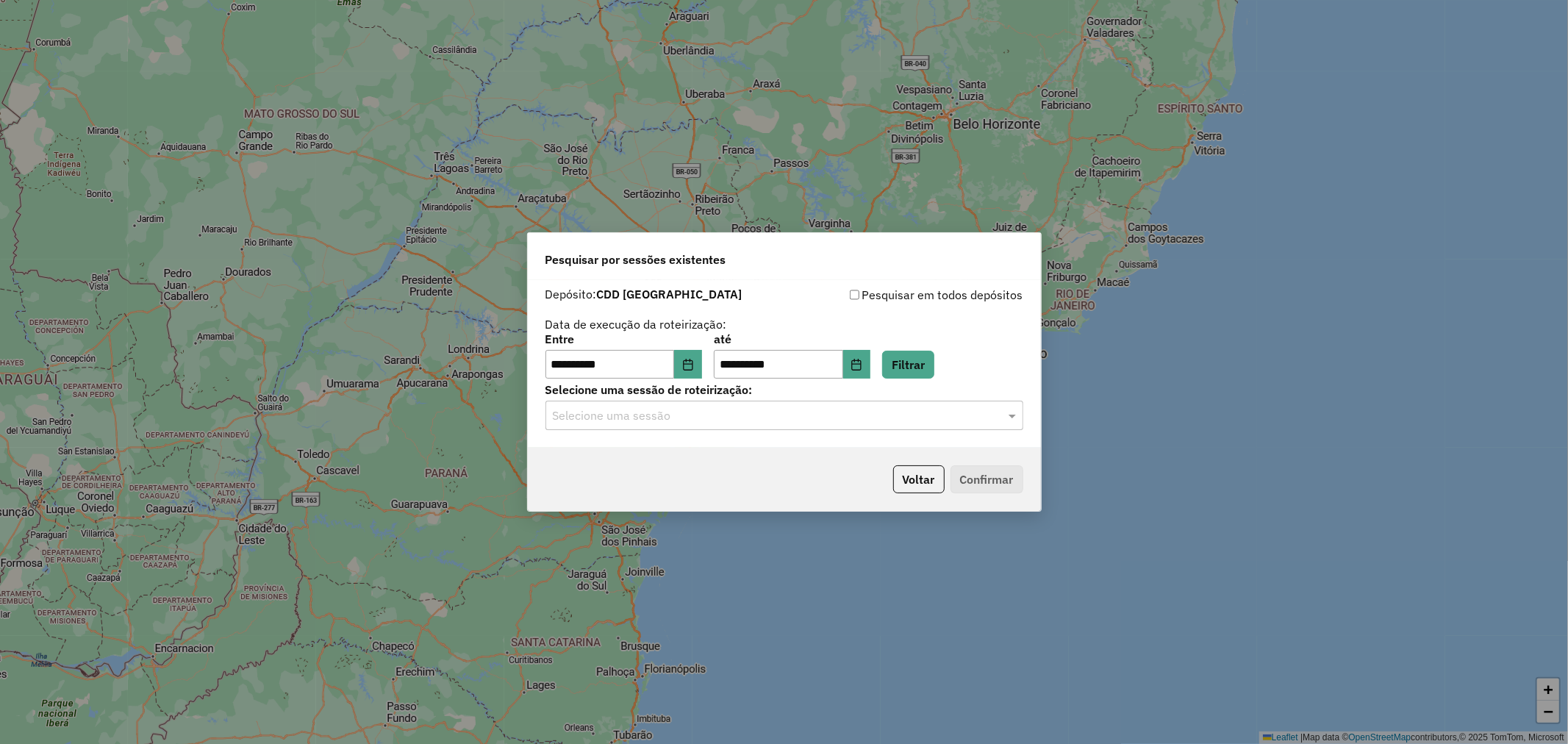
click at [672, 416] on input "text" at bounding box center [770, 416] width 434 height 18
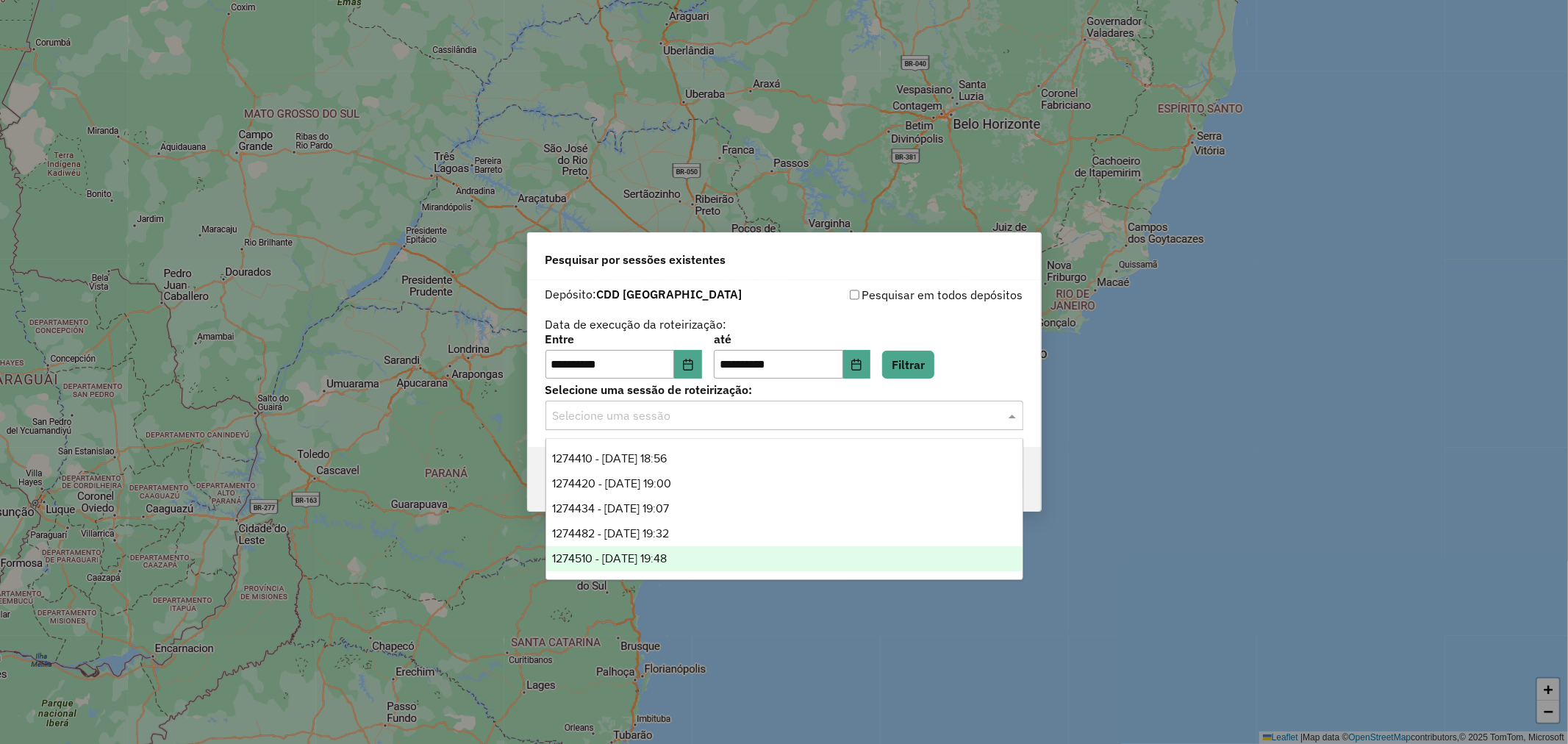
click at [695, 562] on div "1274510 - 12/09/2025 19:48" at bounding box center [784, 558] width 476 height 25
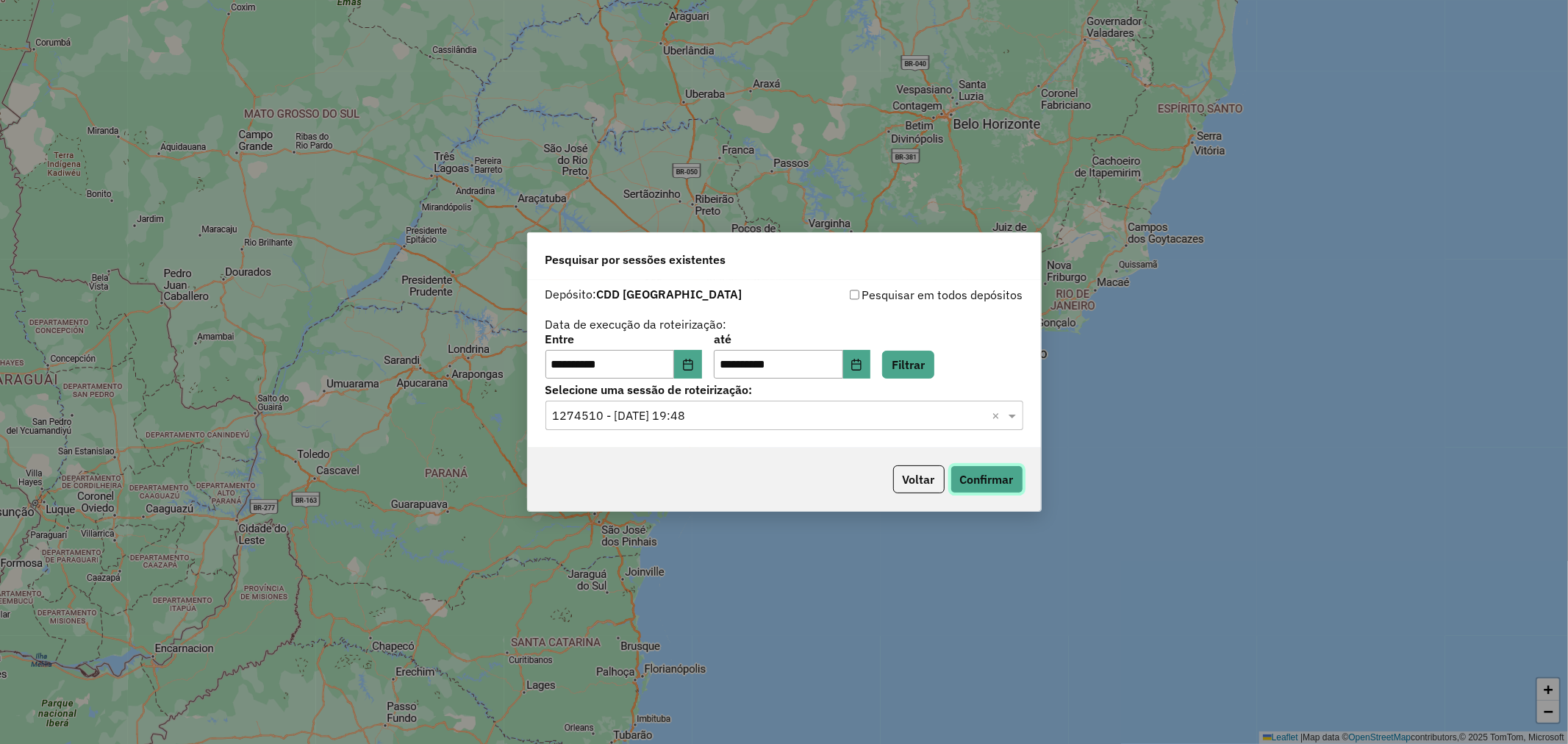
click at [982, 475] on button "Confirmar" at bounding box center [987, 478] width 73 height 28
click at [790, 436] on div "**********" at bounding box center [785, 364] width 513 height 168
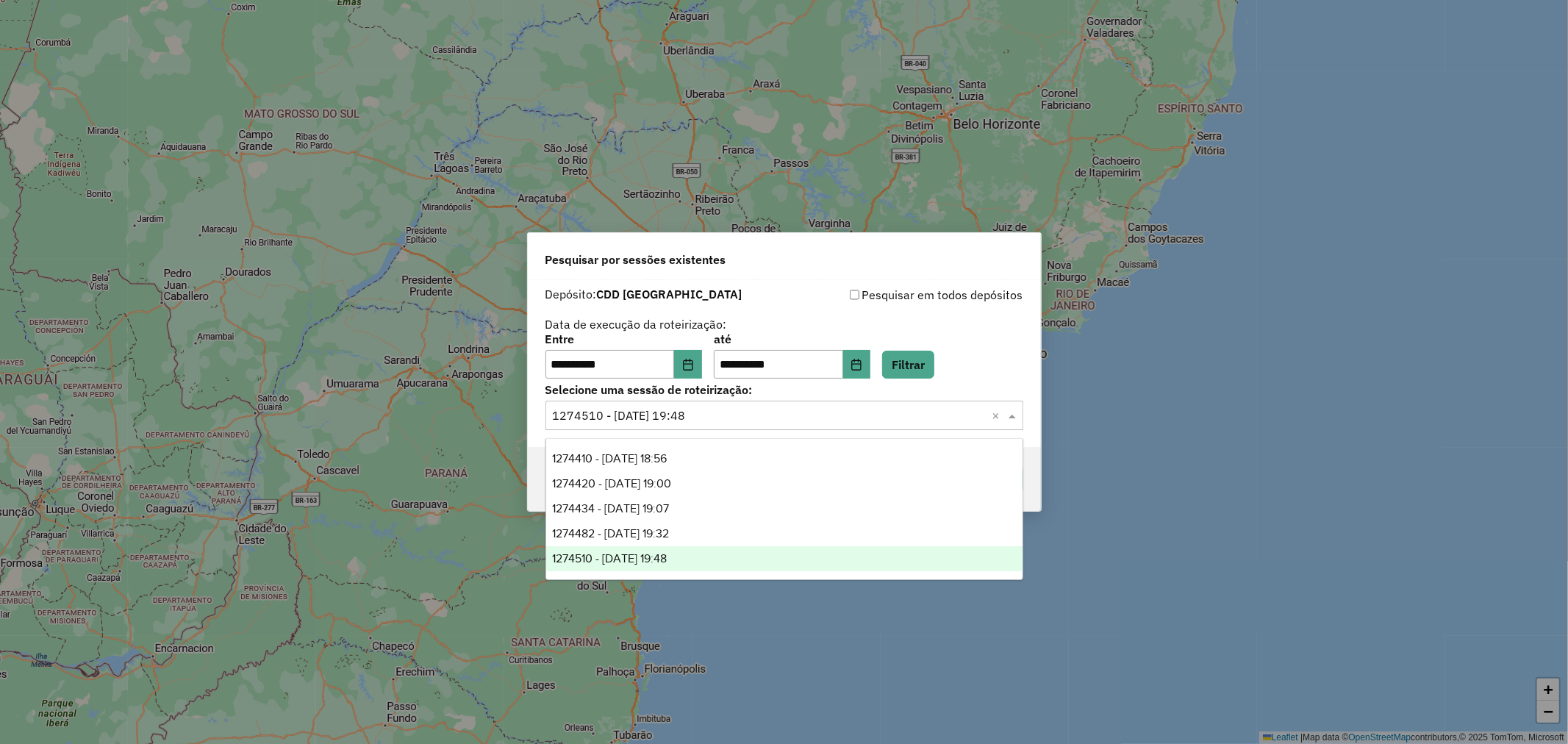
click at [773, 422] on input "text" at bounding box center [770, 416] width 434 height 18
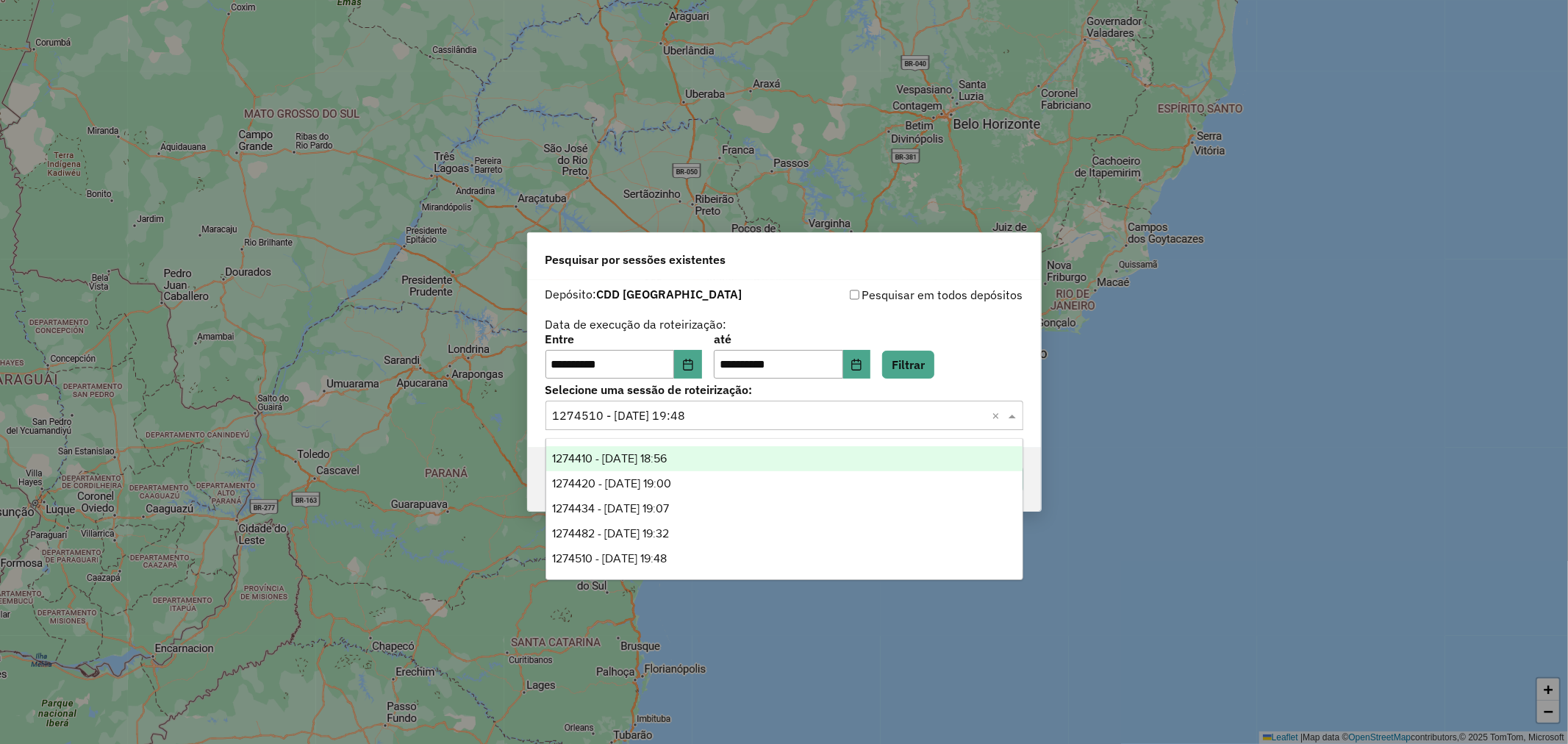
click at [994, 340] on div "**********" at bounding box center [784, 356] width 478 height 46
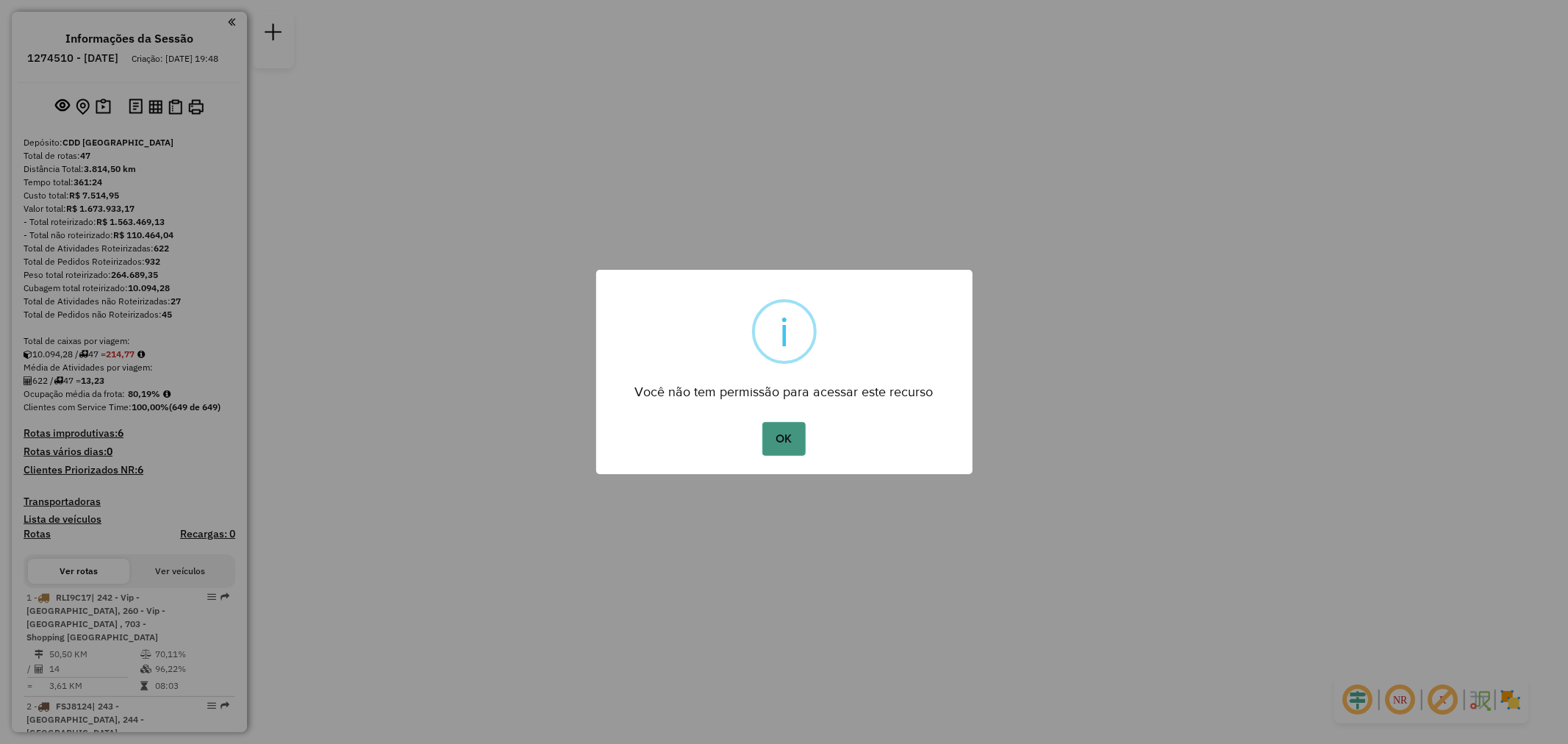
click at [779, 443] on button "OK" at bounding box center [784, 438] width 44 height 34
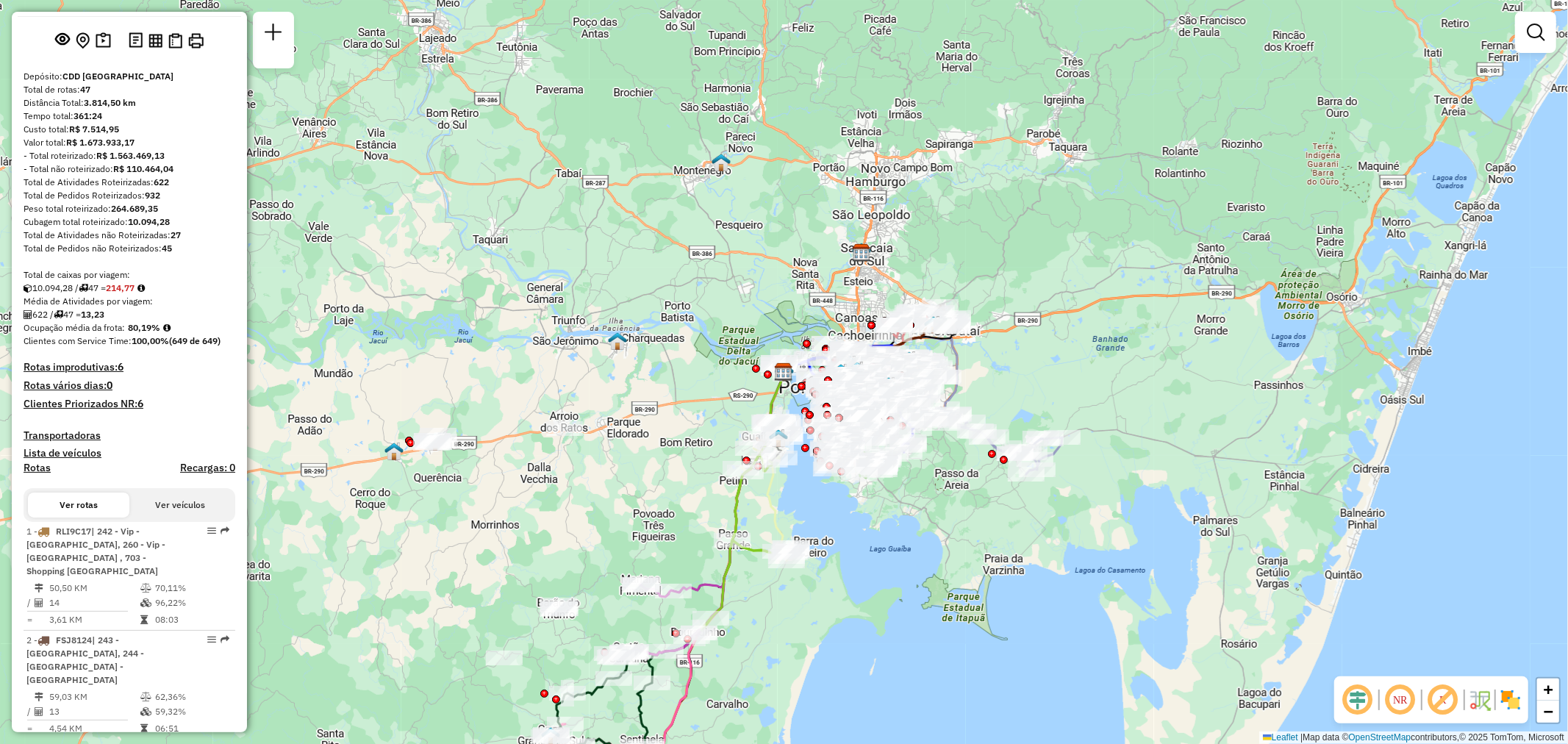
scroll to position [164, 0]
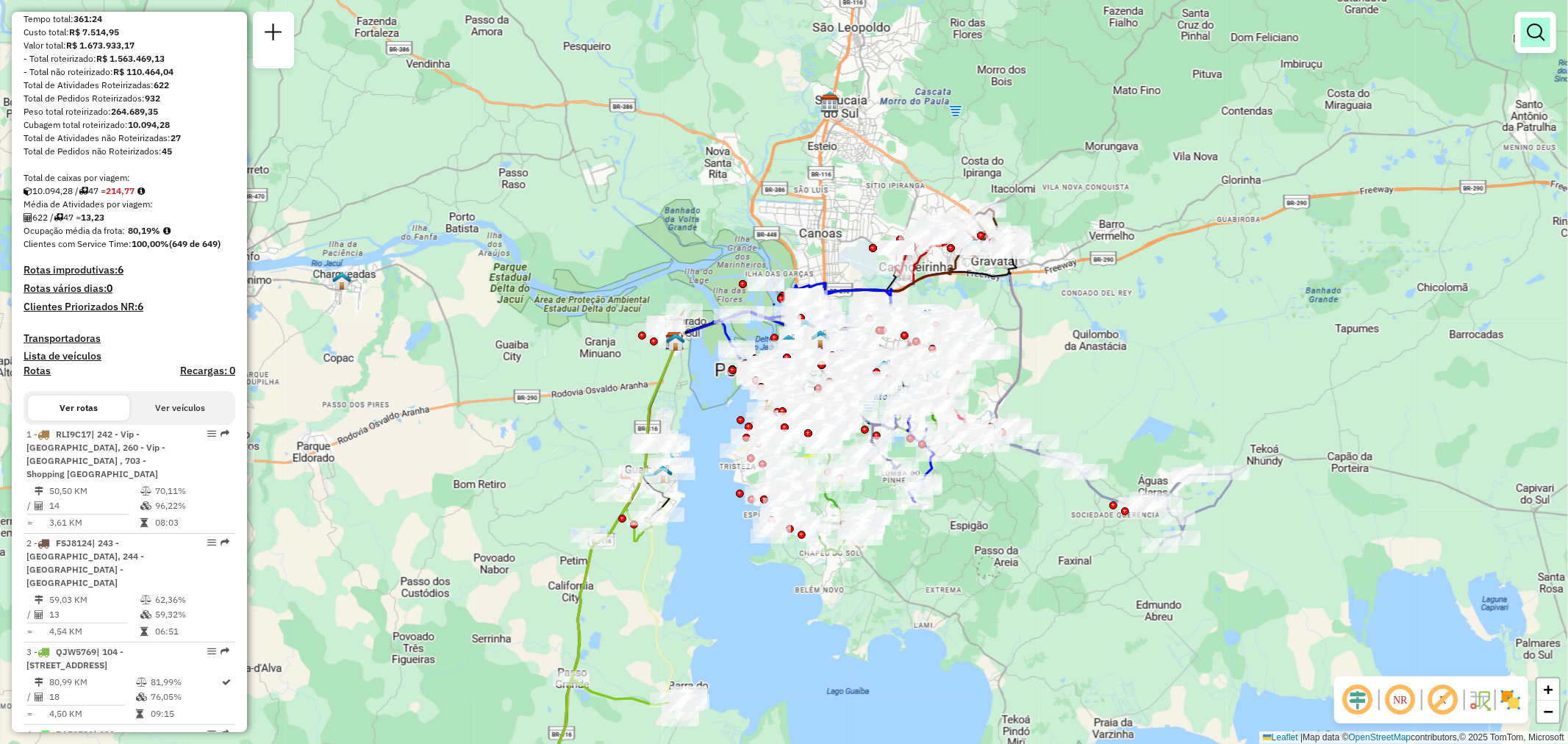
click at [1539, 40] on em at bounding box center [1536, 32] width 18 height 18
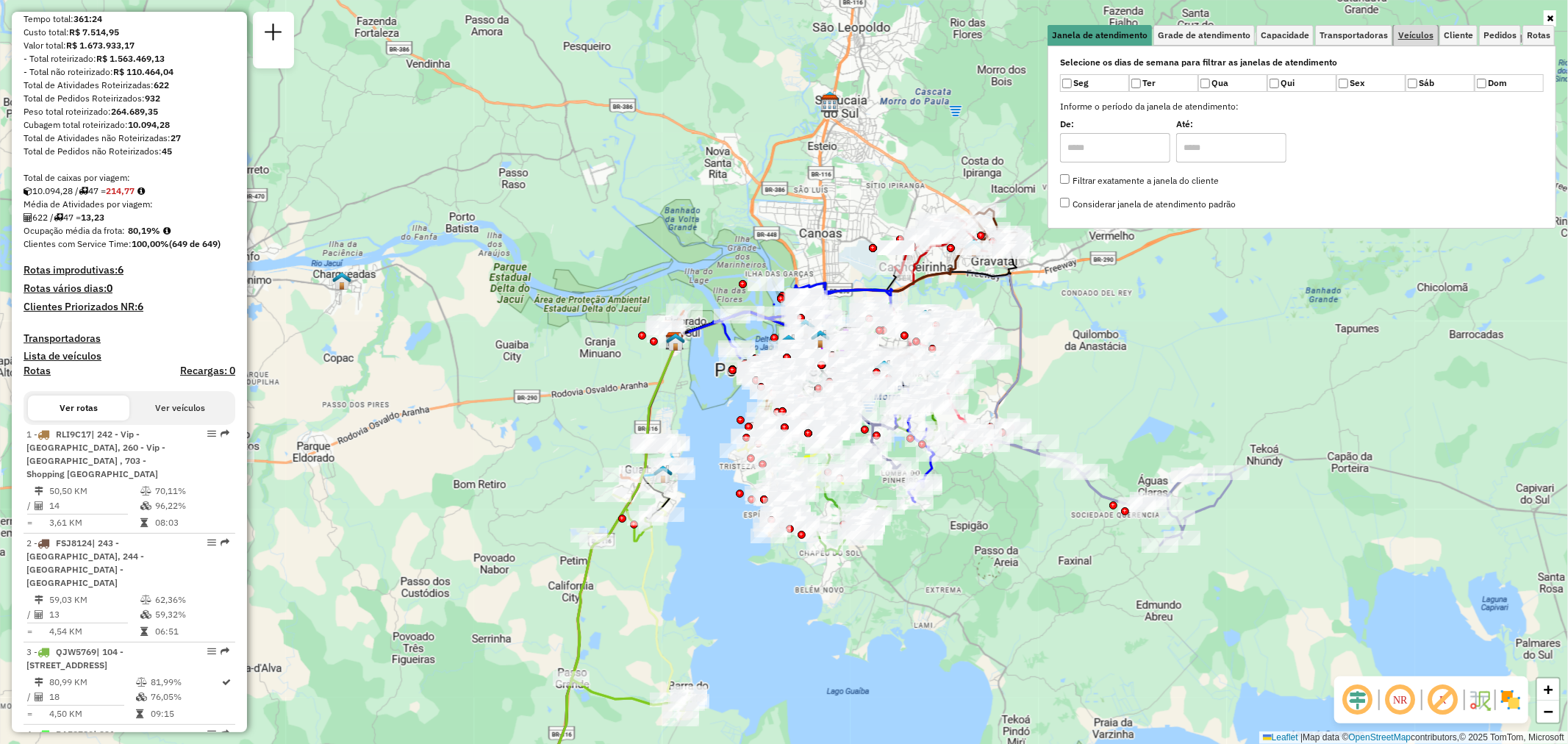
click at [1423, 35] on span "Veículos" at bounding box center [1416, 35] width 35 height 9
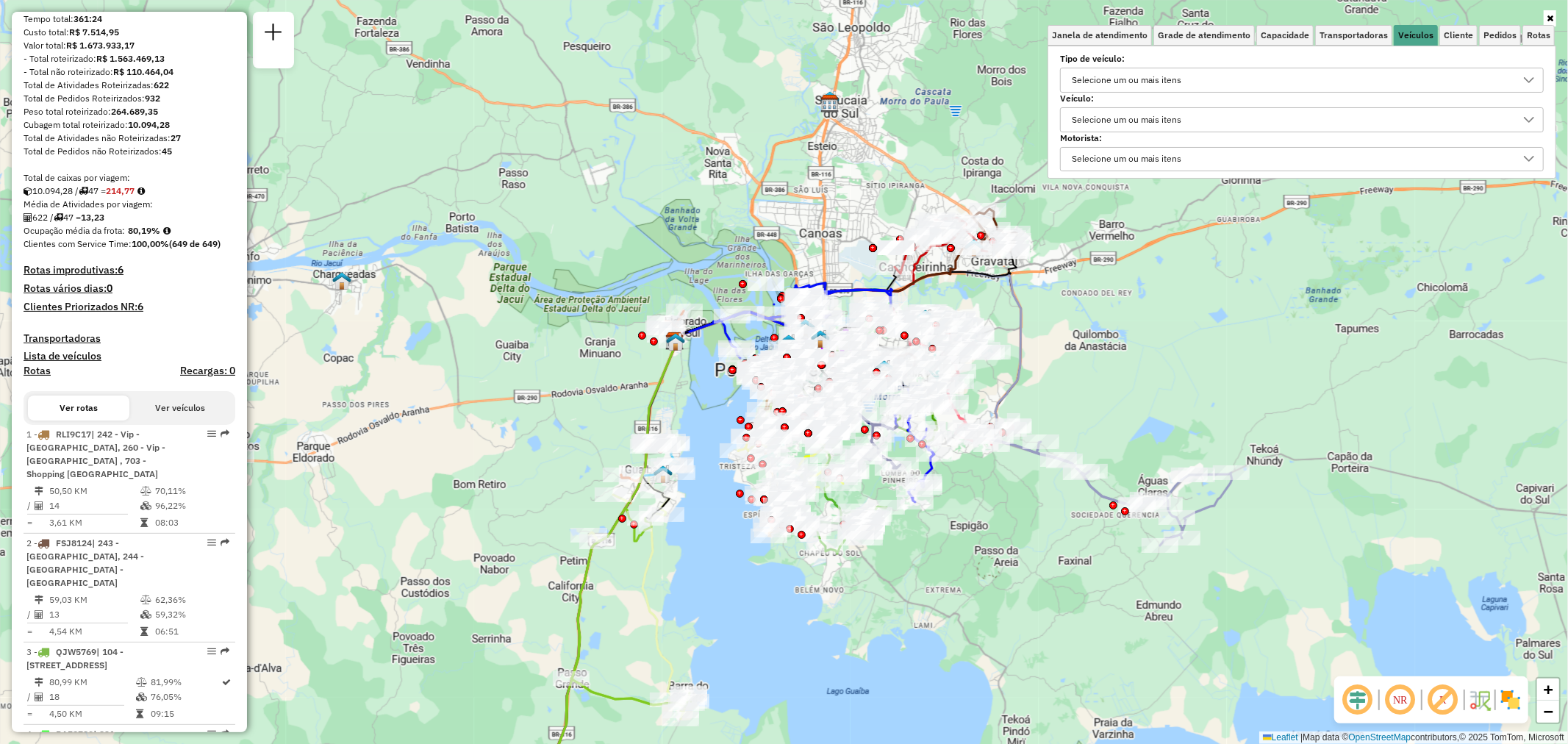
click at [1117, 82] on div "Selecione um ou mais itens" at bounding box center [1127, 80] width 120 height 23
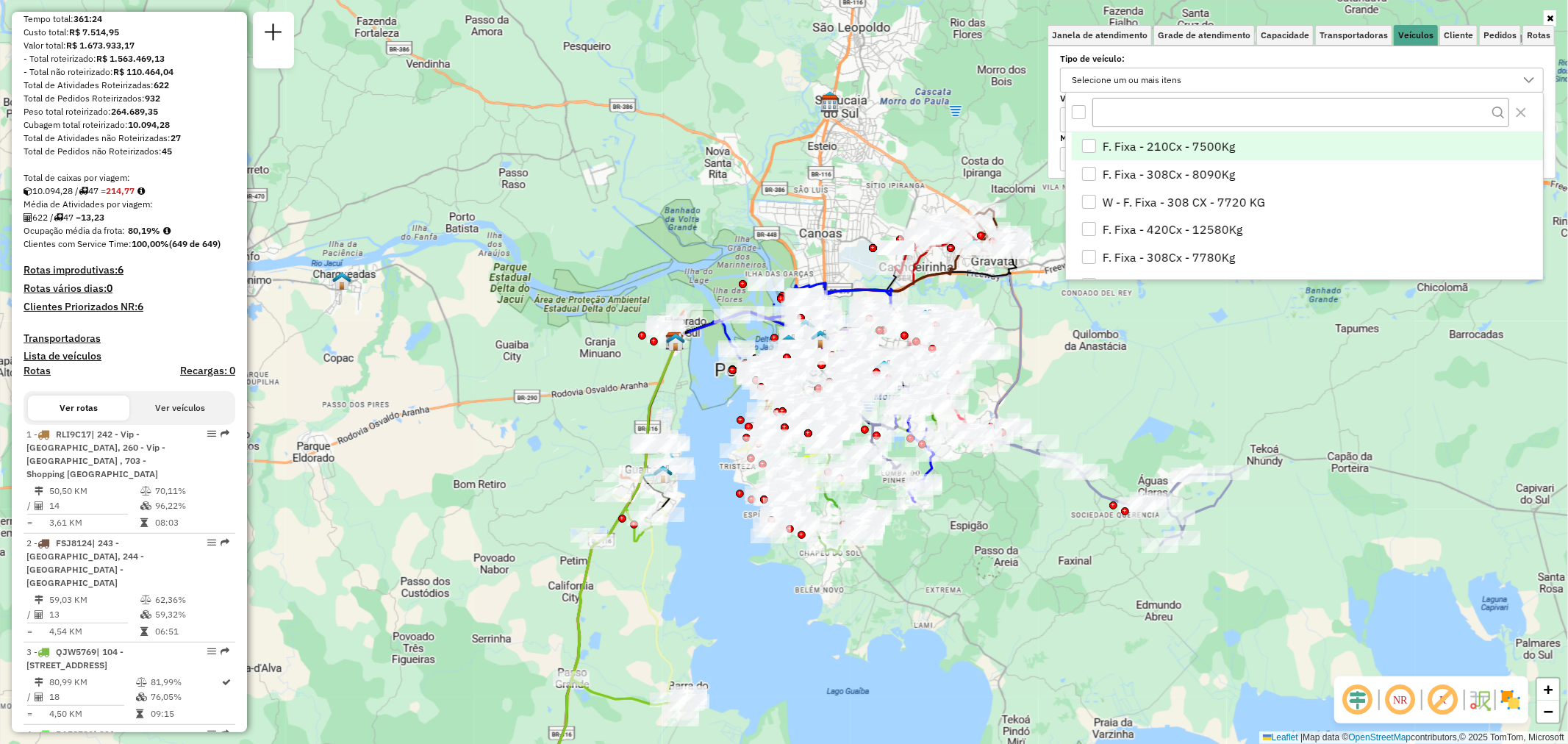
scroll to position [8, 50]
click at [1056, 84] on div "Selecione os dias de semana para filtrar as janelas de atendimento Seg Ter Qua …" at bounding box center [1302, 112] width 509 height 133
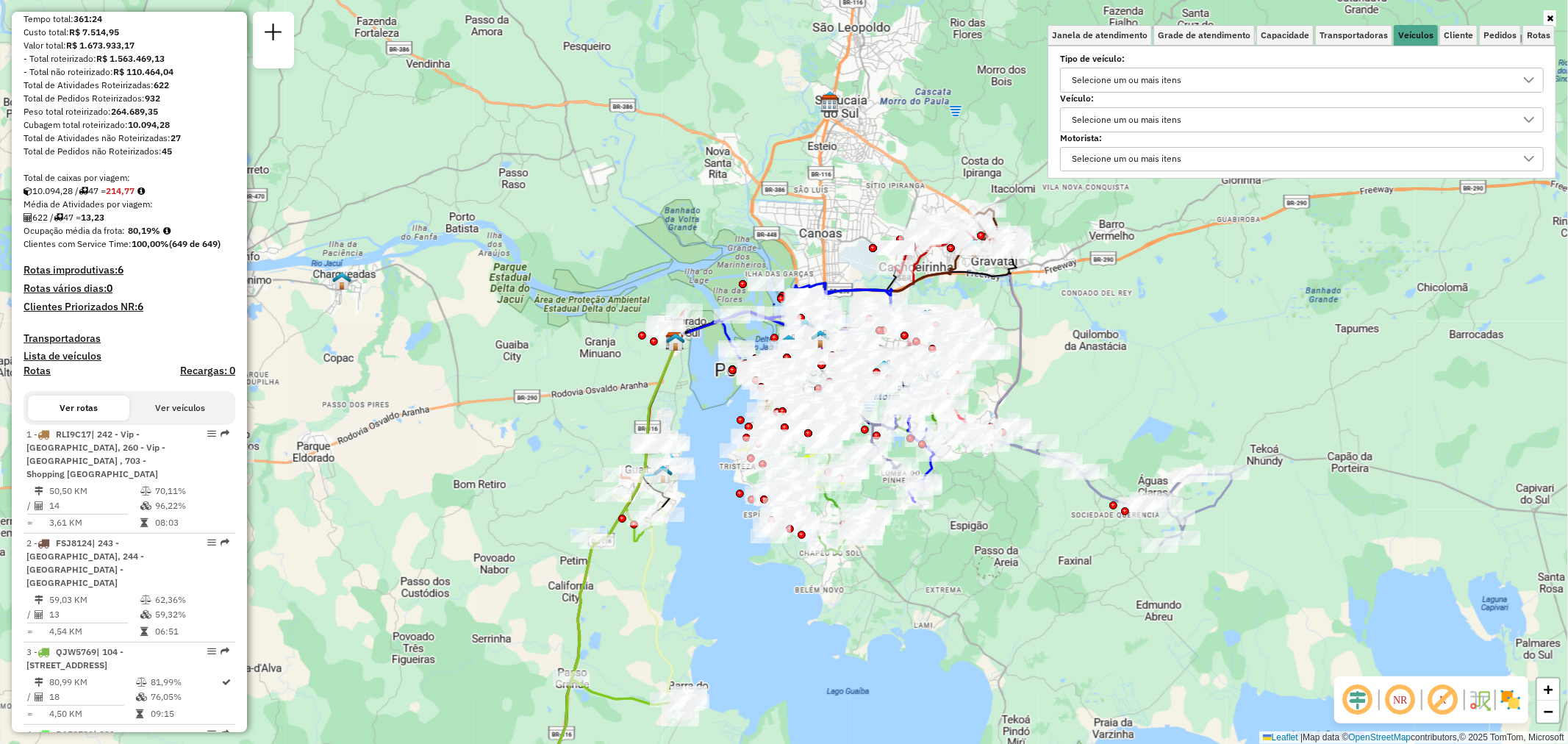
click at [1113, 114] on div "Selecione um ou mais itens" at bounding box center [1127, 119] width 120 height 23
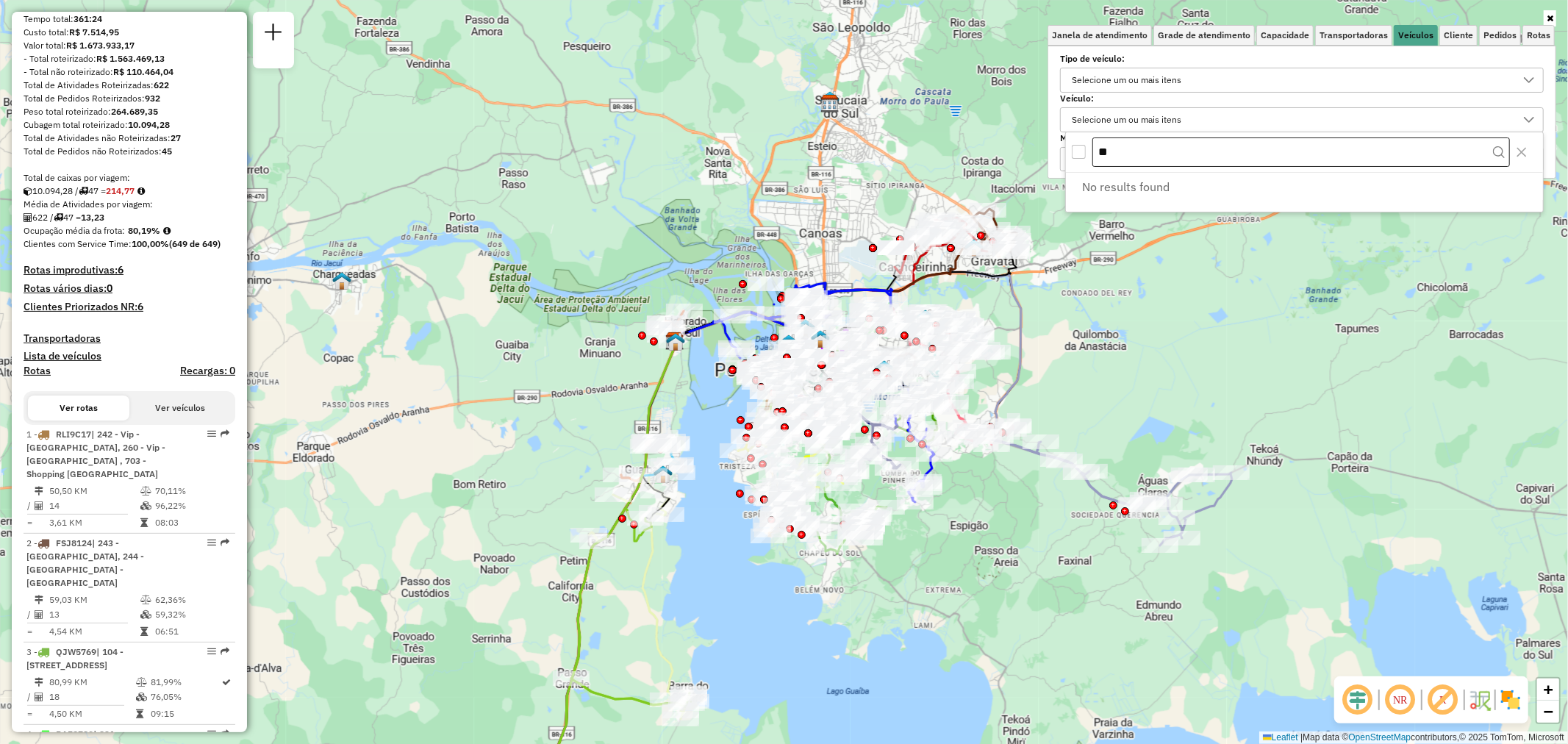
type input "*"
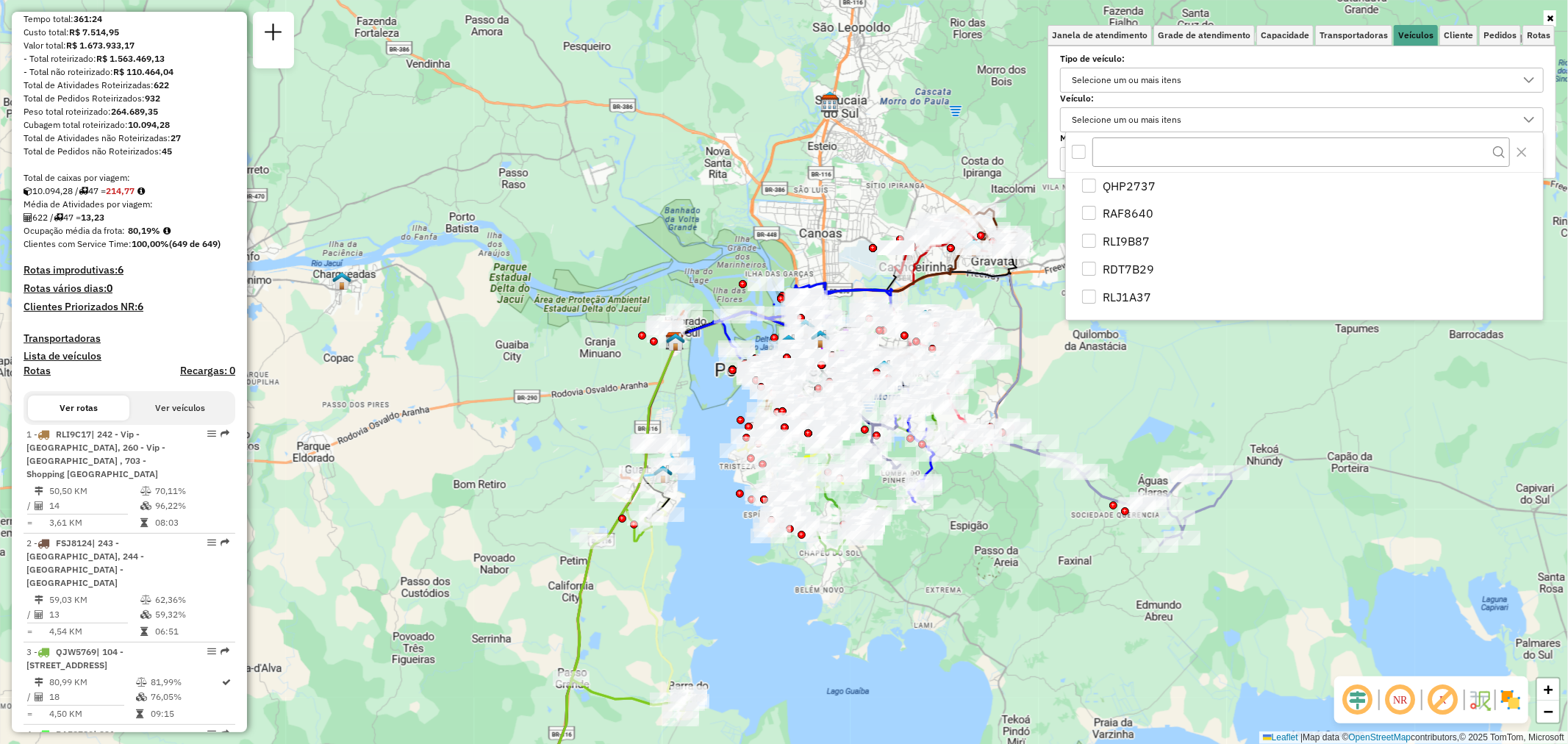
scroll to position [1167, 0]
click at [1453, 39] on span "Cliente" at bounding box center [1458, 35] width 29 height 9
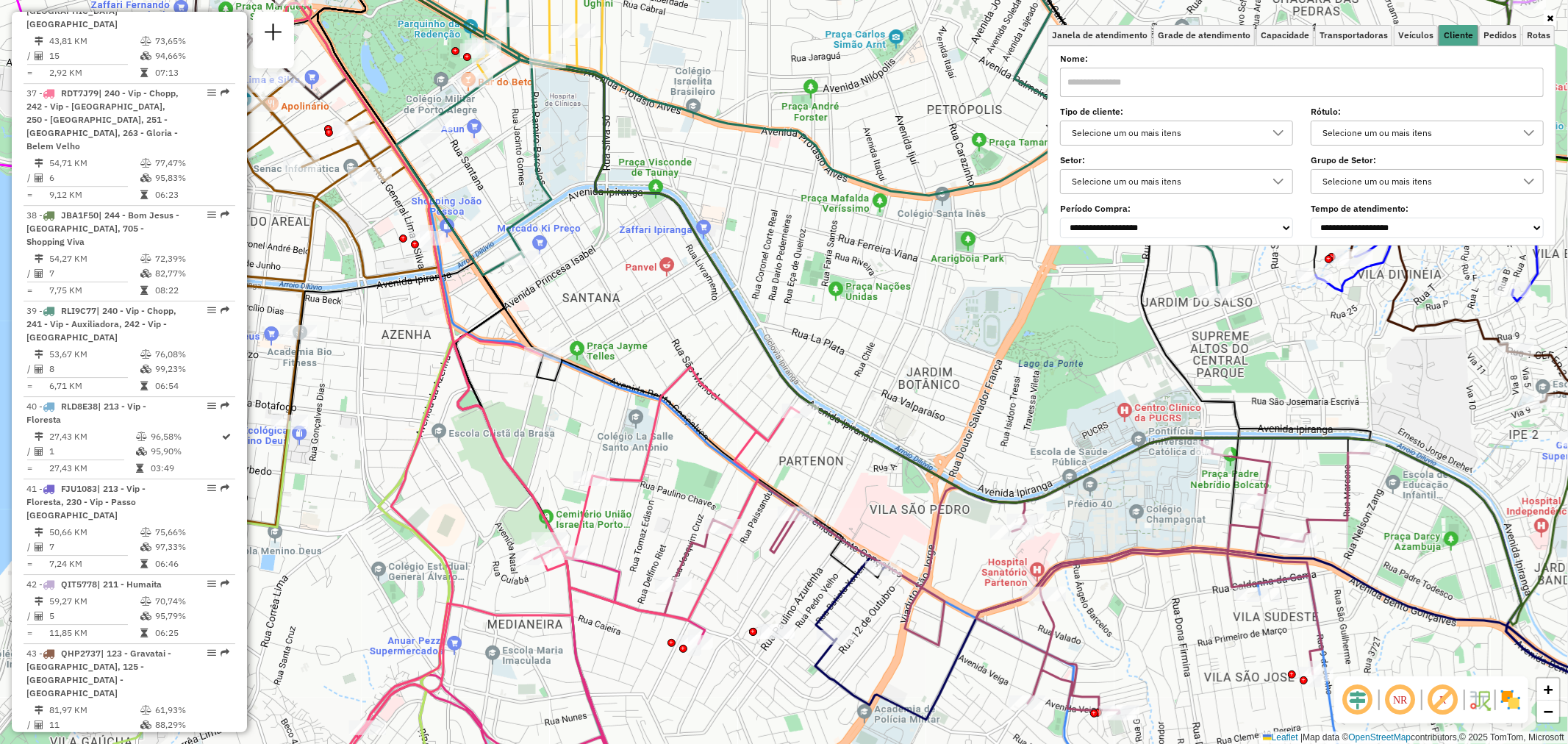
scroll to position [4241, 0]
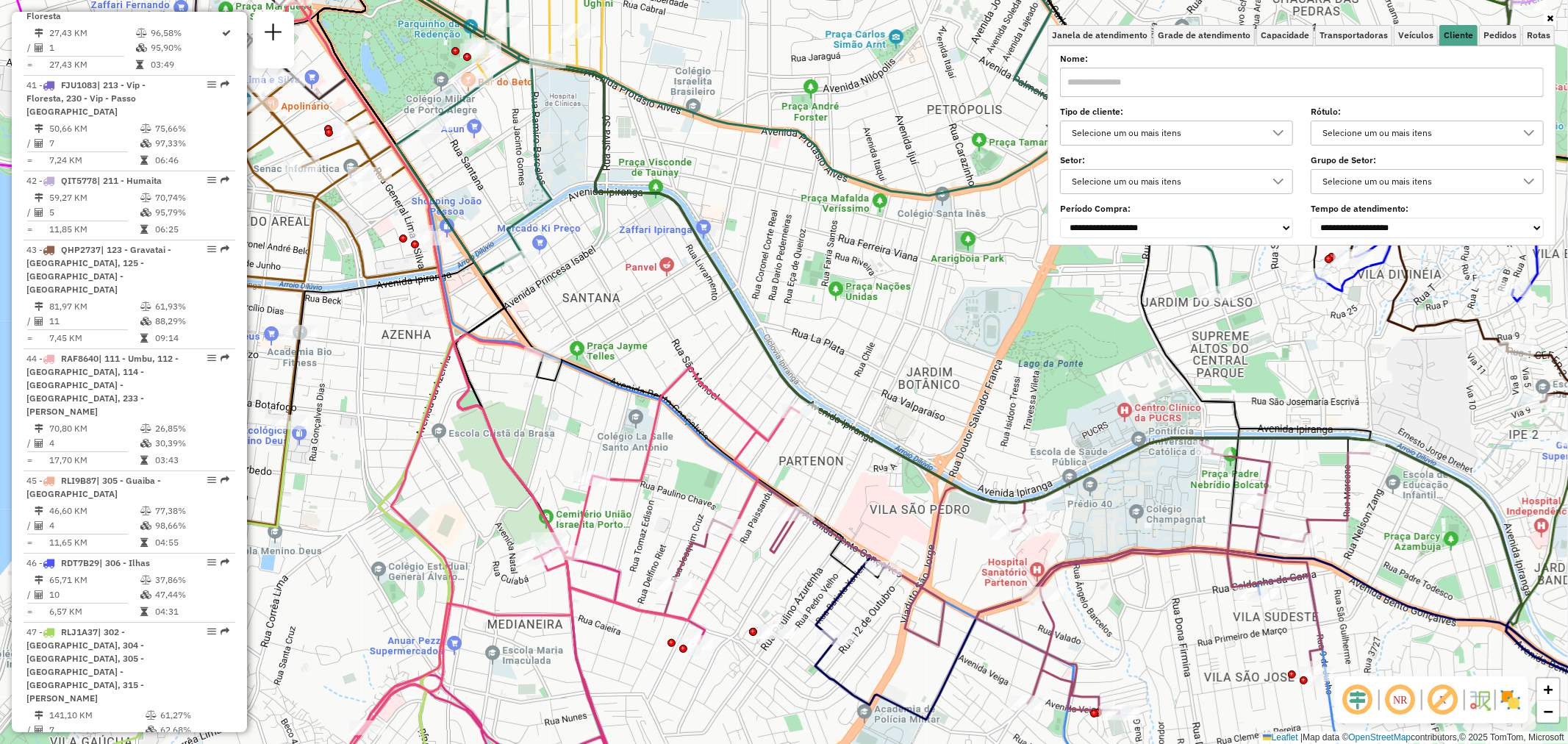
click at [1112, 81] on input "text" at bounding box center [1302, 82] width 484 height 29
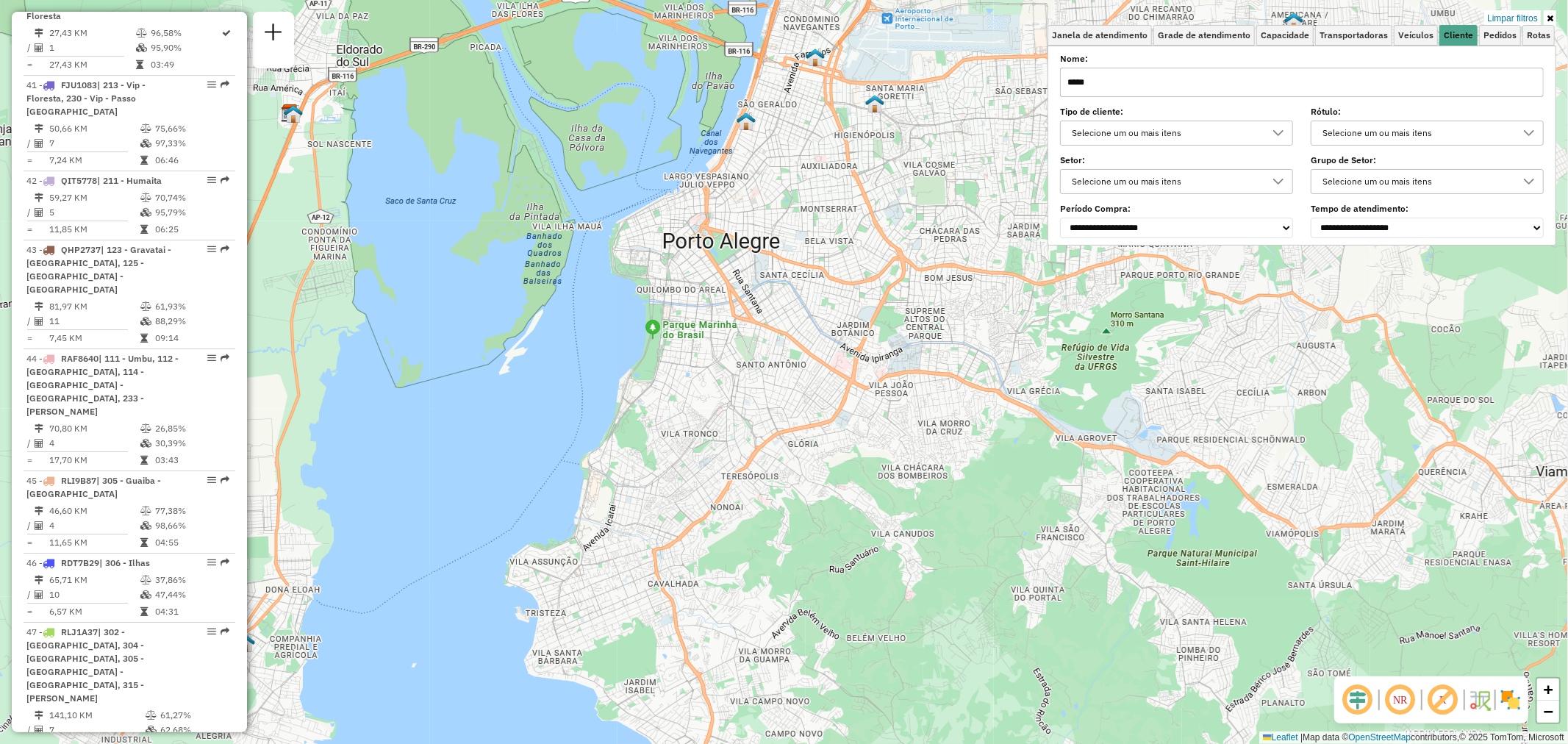
type input "*****"
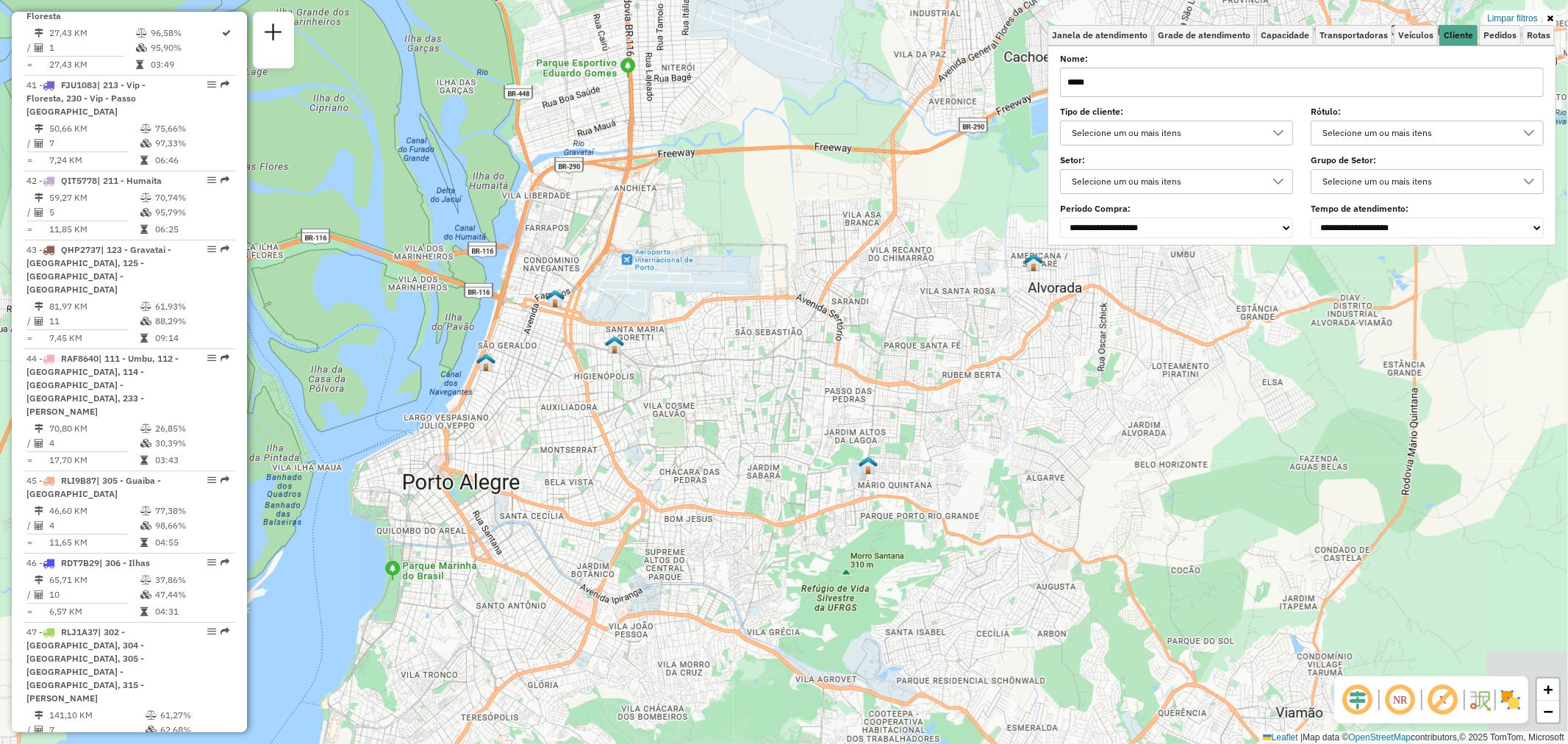
drag, startPoint x: 864, startPoint y: 281, endPoint x: 604, endPoint y: 523, distance: 355.2
click at [604, 523] on div "Limpar filtros Janela de atendimento Grade de atendimento Capacidade Transporta…" at bounding box center [784, 372] width 1568 height 744
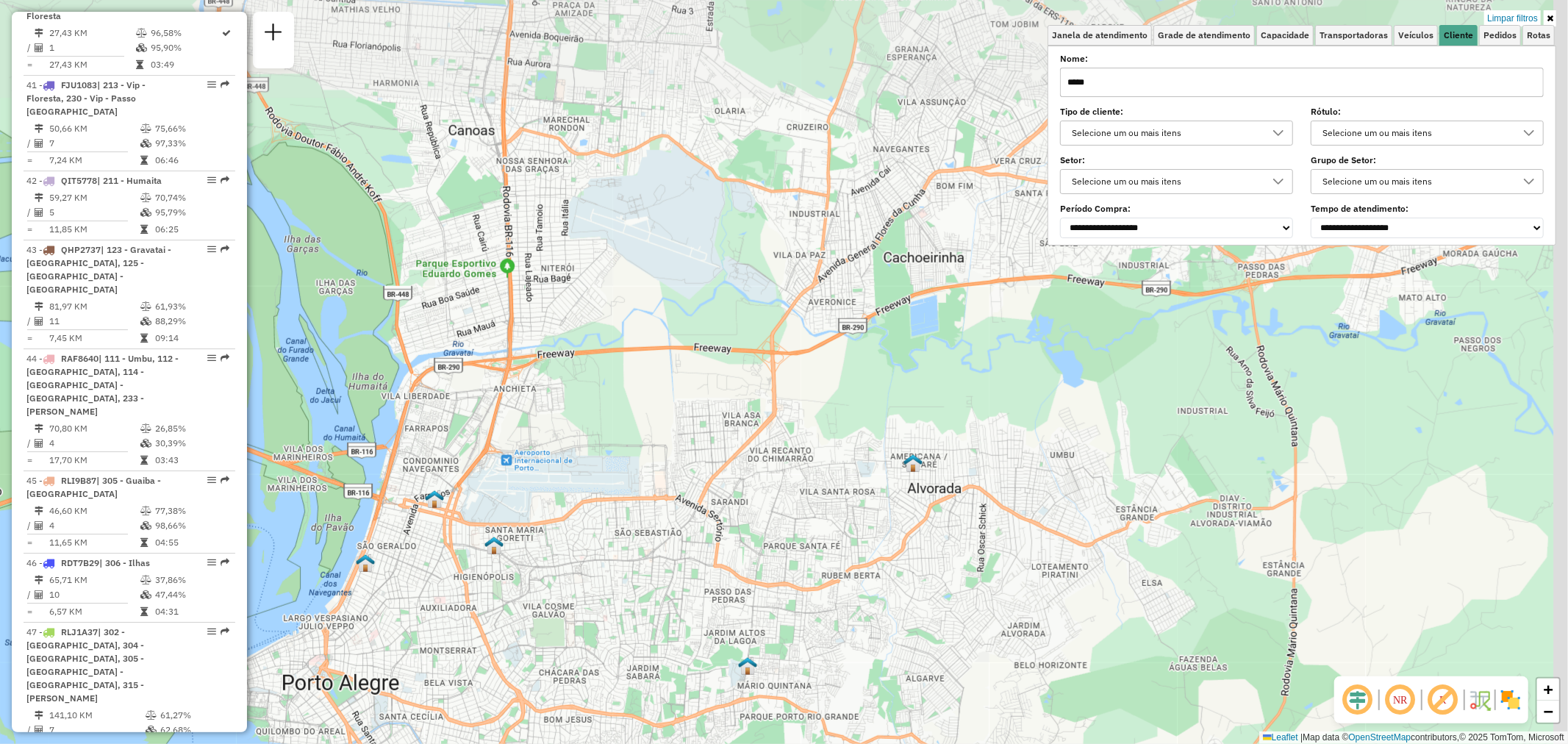
drag, startPoint x: 785, startPoint y: 379, endPoint x: 710, endPoint y: 536, distance: 174.0
click at [671, 575] on div "Limpar filtros Janela de atendimento Grade de atendimento Capacidade Transporta…" at bounding box center [784, 372] width 1568 height 744
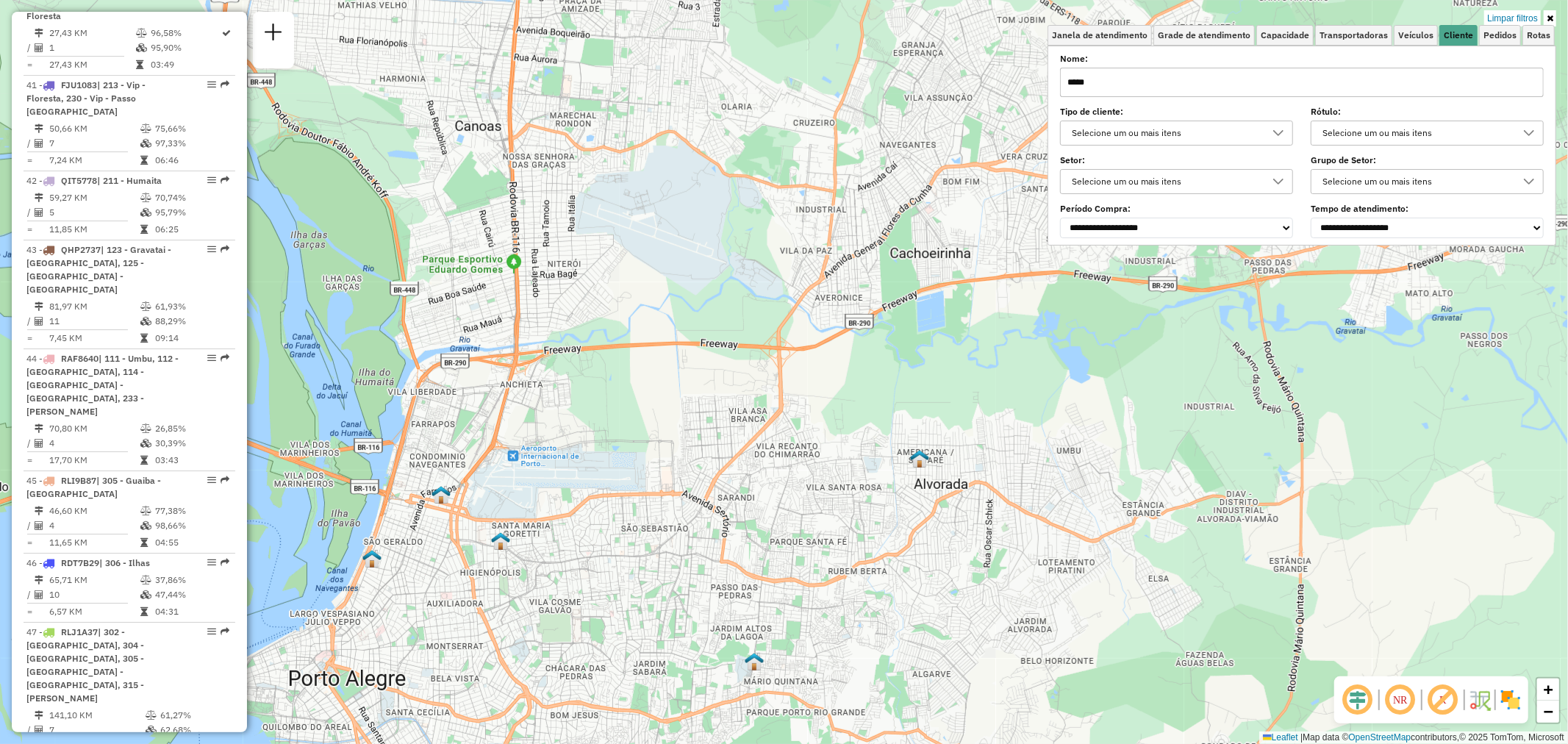
drag, startPoint x: 1143, startPoint y: 79, endPoint x: 993, endPoint y: 88, distance: 150.3
click at [993, 88] on div "Limpar filtros Janela de atendimento Grade de atendimento Capacidade Transporta…" at bounding box center [784, 372] width 1568 height 744
click at [876, 228] on div "Limpar filtros Janela de atendimento Grade de atendimento Capacidade Transporta…" at bounding box center [784, 372] width 1568 height 744
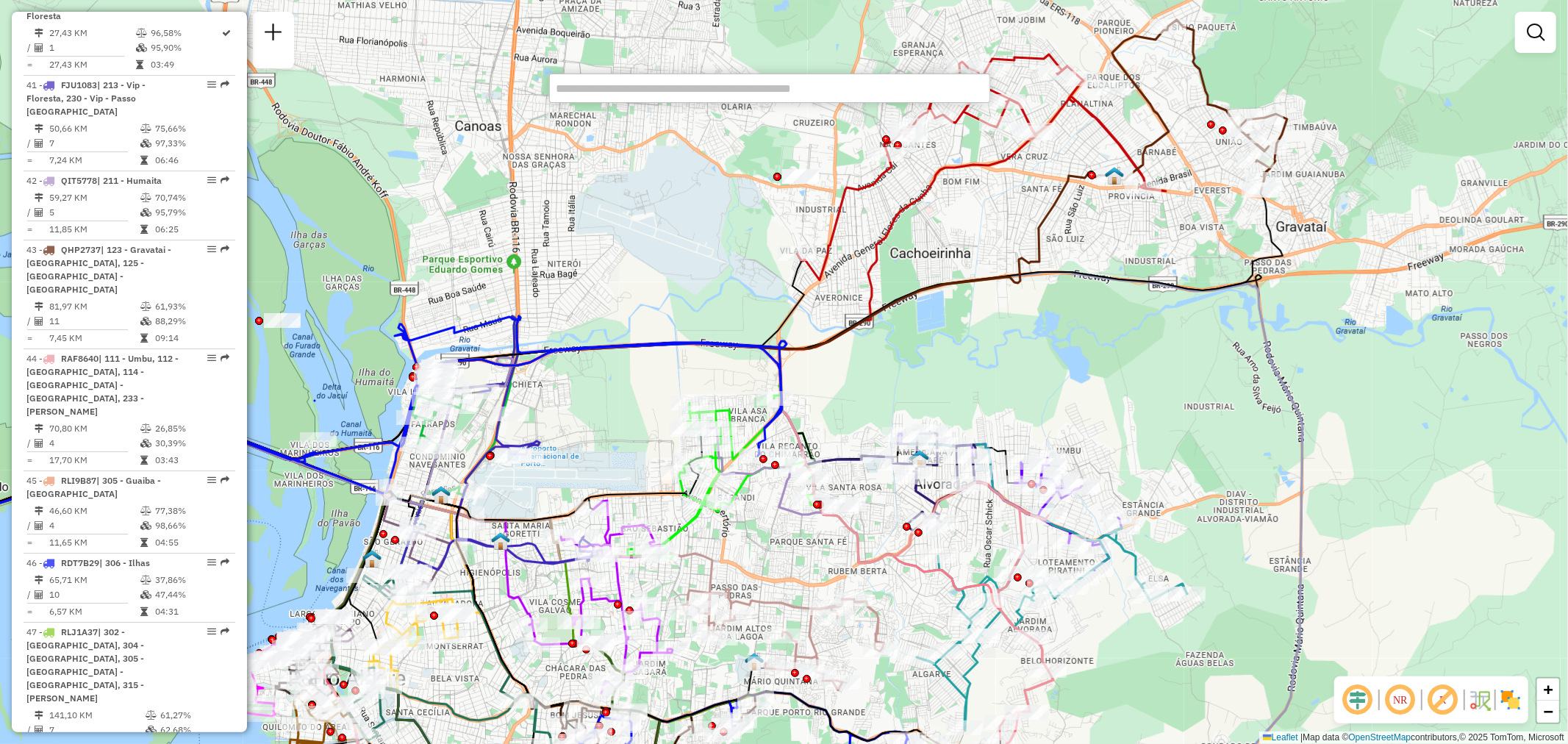
paste input "*****"
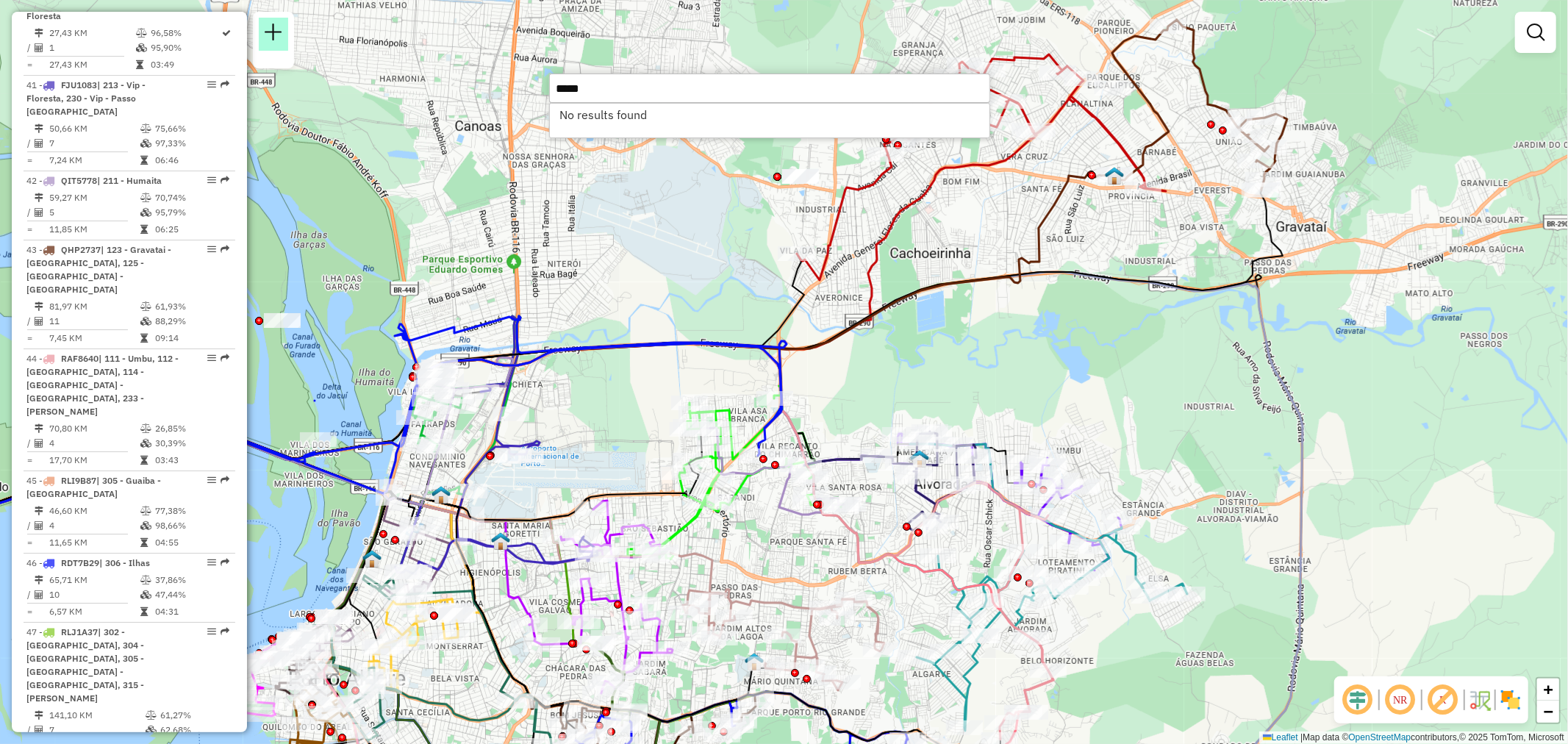
type input "*****"
click at [274, 38] on em at bounding box center [274, 32] width 18 height 18
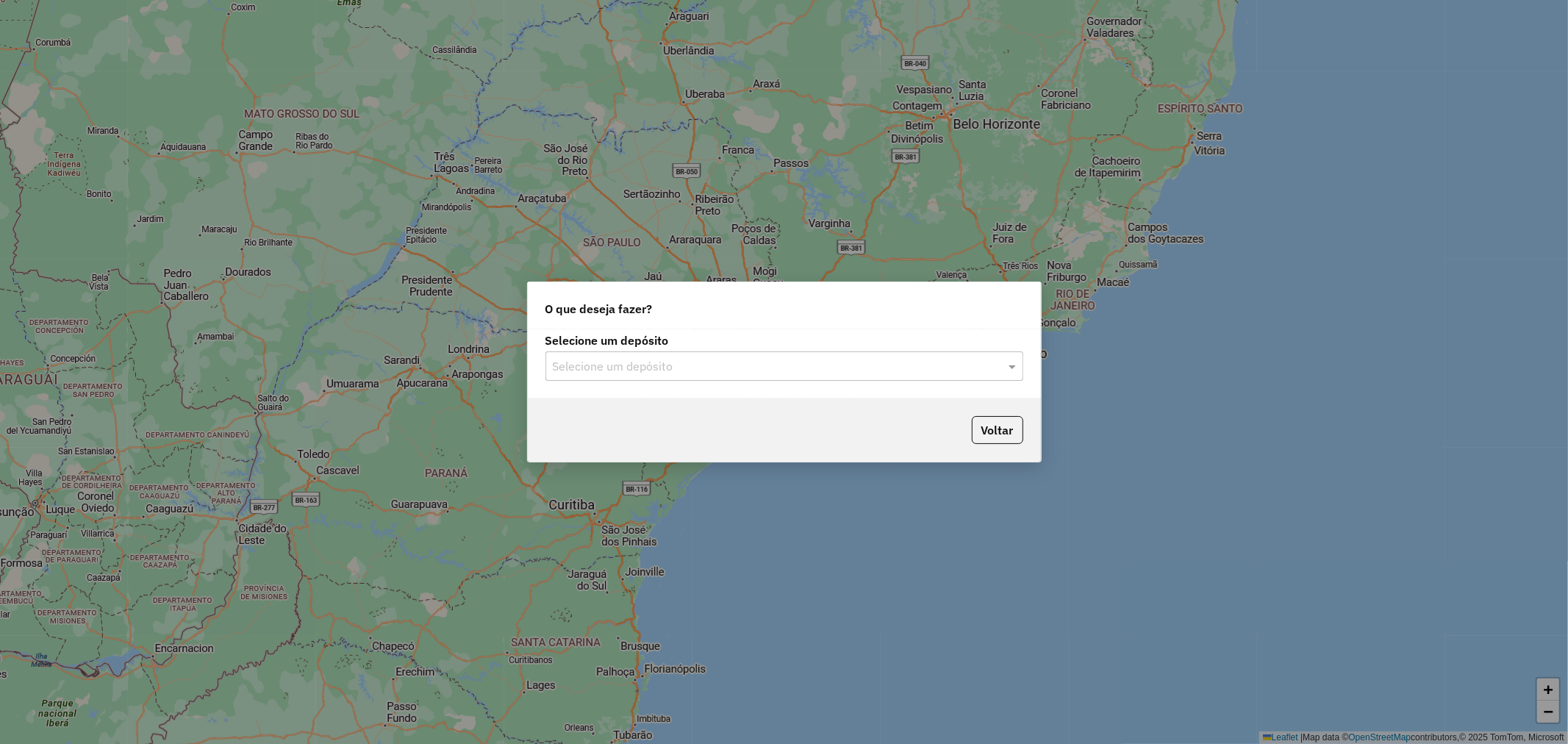
click at [601, 361] on input "text" at bounding box center [770, 367] width 434 height 18
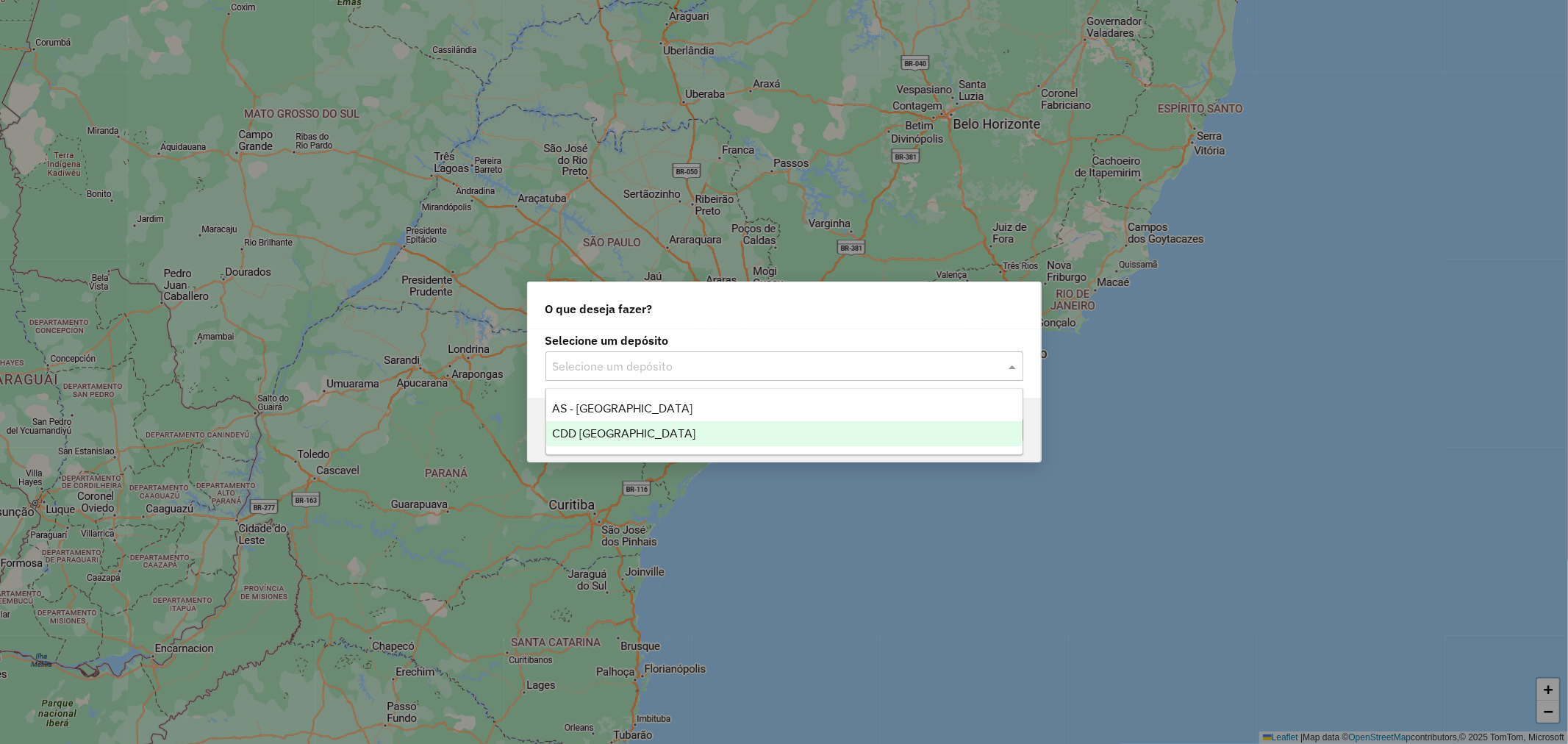
click at [614, 436] on span "CDD [GEOGRAPHIC_DATA]" at bounding box center [623, 433] width 143 height 13
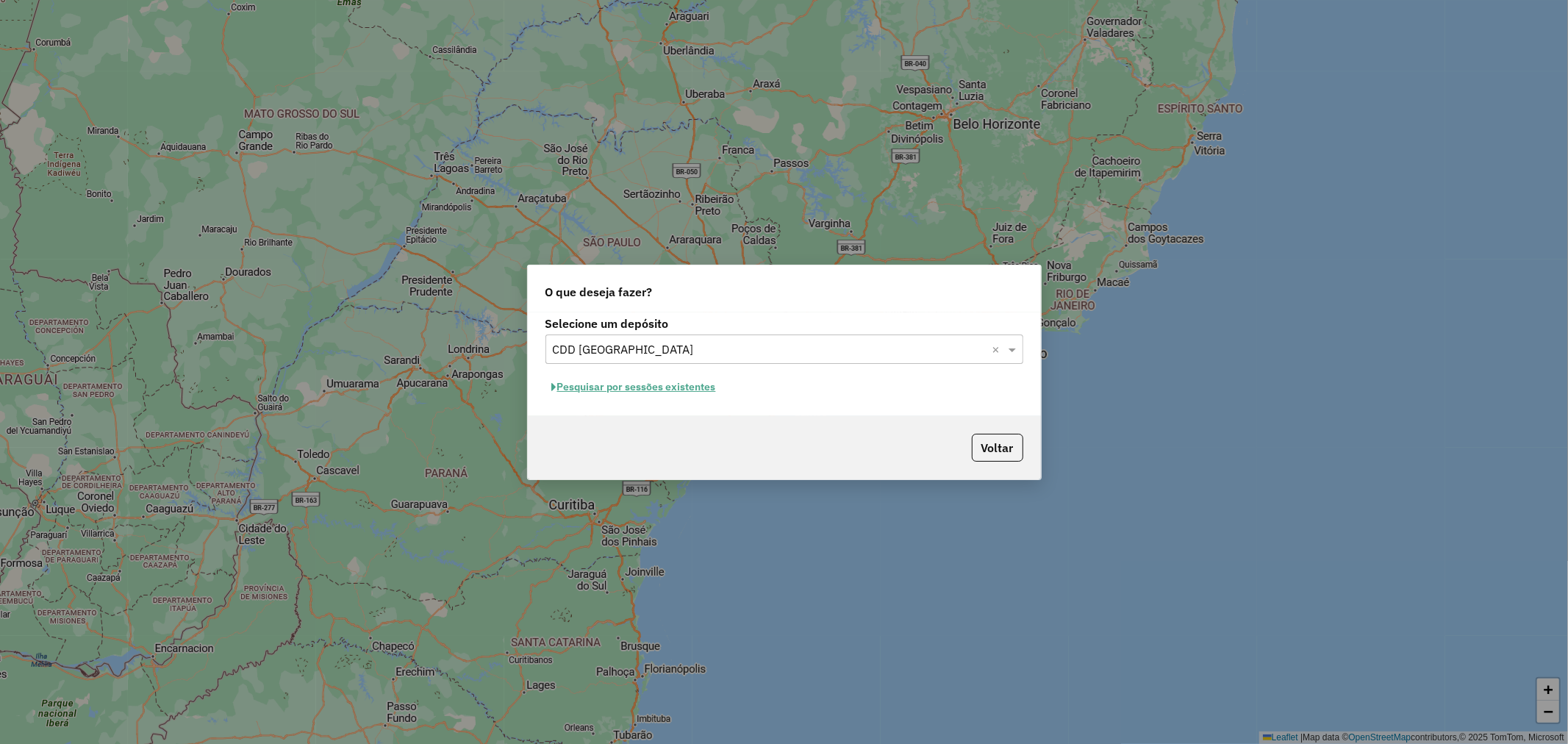
click at [569, 383] on button "Pesquisar por sessões existentes" at bounding box center [634, 387] width 177 height 22
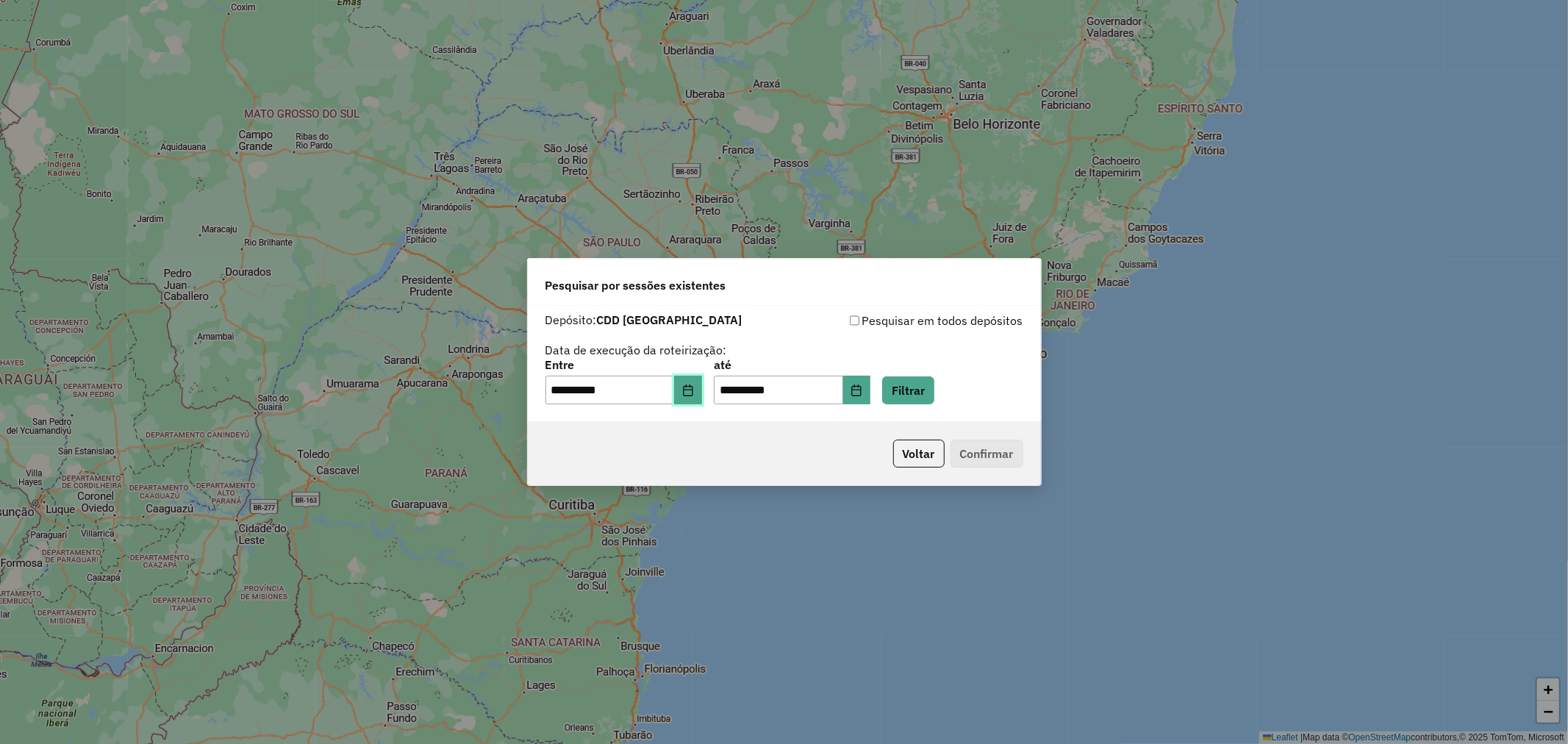
click at [694, 391] on icon "Choose Date" at bounding box center [688, 390] width 12 height 12
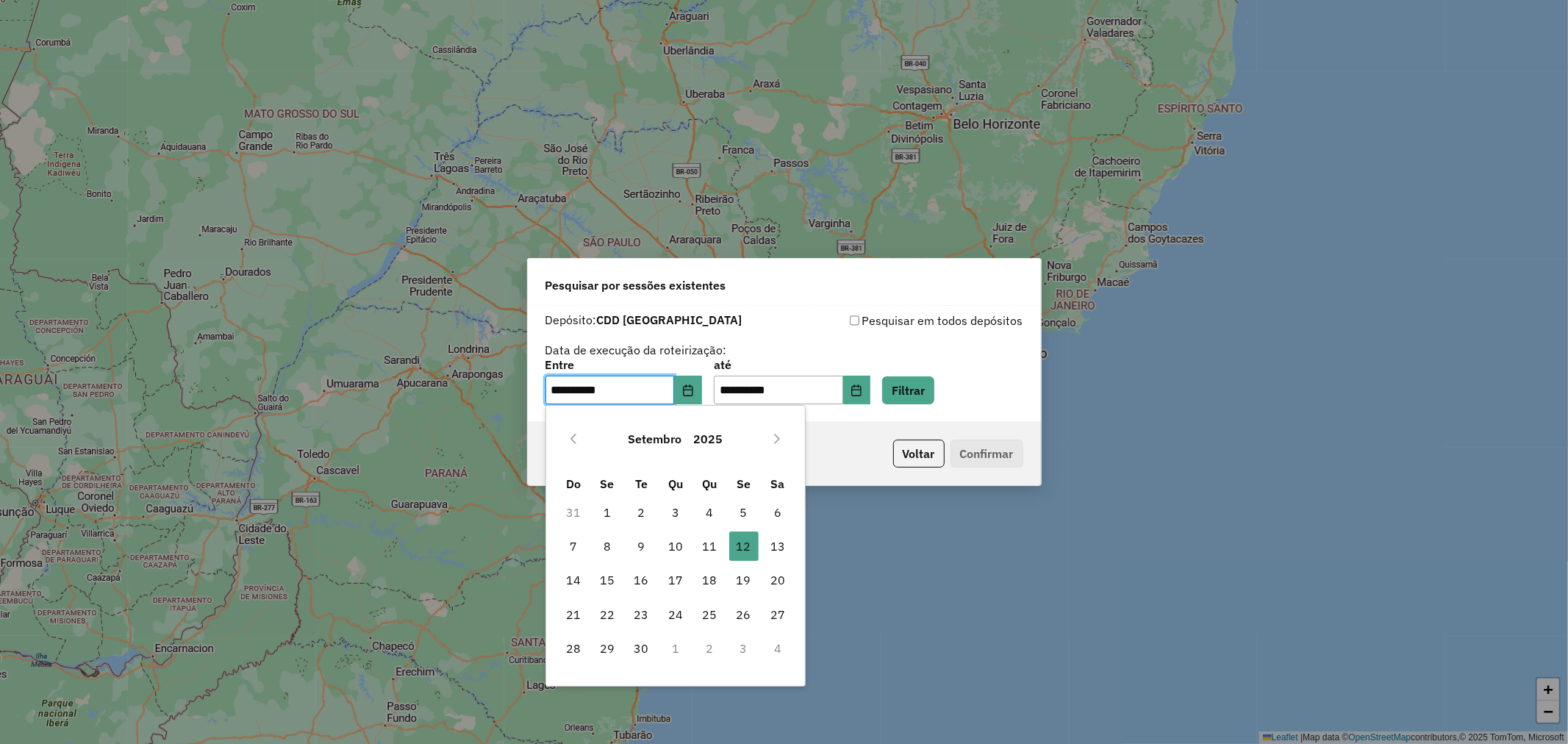
click at [769, 329] on div "**********" at bounding box center [784, 358] width 478 height 93
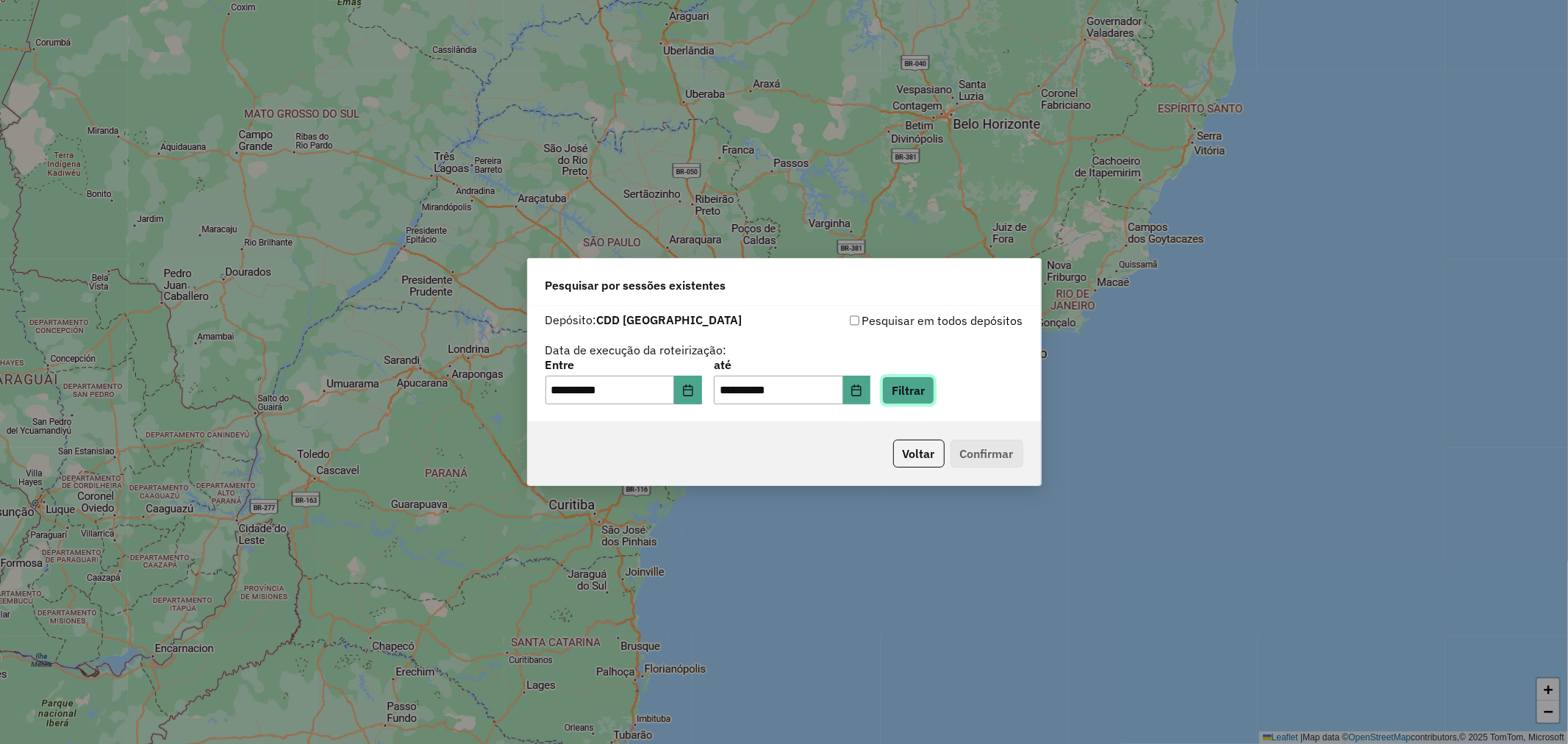
click at [931, 392] on button "Filtrar" at bounding box center [909, 390] width 53 height 28
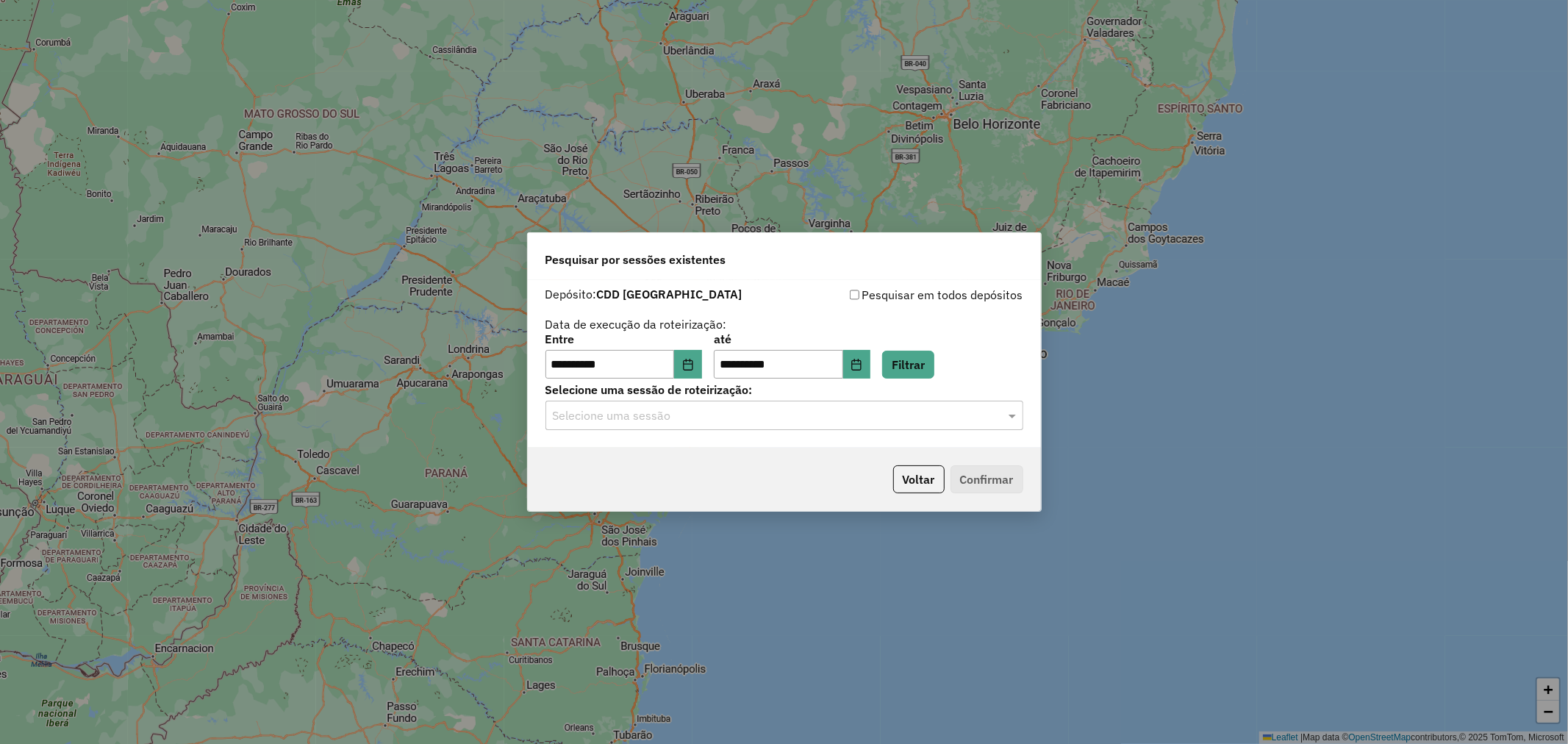
click at [633, 400] on div "Selecione uma sessão de roteirização: Selecione uma sessão" at bounding box center [784, 406] width 478 height 46
click at [638, 416] on input "text" at bounding box center [770, 416] width 434 height 18
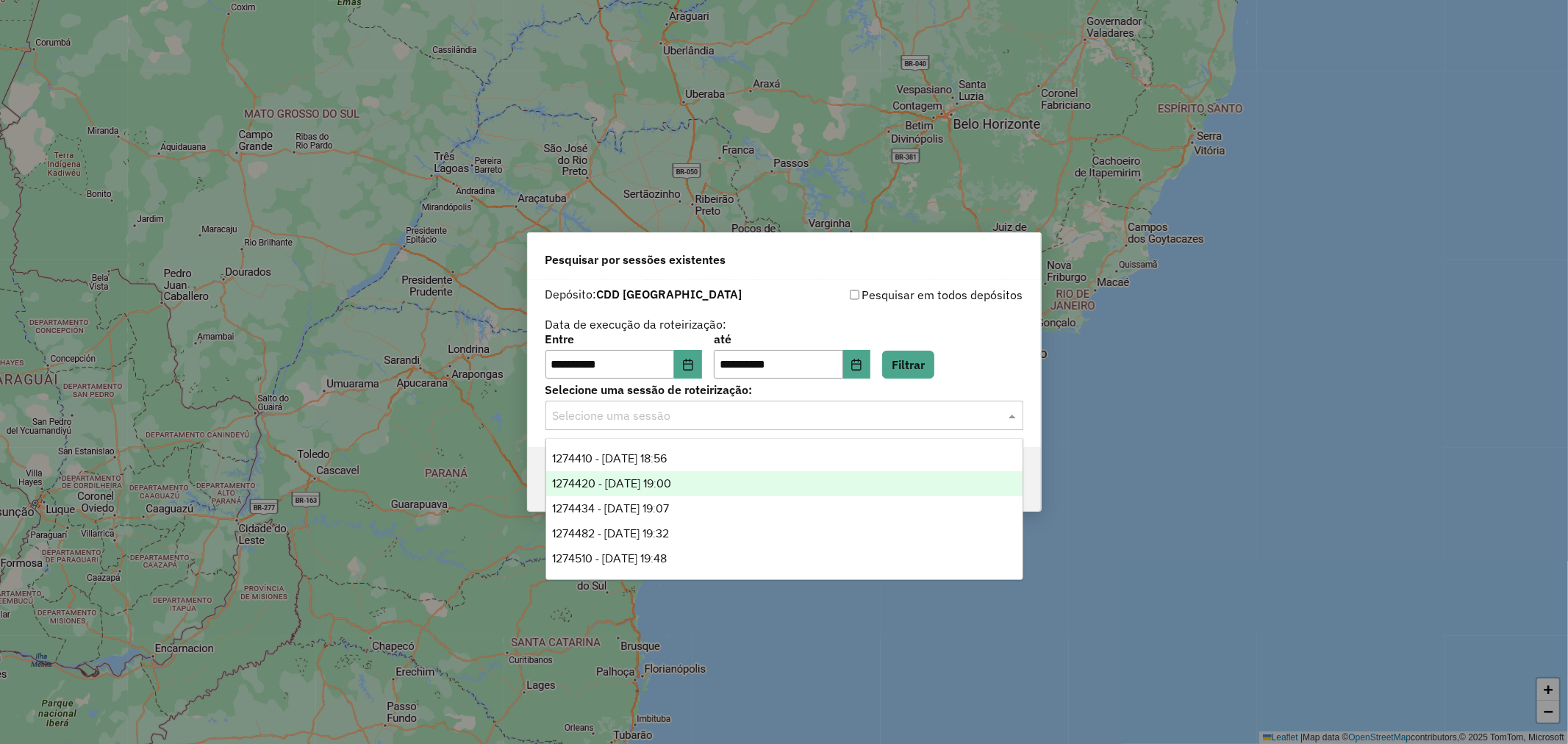
click at [707, 482] on div "1274420 - 12/09/2025 19:00" at bounding box center [784, 483] width 476 height 25
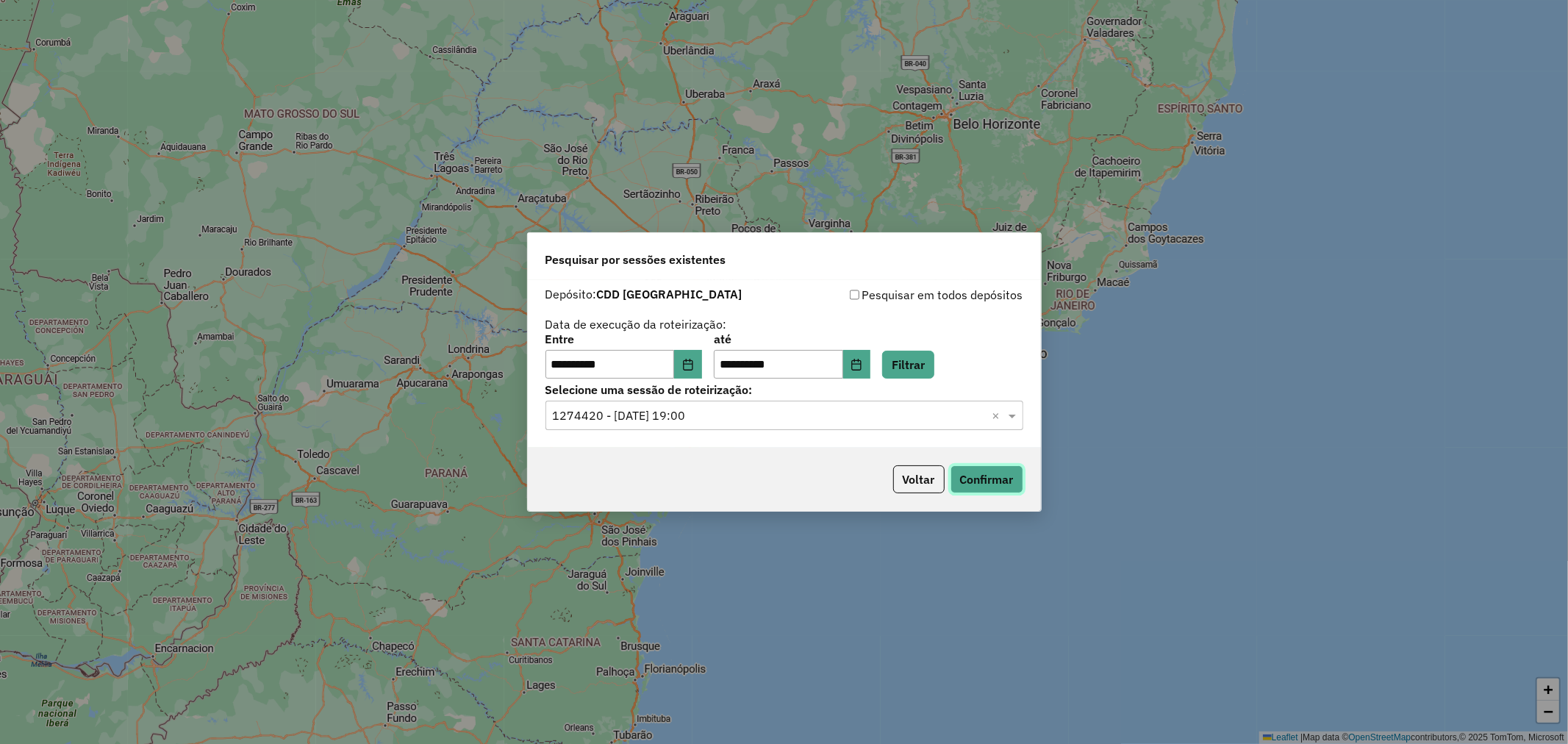
click at [1004, 482] on button "Confirmar" at bounding box center [987, 478] width 73 height 28
click at [743, 421] on input "text" at bounding box center [770, 416] width 434 height 18
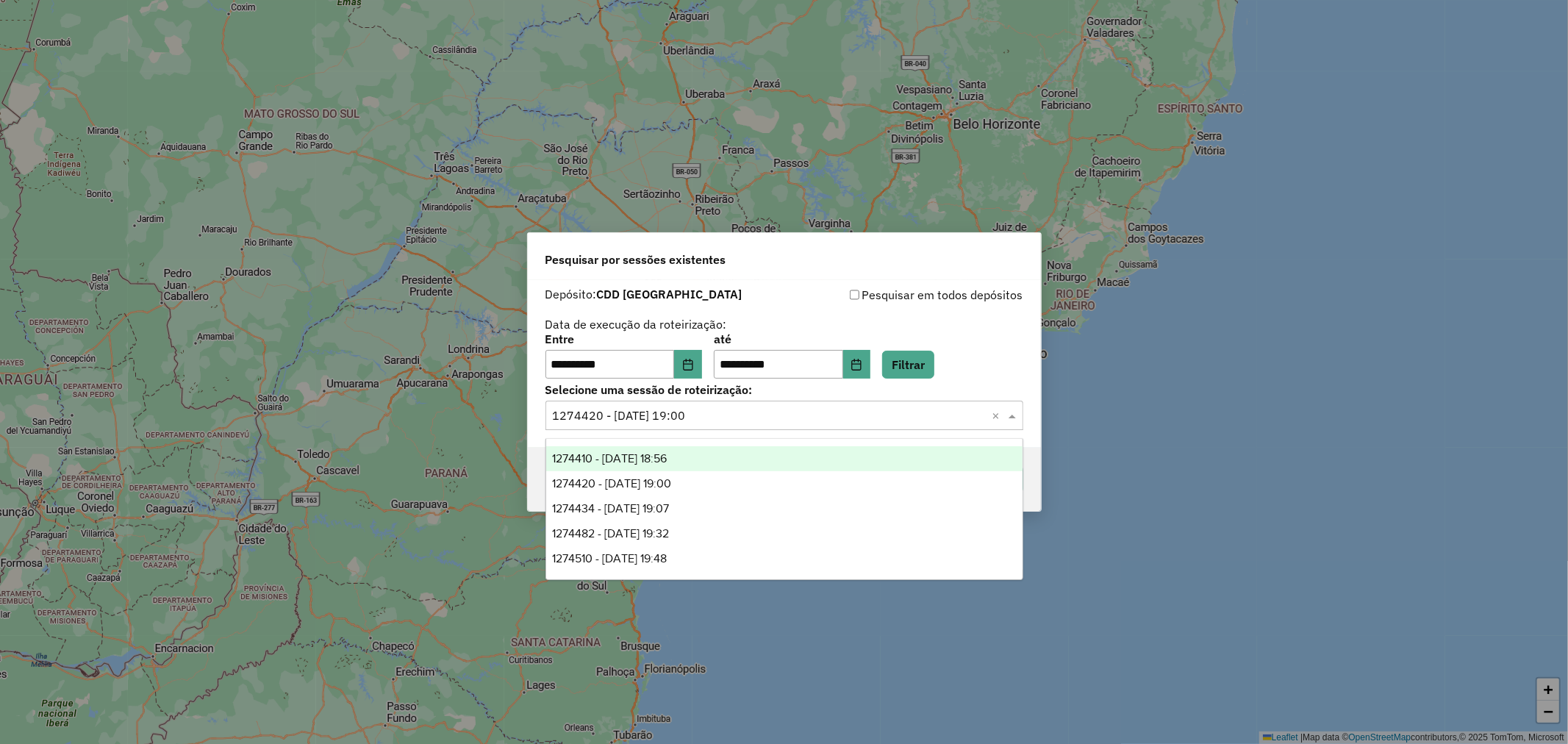
click at [667, 458] on span "1274410 - 12/09/2025 18:56" at bounding box center [609, 458] width 115 height 13
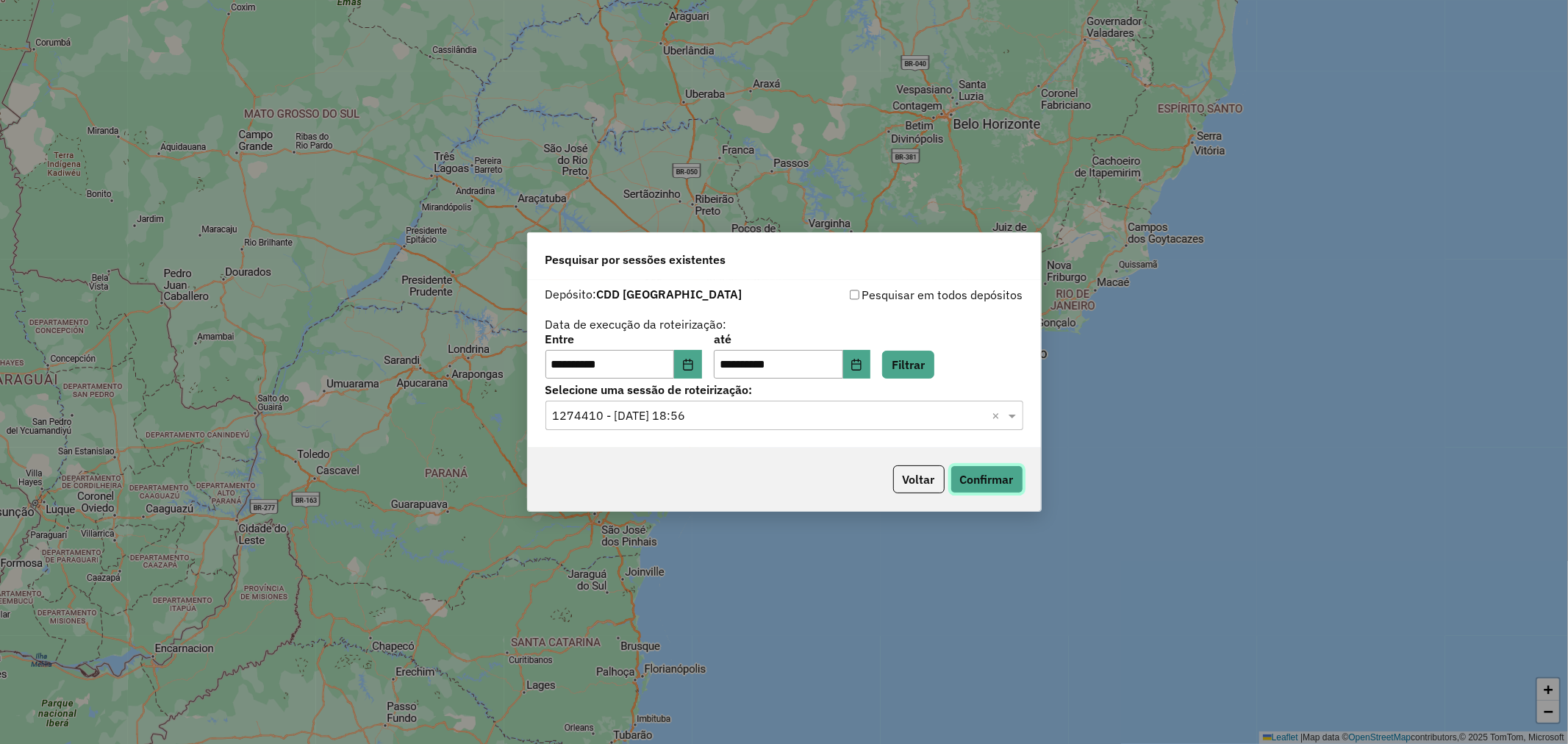
click at [981, 478] on button "Confirmar" at bounding box center [987, 478] width 73 height 28
click at [722, 426] on div "Selecione uma sessão × 1274410 - 12/09/2025 18:56 ×" at bounding box center [784, 415] width 478 height 29
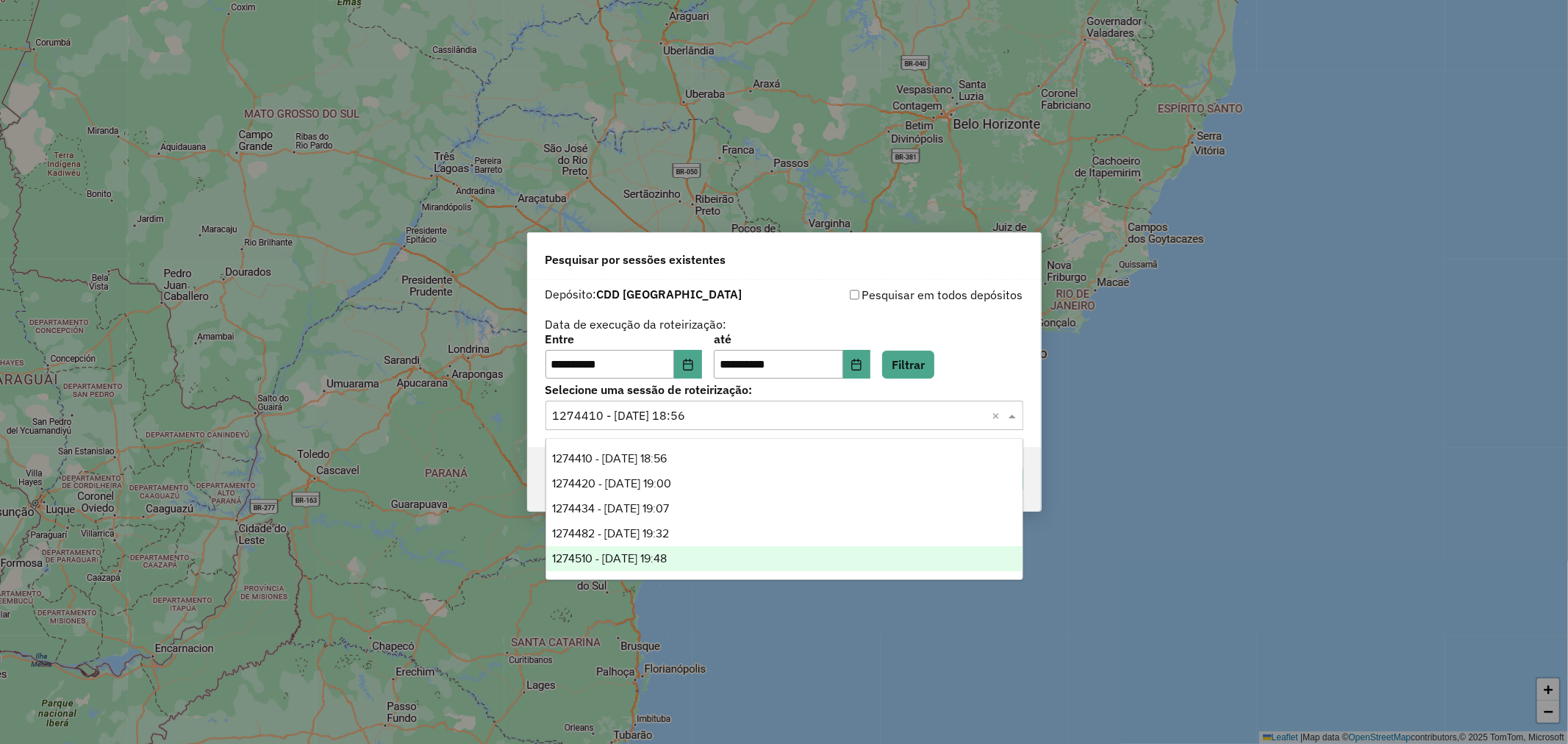
click at [667, 555] on span "1274510 - [DATE] 19:48" at bounding box center [609, 558] width 115 height 13
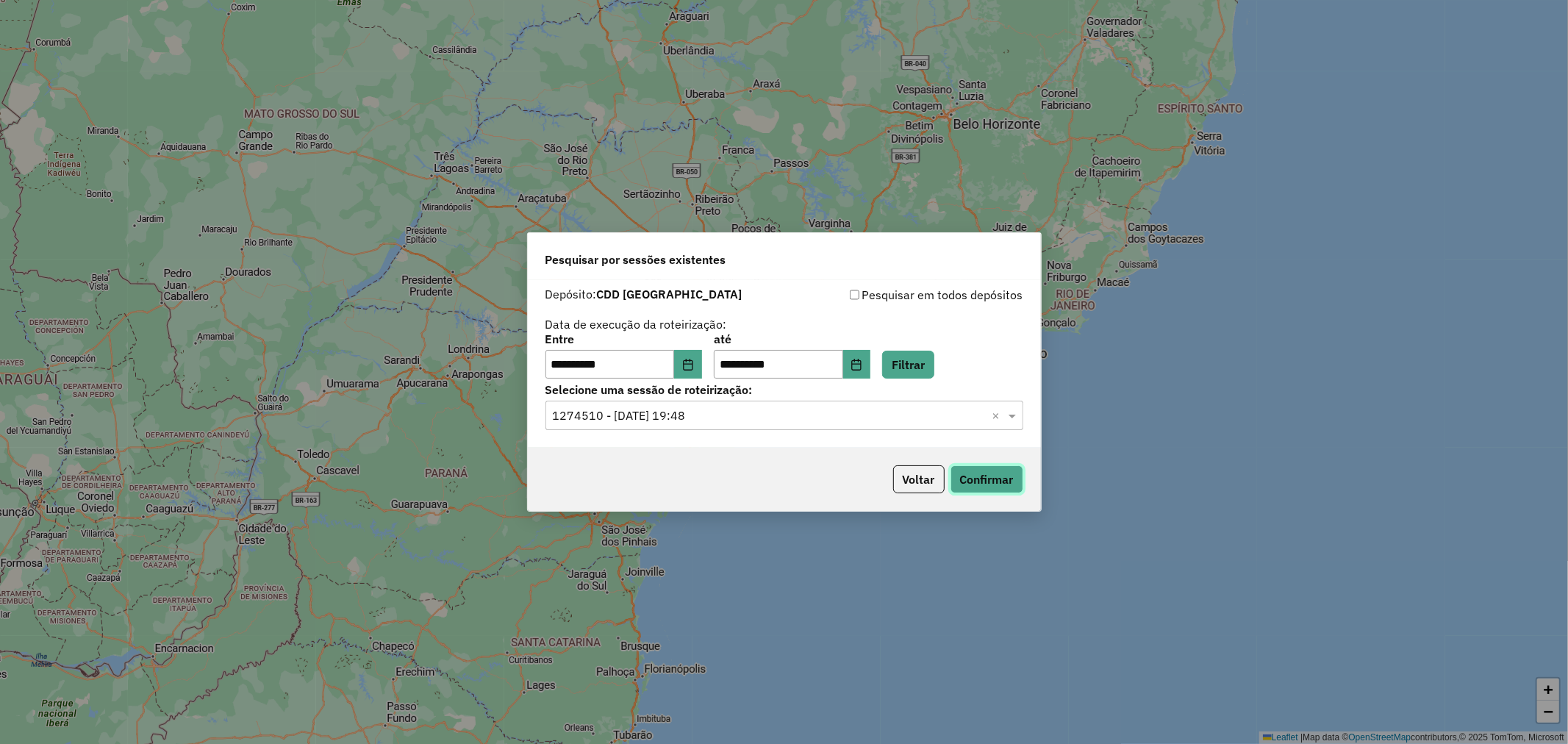
click at [1004, 482] on button "Confirmar" at bounding box center [987, 478] width 73 height 28
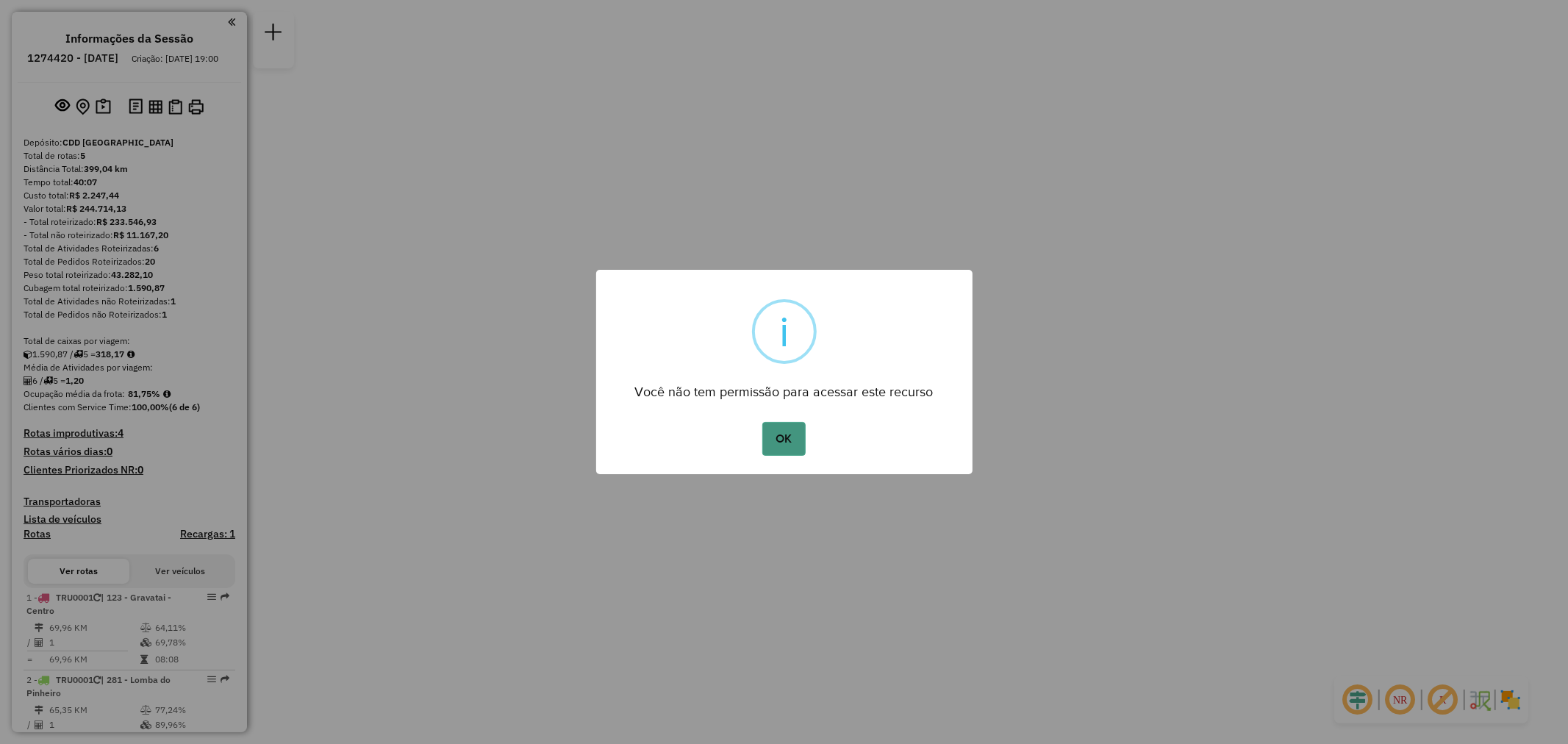
click at [778, 442] on button "OK" at bounding box center [784, 438] width 44 height 34
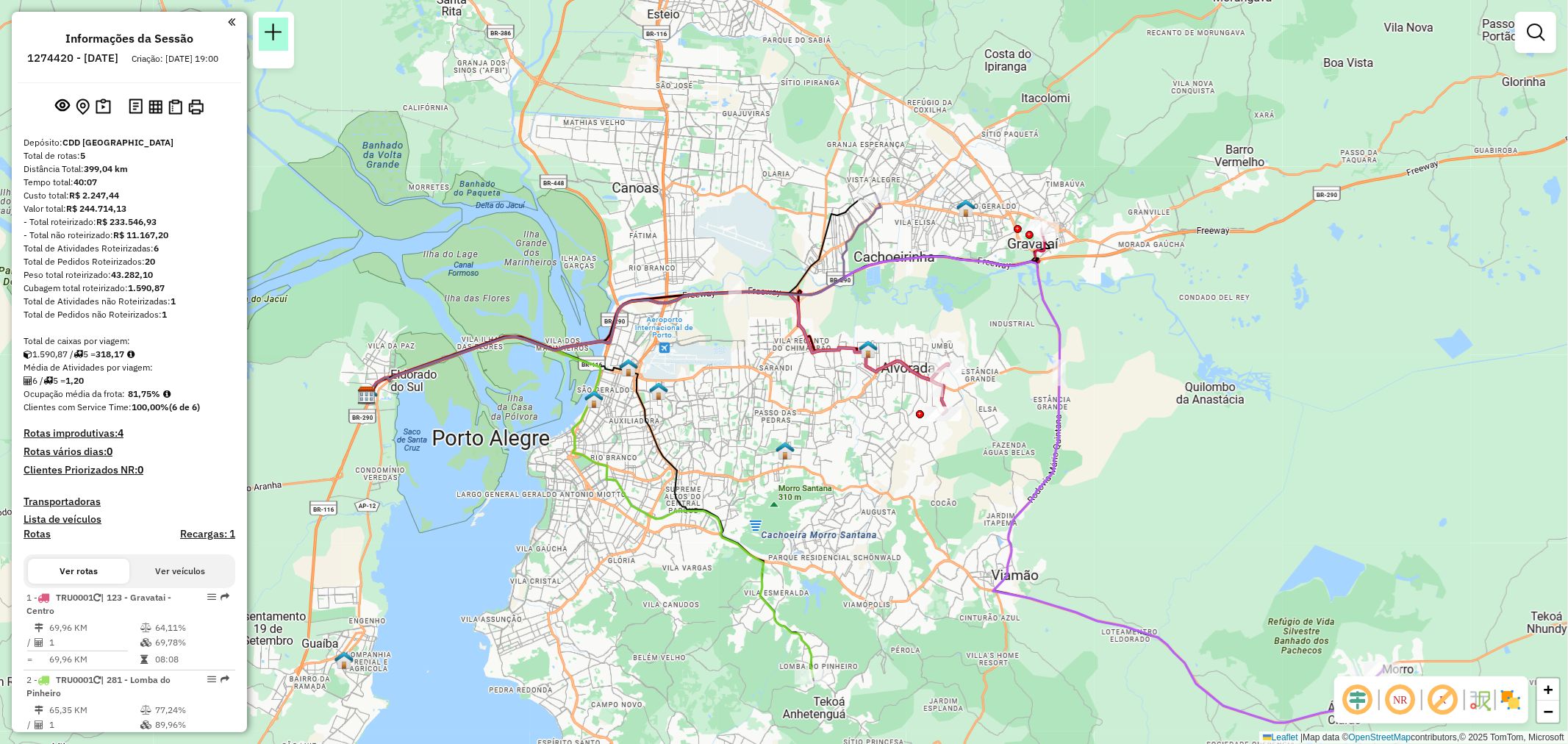
click at [275, 34] on em at bounding box center [274, 32] width 18 height 18
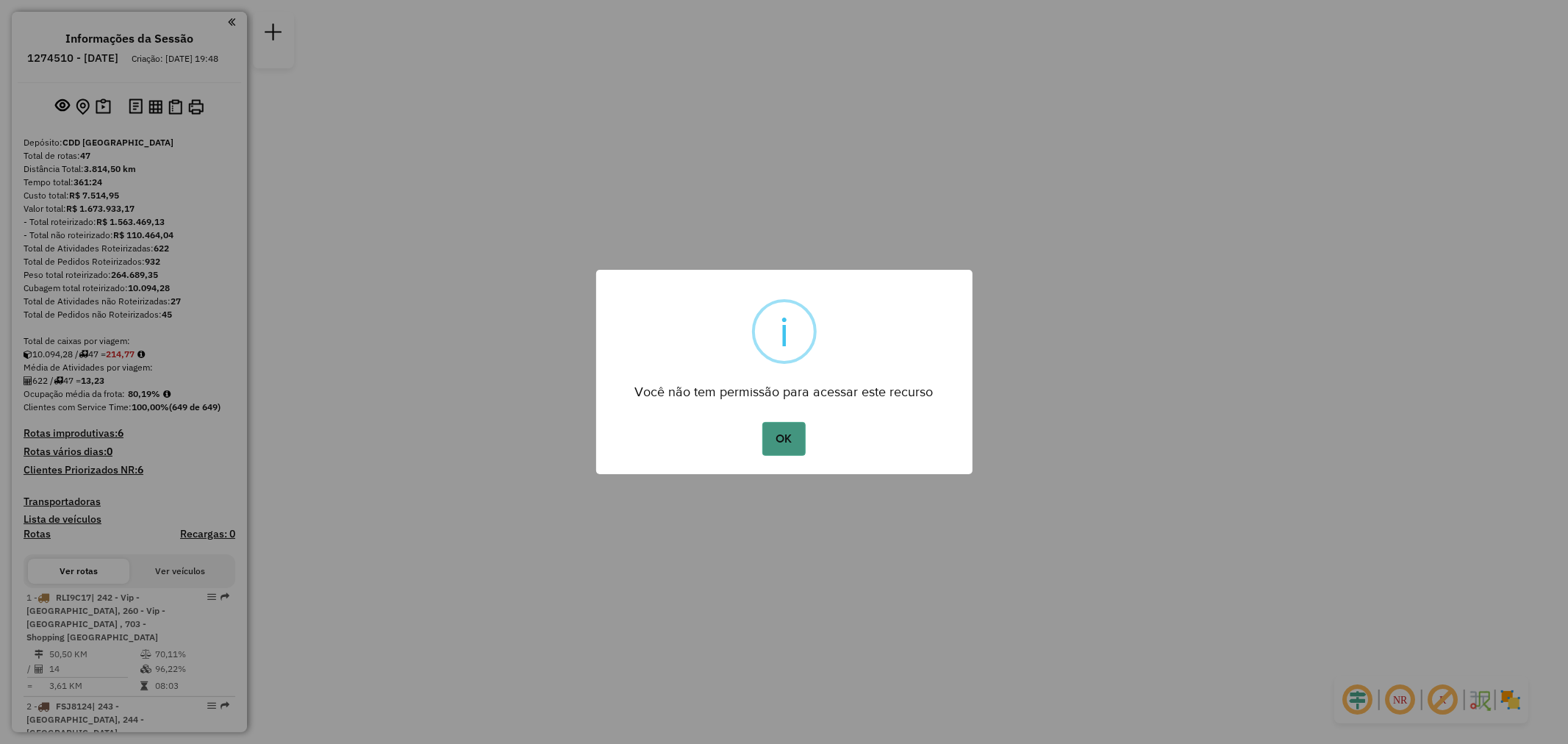
click at [776, 423] on button "OK" at bounding box center [784, 438] width 44 height 34
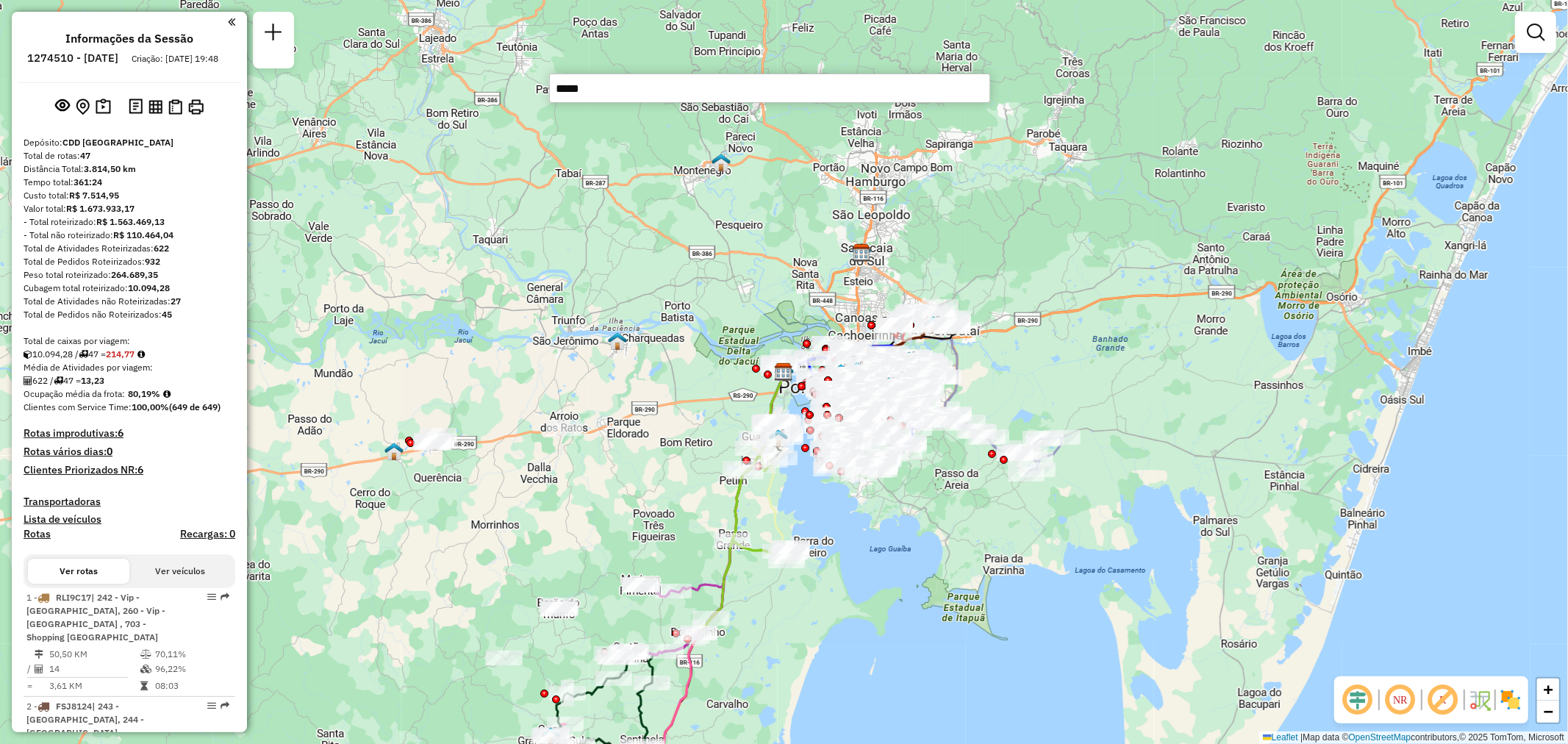
click at [569, 89] on input "*****" at bounding box center [770, 88] width 441 height 29
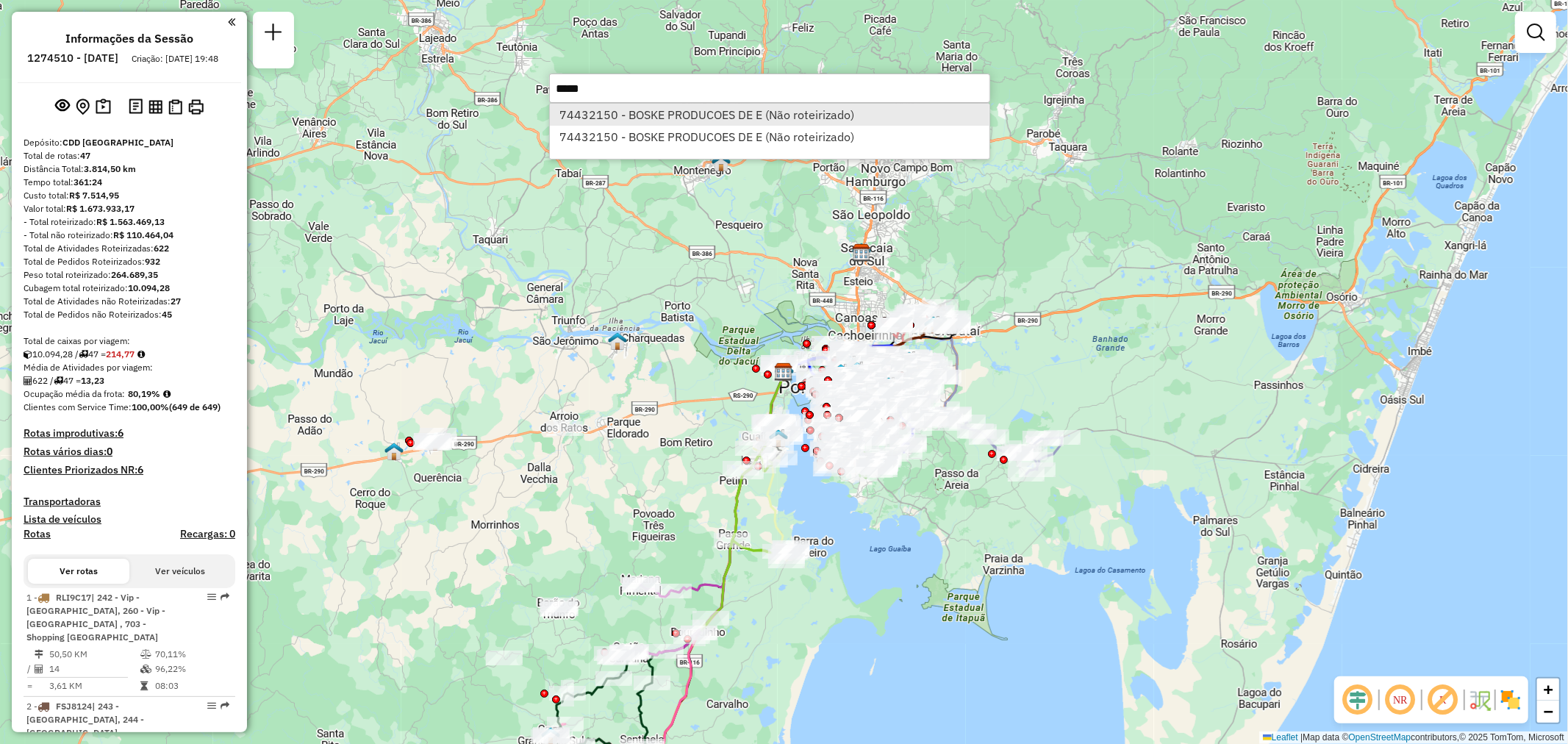
type input "*****"
click at [620, 116] on li "74432150 - BOSKE PRODUCOES DE E (Não roteirizado)" at bounding box center [770, 114] width 440 height 22
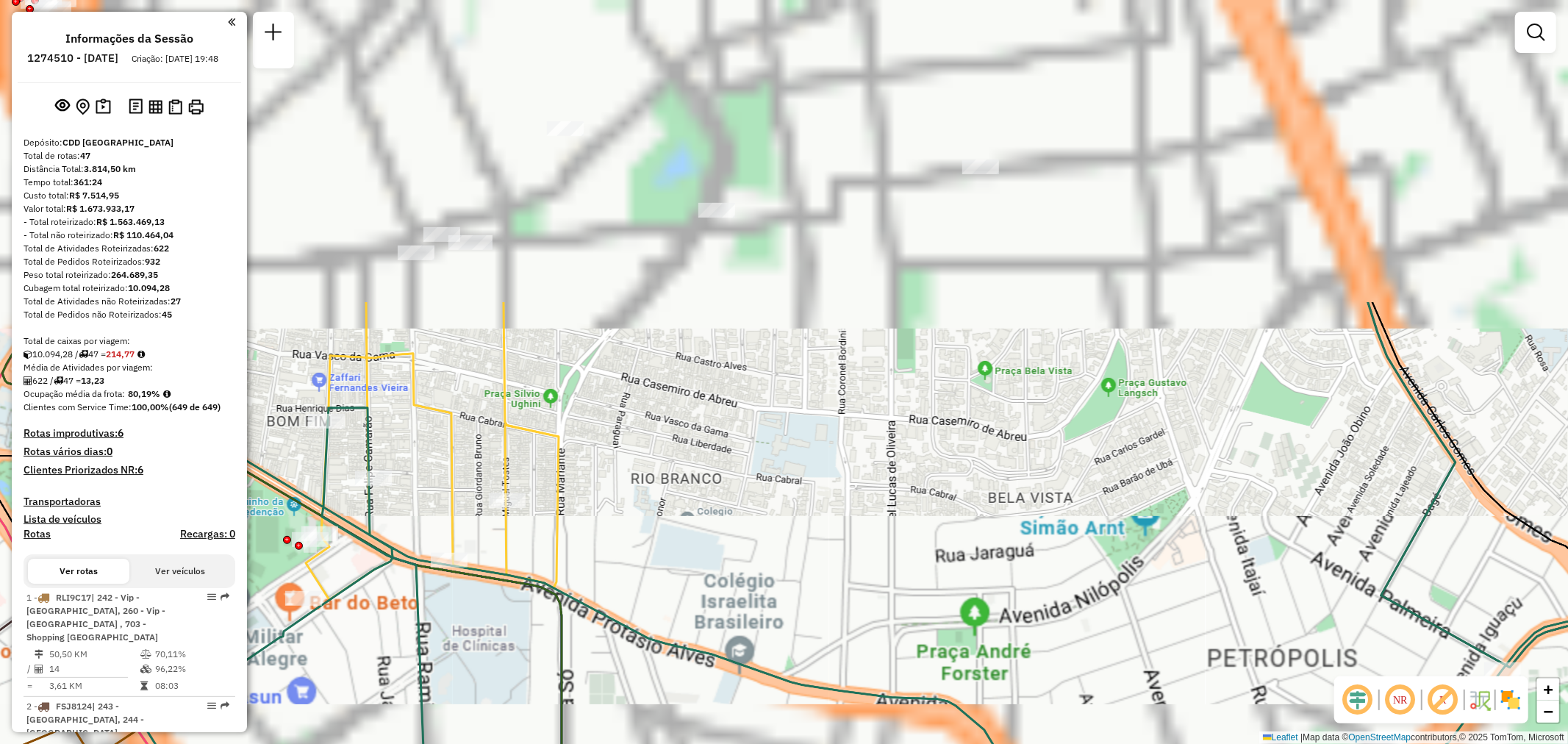
drag, startPoint x: 797, startPoint y: 541, endPoint x: 826, endPoint y: 357, distance: 186.3
click at [795, 576] on div "Atividade não roteirizada 74432150 - BOSKE PRODUCOES DE E Tipo de cliente: 9 - …" at bounding box center [784, 372] width 1568 height 744
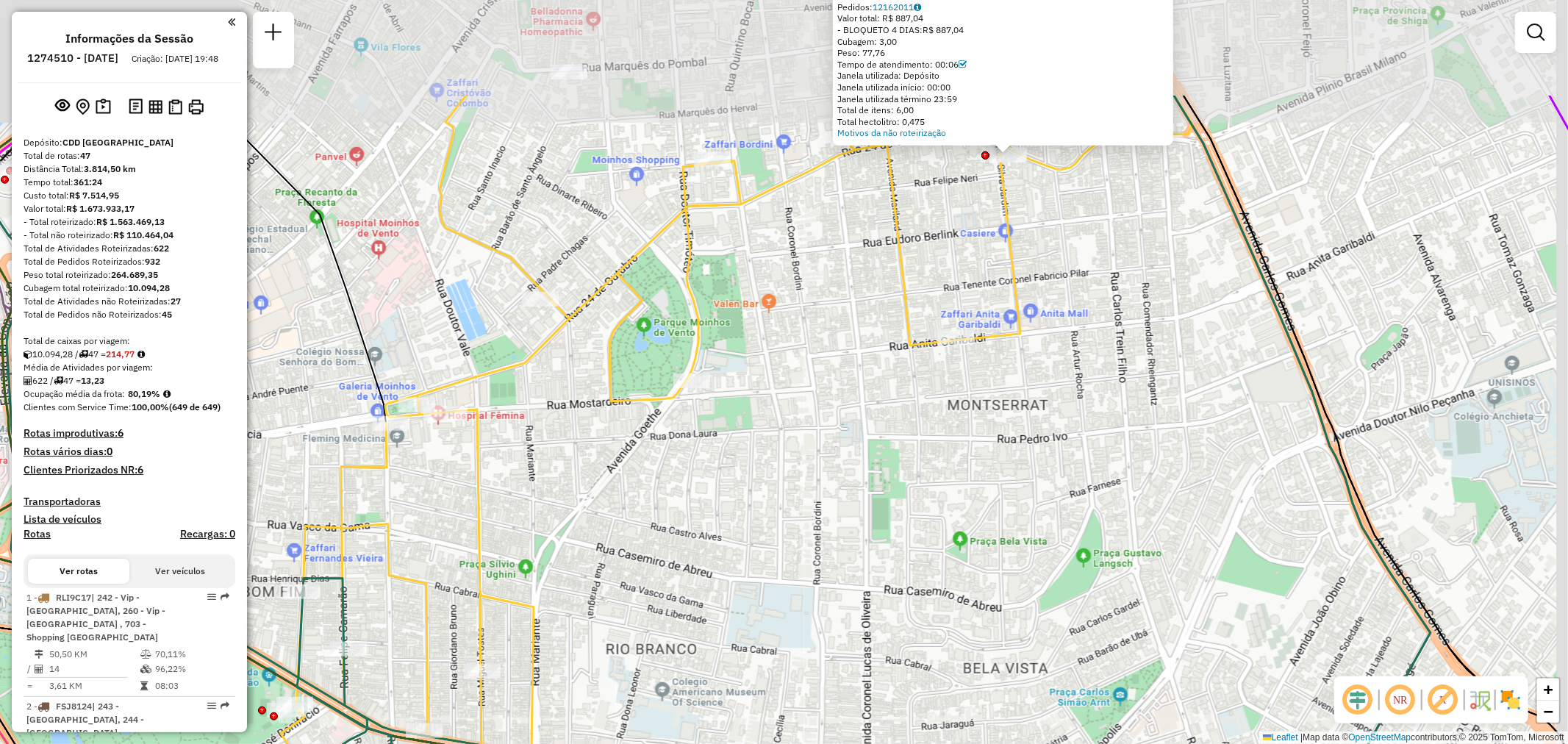
drag, startPoint x: 795, startPoint y: 405, endPoint x: 787, endPoint y: 501, distance: 96.3
click at [787, 501] on div "Atividade não roteirizada 74432150 - BOSKE PRODUCOES DE E Tipo de cliente: 9 - …" at bounding box center [784, 372] width 1568 height 744
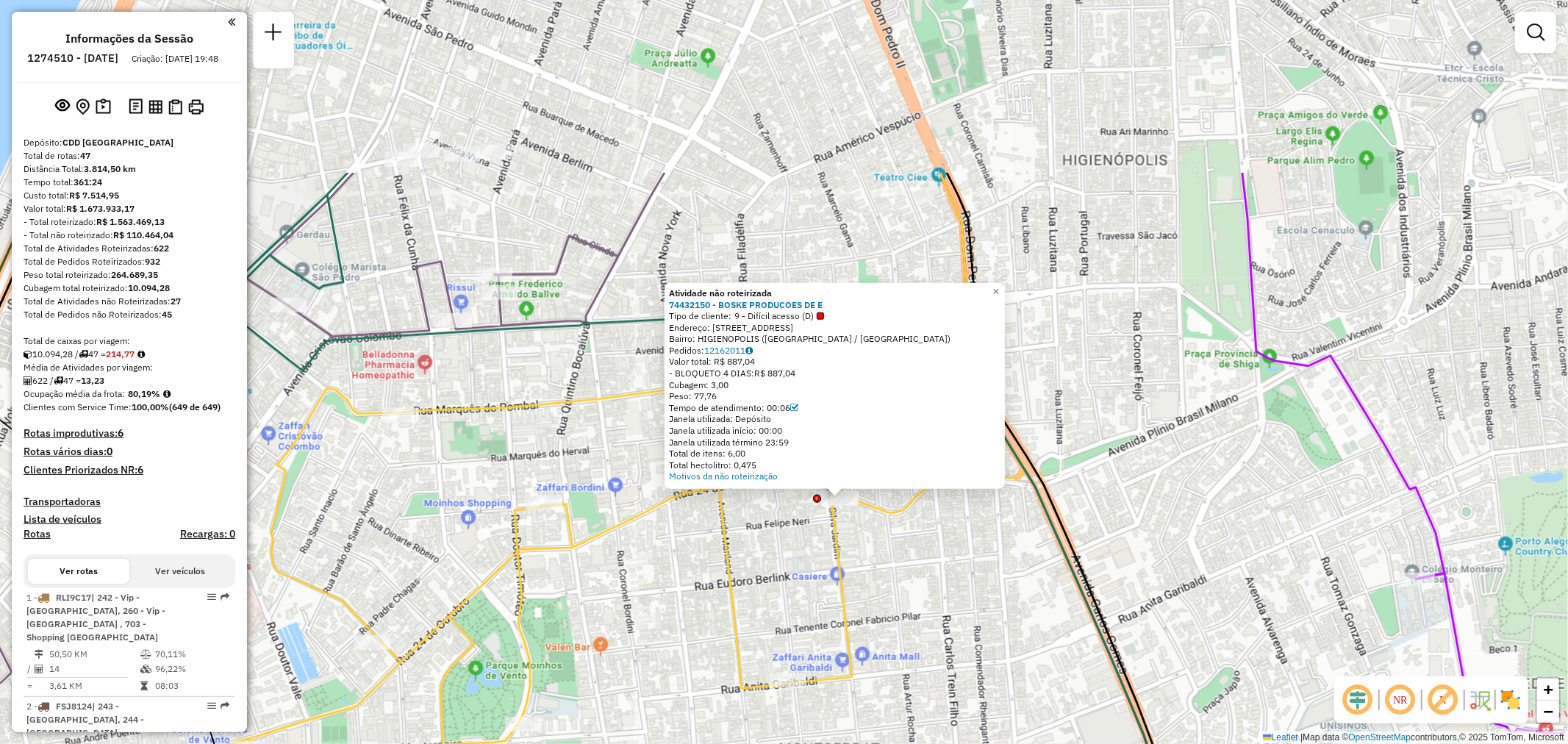
drag, startPoint x: 880, startPoint y: 364, endPoint x: 745, endPoint y: 518, distance: 204.8
click at [745, 518] on div "Atividade não roteirizada 74432150 - BOSKE PRODUCOES DE E Tipo de cliente: 9 - …" at bounding box center [784, 372] width 1568 height 744
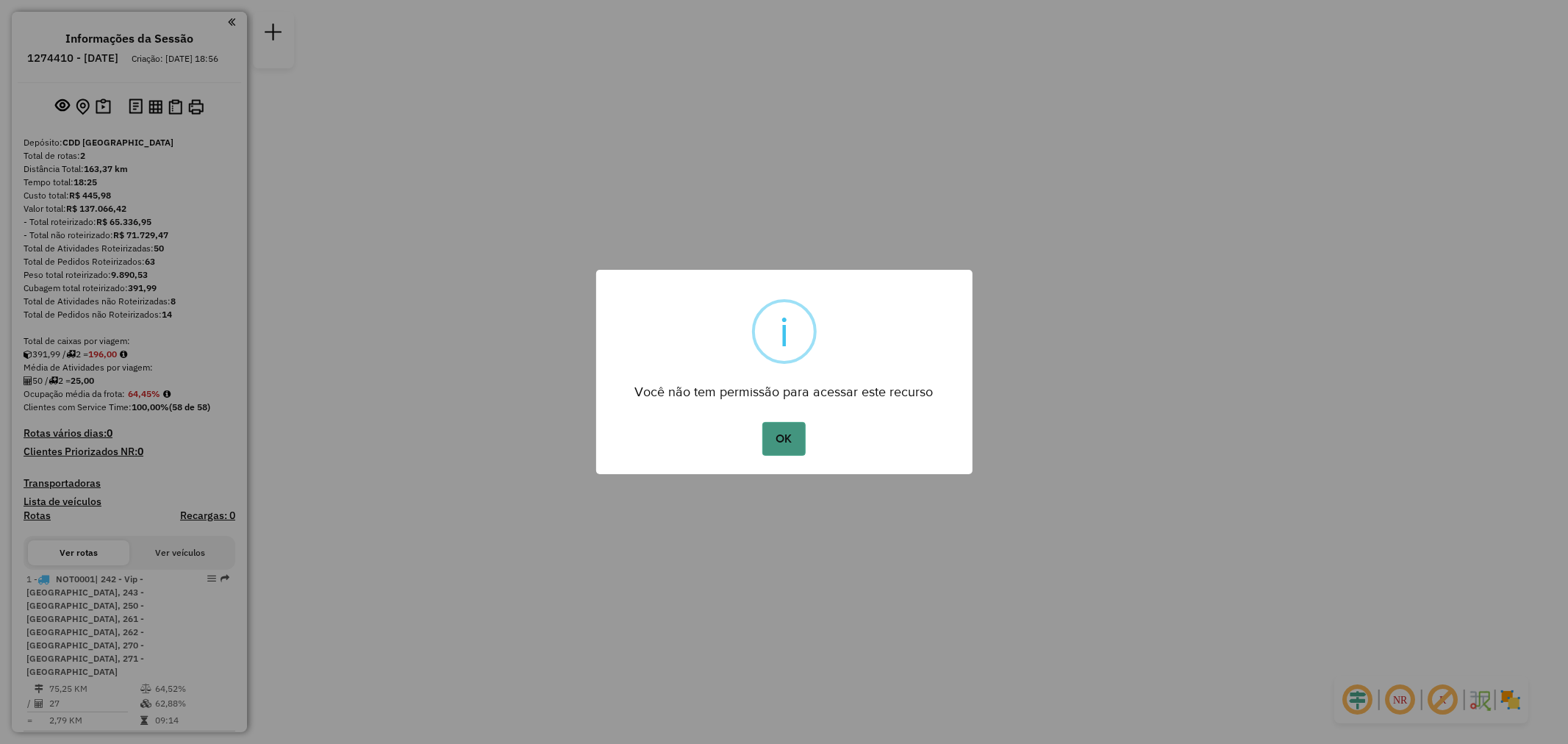
click at [776, 436] on button "OK" at bounding box center [784, 438] width 44 height 34
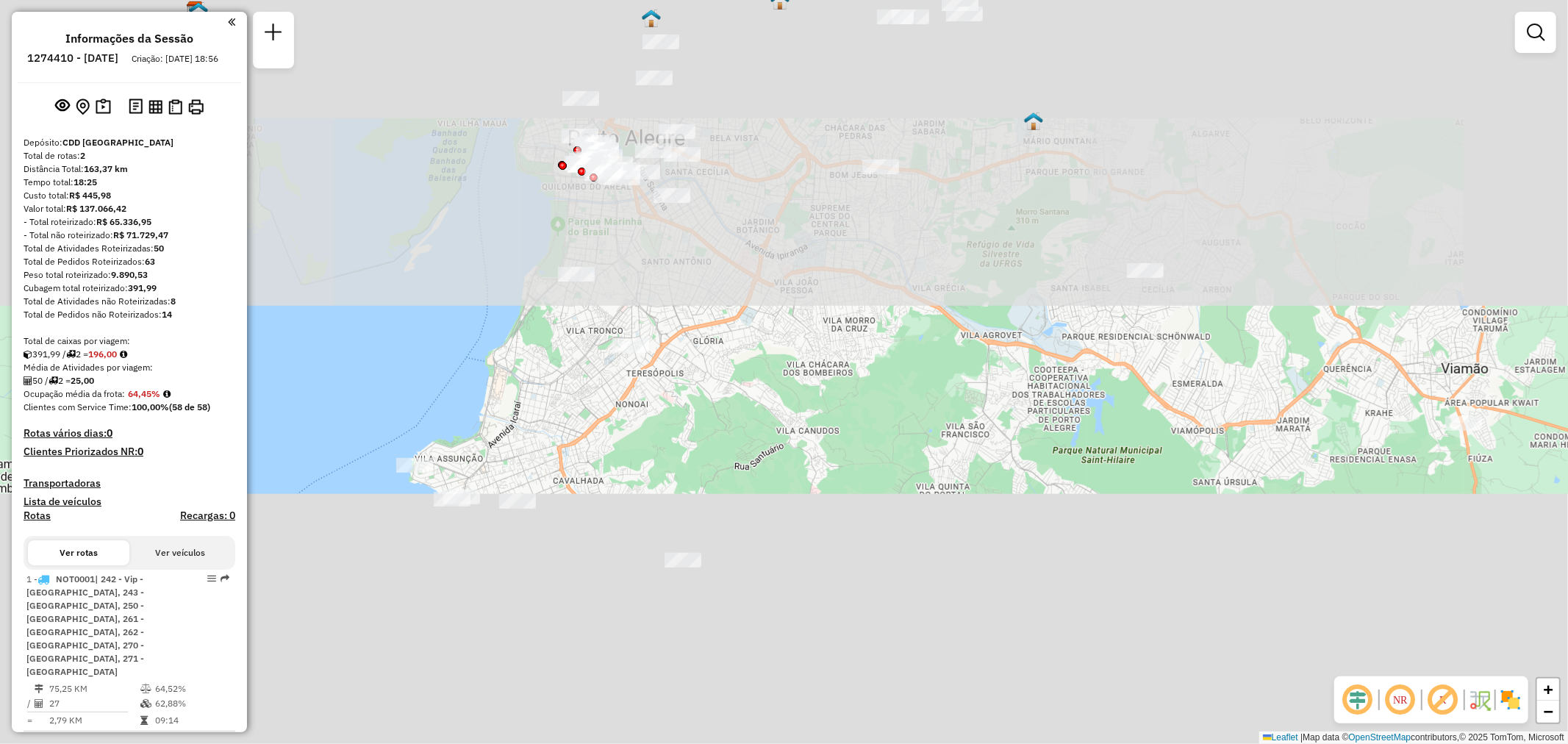
drag, startPoint x: 758, startPoint y: 83, endPoint x: 810, endPoint y: 556, distance: 475.8
click at [810, 556] on div "Janela de atendimento Grade de atendimento Capacidade Transportadoras Veículos …" at bounding box center [784, 372] width 1568 height 744
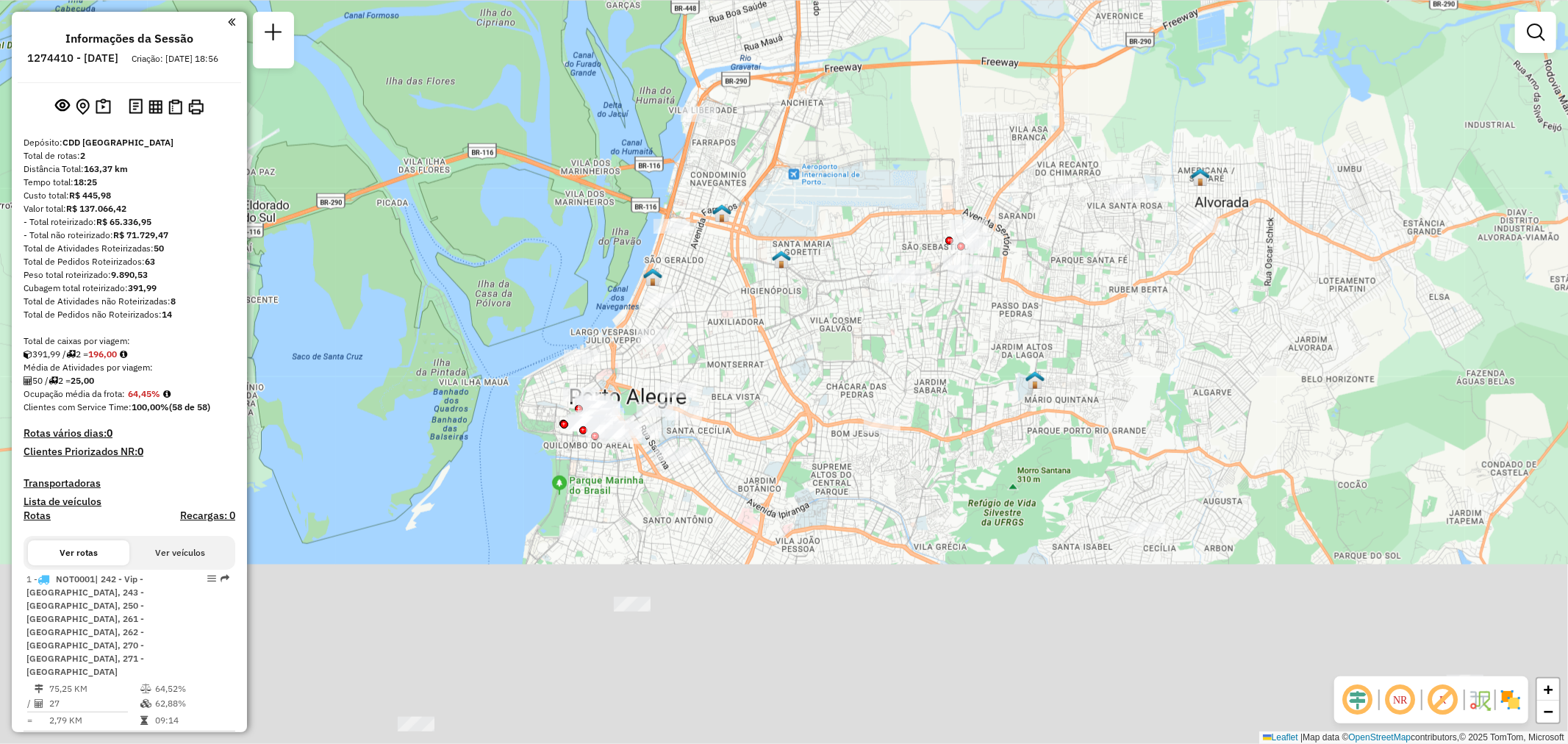
drag, startPoint x: 857, startPoint y: 353, endPoint x: 856, endPoint y: 526, distance: 173.0
click at [854, 535] on div "Janela de atendimento Grade de atendimento Capacidade Transportadoras Veículos …" at bounding box center [784, 372] width 1568 height 744
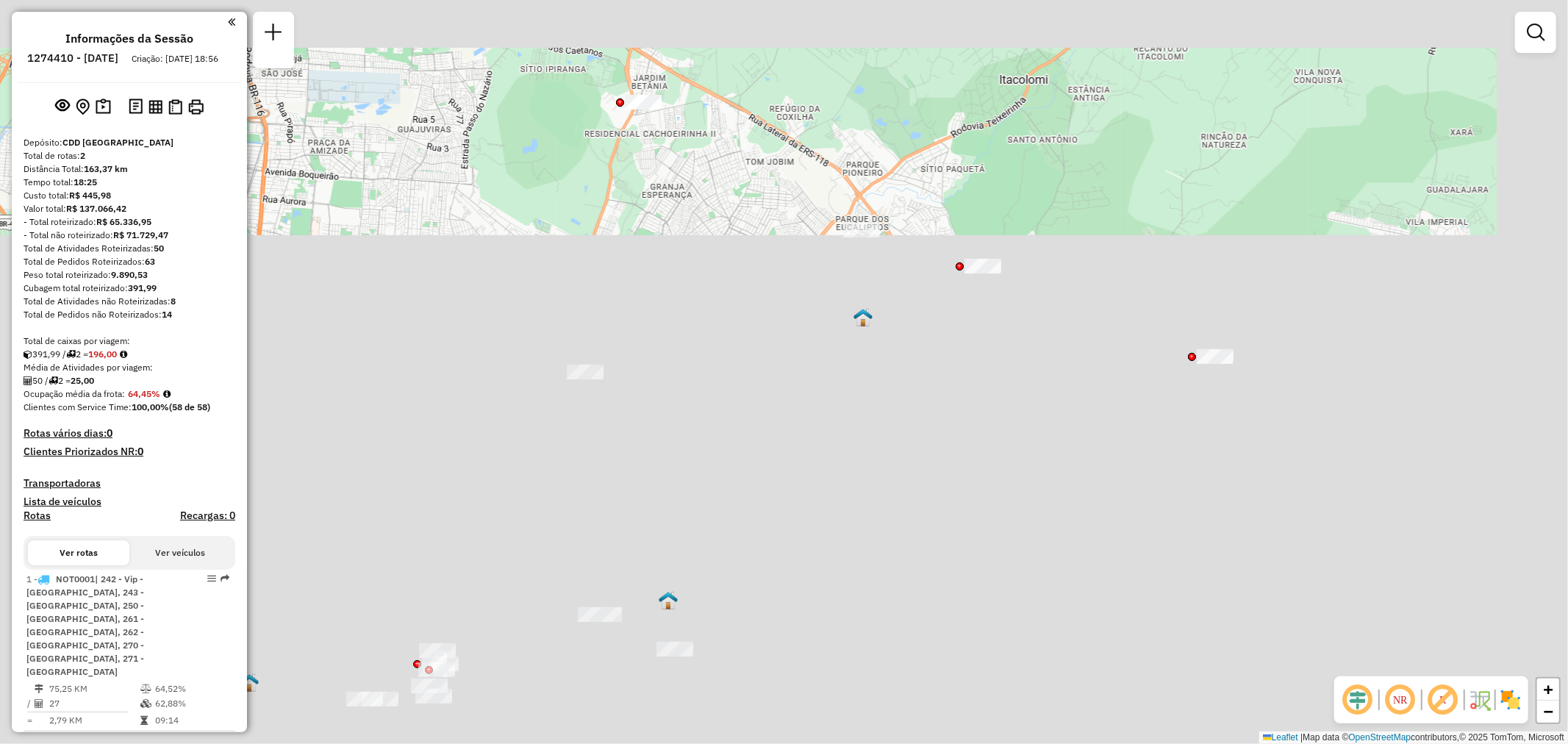
drag, startPoint x: 1062, startPoint y: 244, endPoint x: 734, endPoint y: 400, distance: 363.2
click at [734, 400] on div "Janela de atendimento Grade de atendimento Capacidade Transportadoras Veículos …" at bounding box center [784, 372] width 1568 height 744
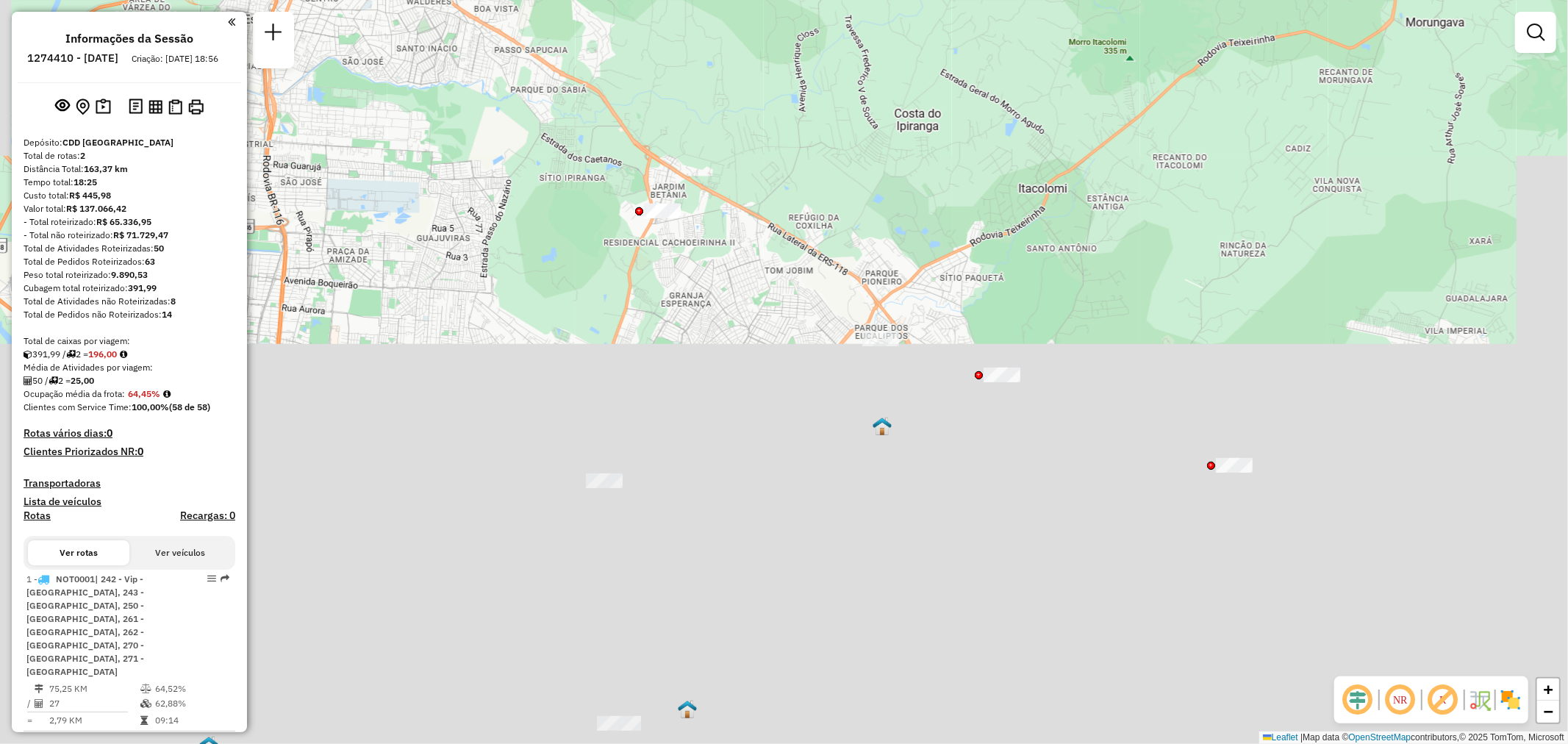
drag, startPoint x: 748, startPoint y: 170, endPoint x: 767, endPoint y: 281, distance: 112.6
click at [767, 281] on div "Janela de atendimento Grade de atendimento Capacidade Transportadoras Veículos …" at bounding box center [784, 372] width 1568 height 744
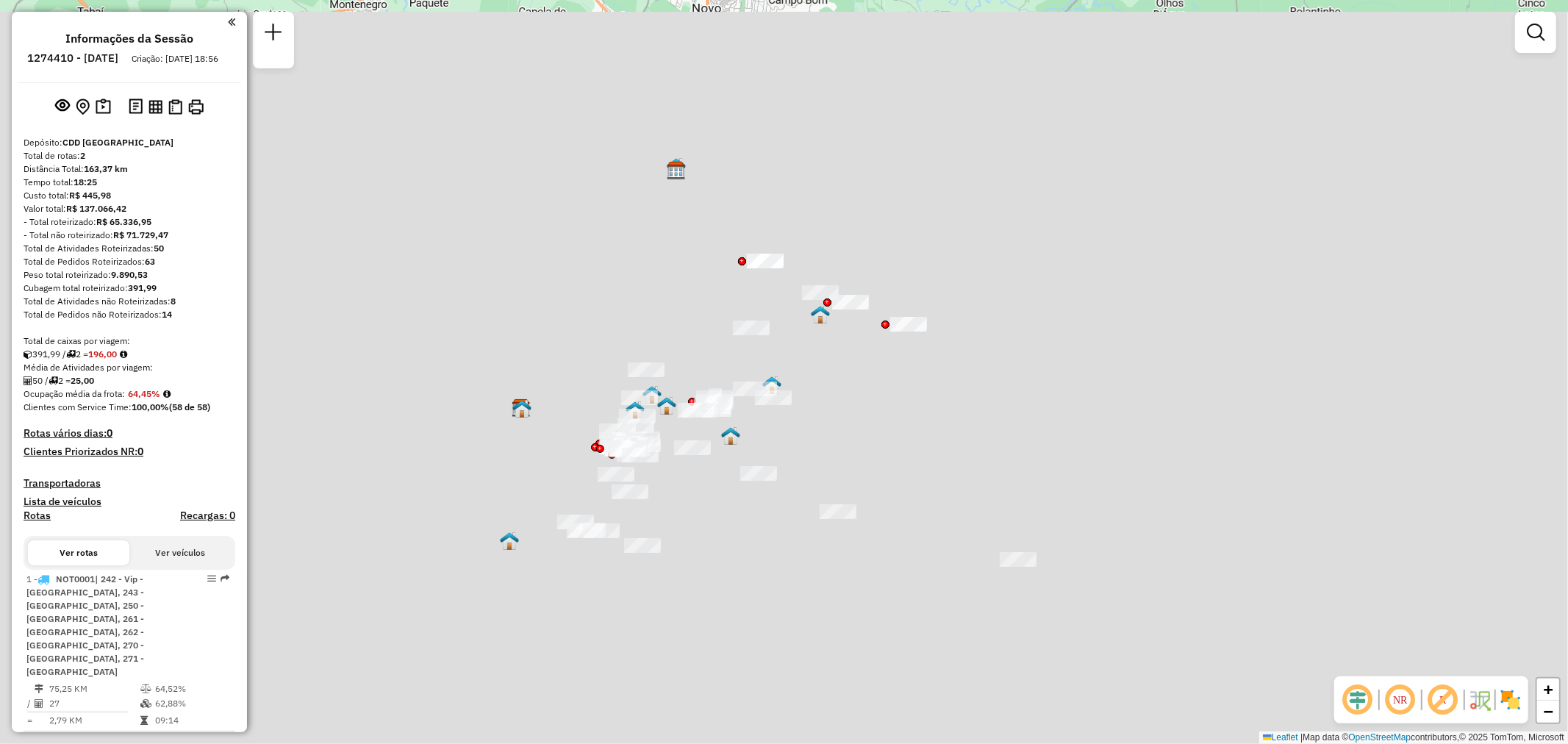
drag, startPoint x: 748, startPoint y: 502, endPoint x: 829, endPoint y: 284, distance: 232.6
click at [829, 284] on div "Janela de atendimento Grade de atendimento Capacidade Transportadoras Veículos …" at bounding box center [784, 372] width 1568 height 744
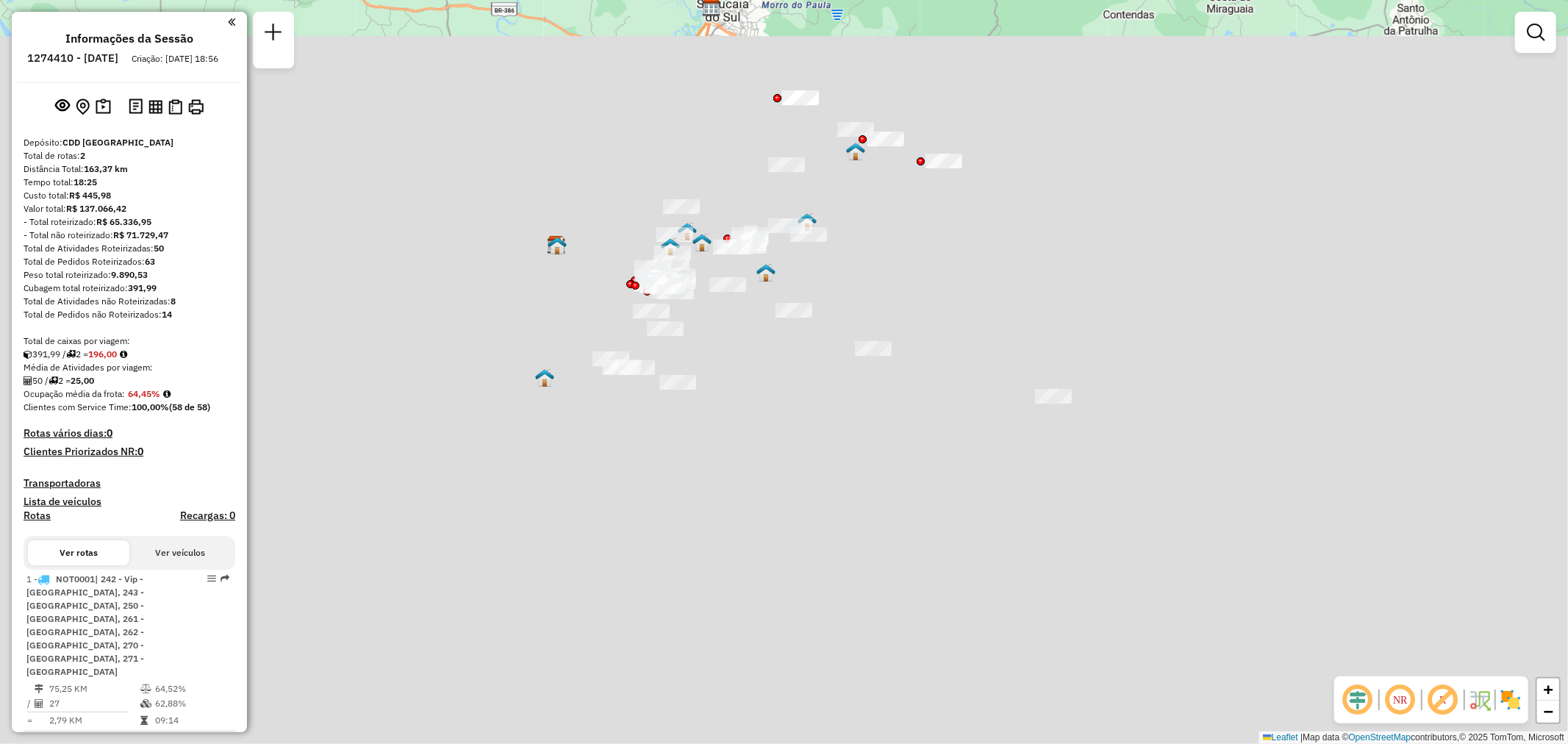
drag, startPoint x: 800, startPoint y: 458, endPoint x: 807, endPoint y: 394, distance: 64.4
click at [807, 394] on div "Janela de atendimento Grade de atendimento Capacidade Transportadoras Veículos …" at bounding box center [784, 372] width 1568 height 744
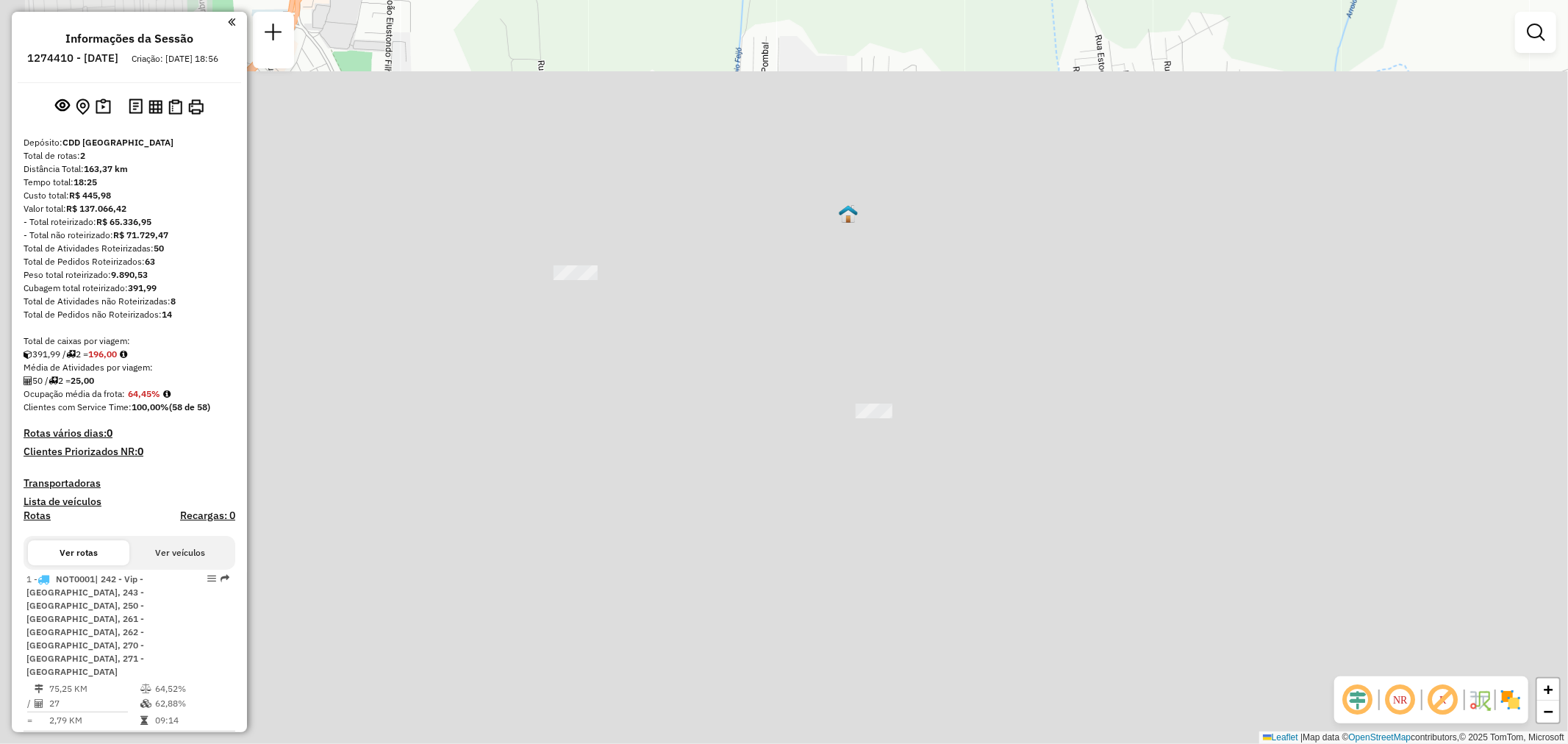
drag, startPoint x: 574, startPoint y: 263, endPoint x: 879, endPoint y: 118, distance: 337.7
click at [879, 118] on div "Janela de atendimento Grade de atendimento Capacidade Transportadoras Veículos …" at bounding box center [784, 372] width 1568 height 744
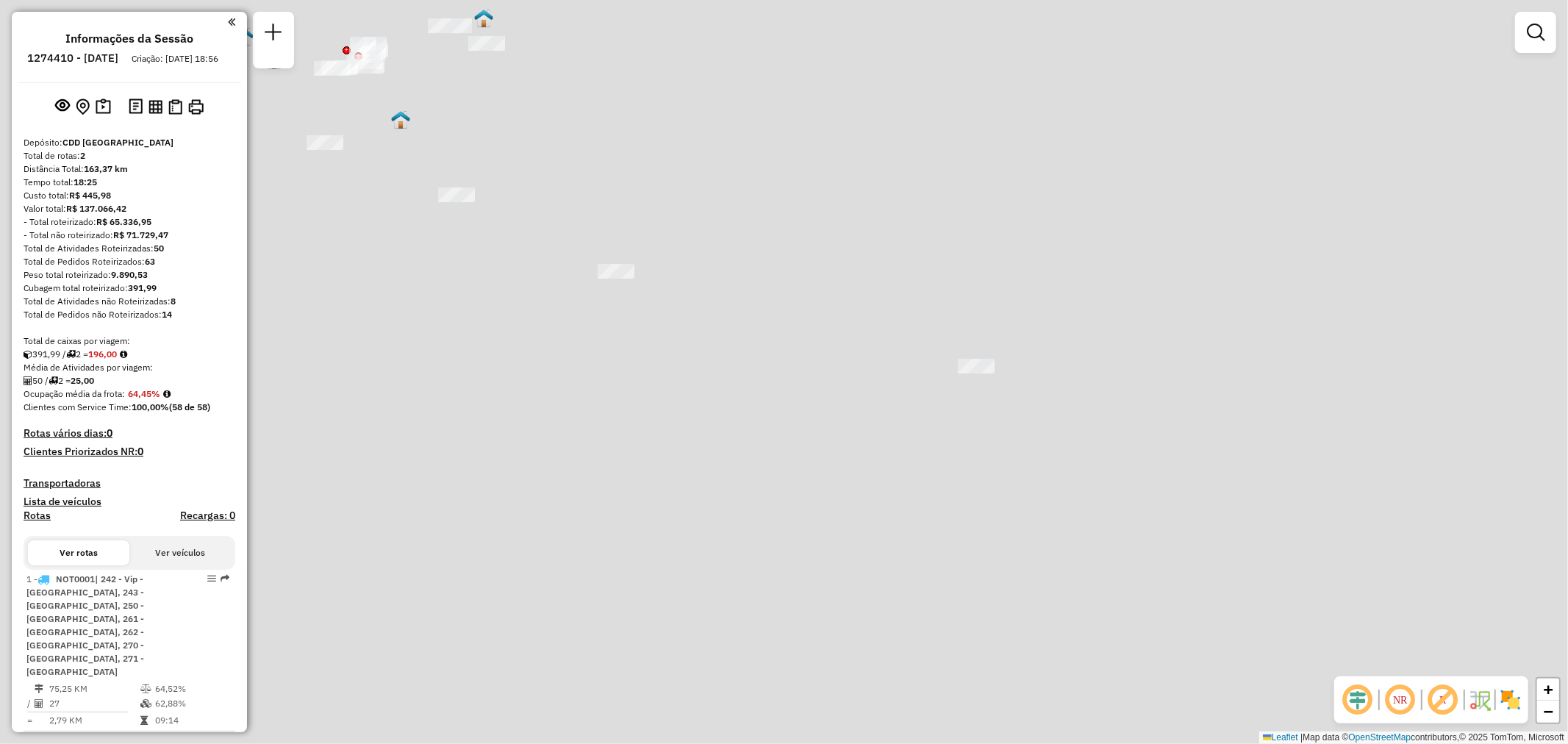
drag, startPoint x: 1218, startPoint y: 442, endPoint x: 946, endPoint y: 243, distance: 337.0
click at [946, 243] on div "Janela de atendimento Grade de atendimento Capacidade Transportadoras Veículos …" at bounding box center [784, 372] width 1568 height 744
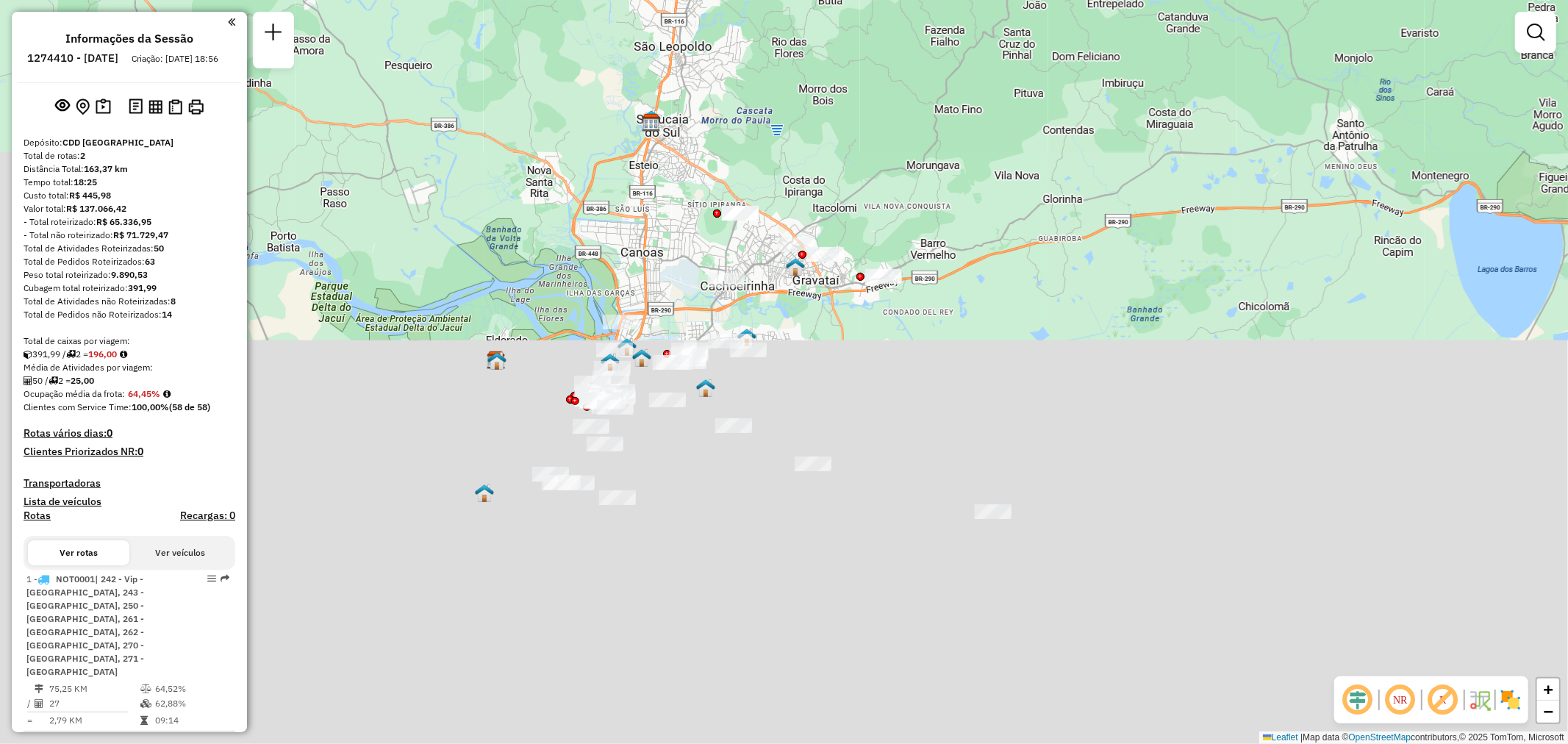
drag, startPoint x: 827, startPoint y: 310, endPoint x: 912, endPoint y: 460, distance: 172.4
click at [912, 460] on div "Janela de atendimento Grade de atendimento Capacidade Transportadoras Veículos …" at bounding box center [784, 372] width 1568 height 744
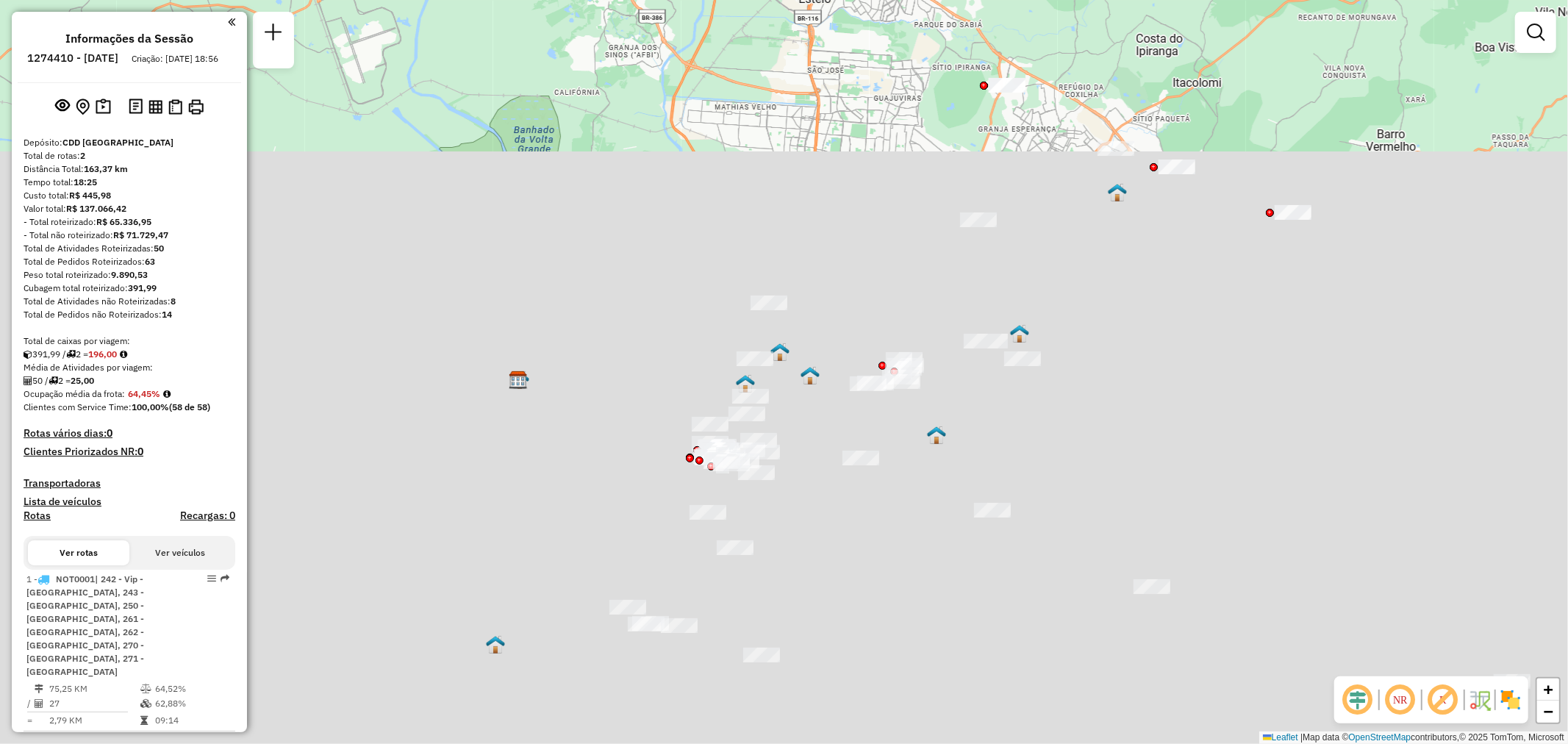
drag, startPoint x: 1282, startPoint y: 403, endPoint x: 1191, endPoint y: 494, distance: 128.7
click at [1191, 494] on div "Janela de atendimento Grade de atendimento Capacidade Transportadoras Veículos …" at bounding box center [784, 372] width 1568 height 744
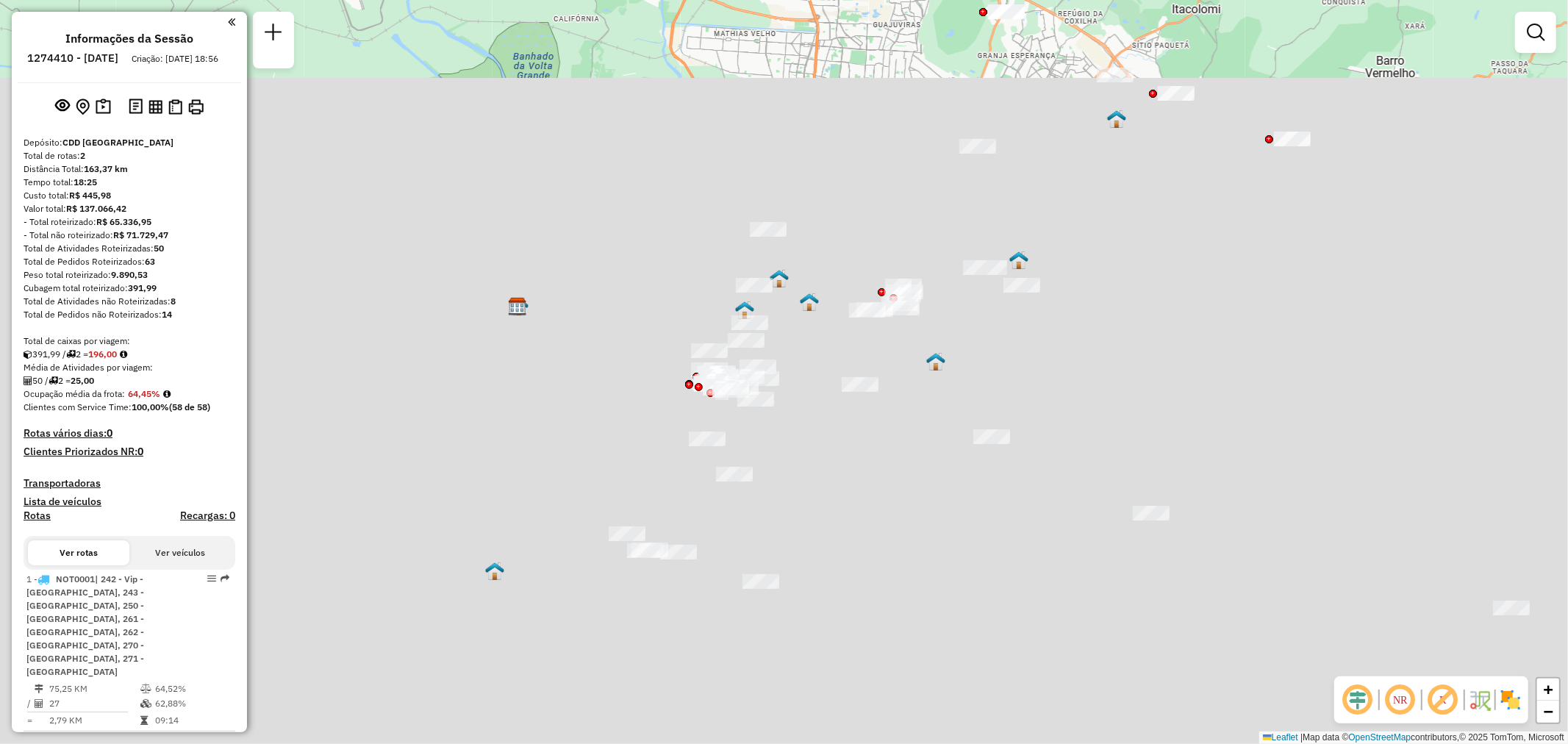
drag, startPoint x: 754, startPoint y: 538, endPoint x: 765, endPoint y: 441, distance: 97.6
click at [765, 443] on div "Janela de atendimento Grade de atendimento Capacidade Transportadoras Veículos …" at bounding box center [784, 372] width 1568 height 744
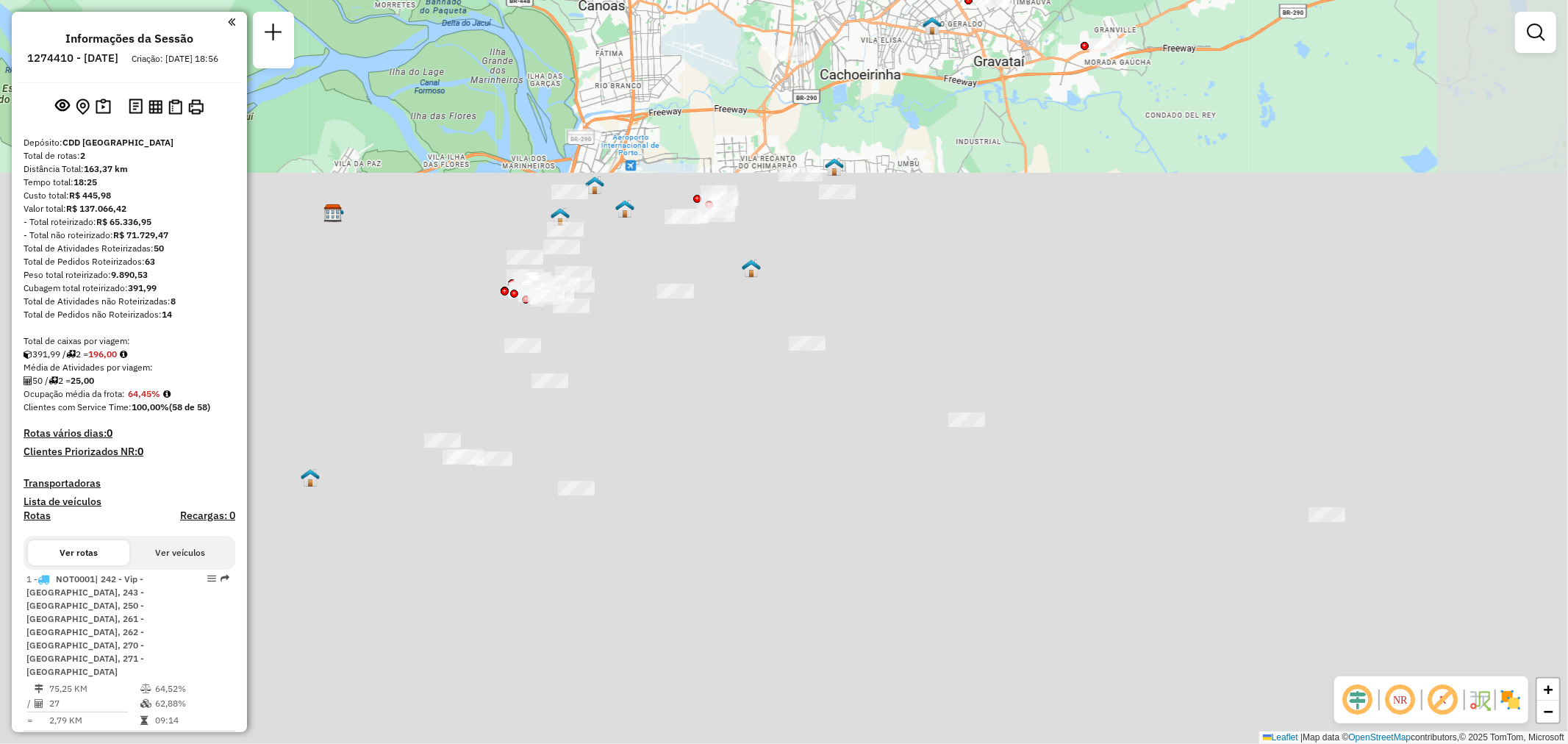
drag, startPoint x: 1113, startPoint y: 460, endPoint x: 912, endPoint y: 448, distance: 201.4
click at [915, 448] on div "Janela de atendimento Grade de atendimento Capacidade Transportadoras Veículos …" at bounding box center [784, 372] width 1568 height 744
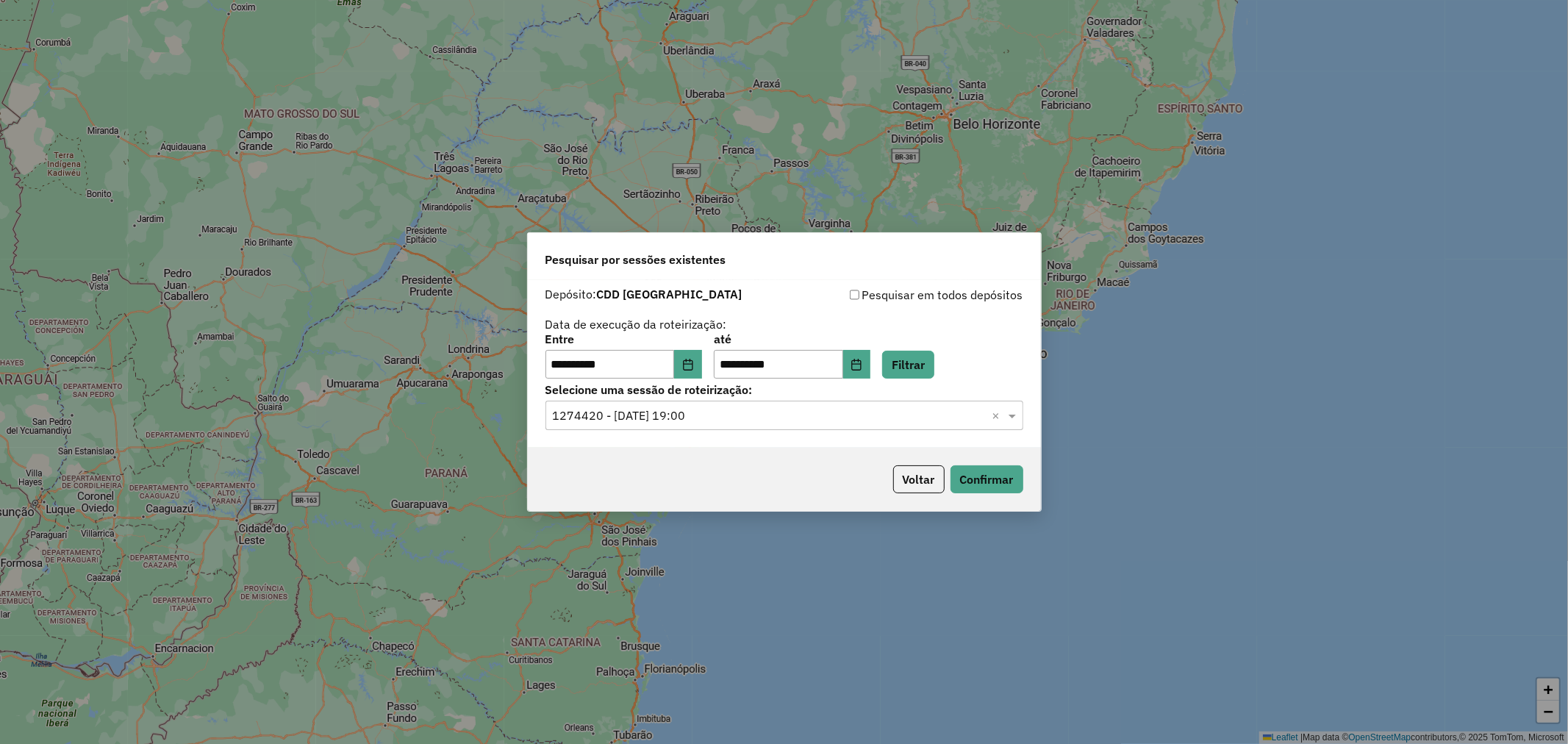
click at [1122, 128] on div "**********" at bounding box center [784, 372] width 1568 height 744
